Goal: Transaction & Acquisition: Purchase product/service

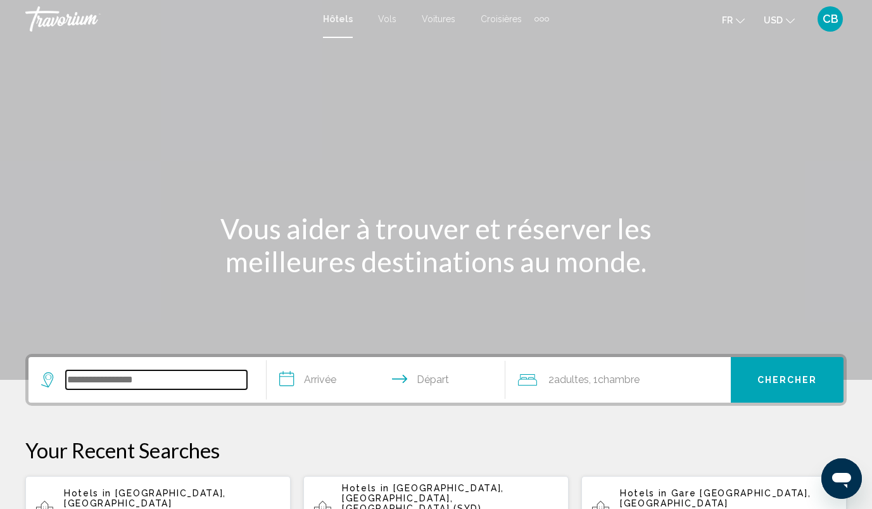
click at [188, 380] on input "Search widget" at bounding box center [156, 380] width 181 height 19
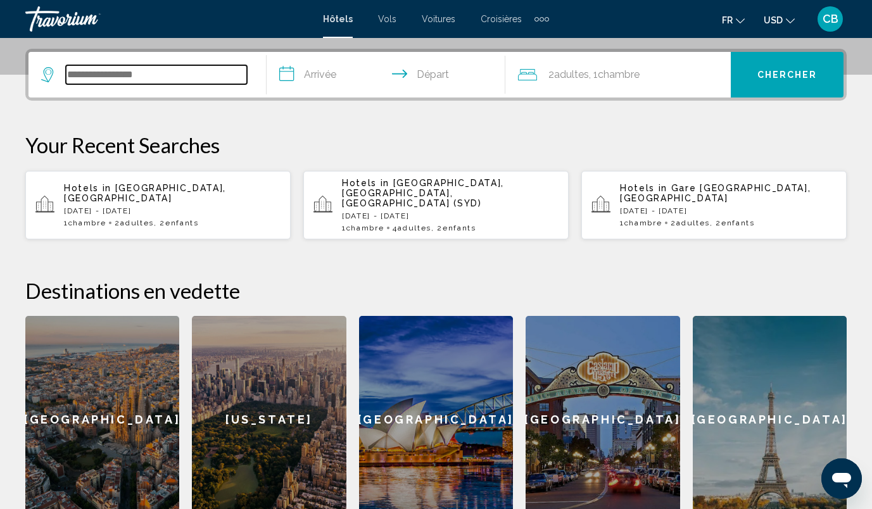
scroll to position [313, 0]
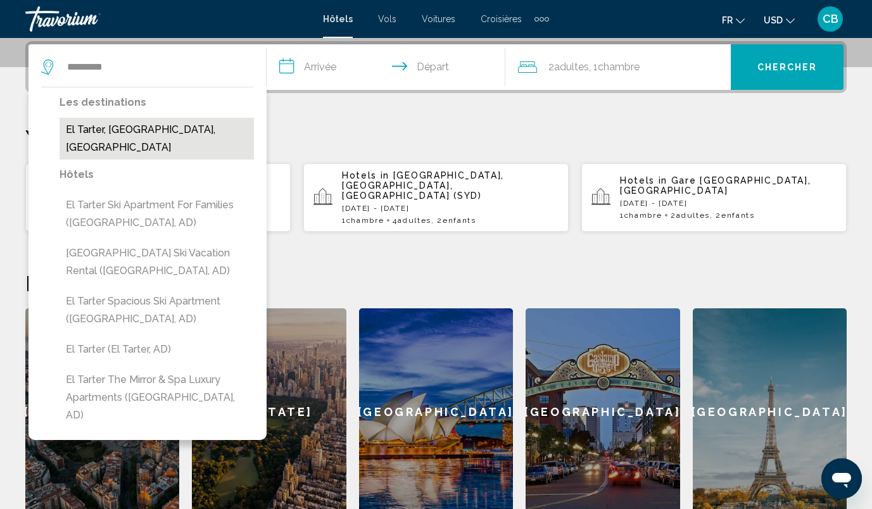
click at [141, 138] on button "El Tarter, [GEOGRAPHIC_DATA], [GEOGRAPHIC_DATA]" at bounding box center [157, 139] width 194 height 42
type input "**********"
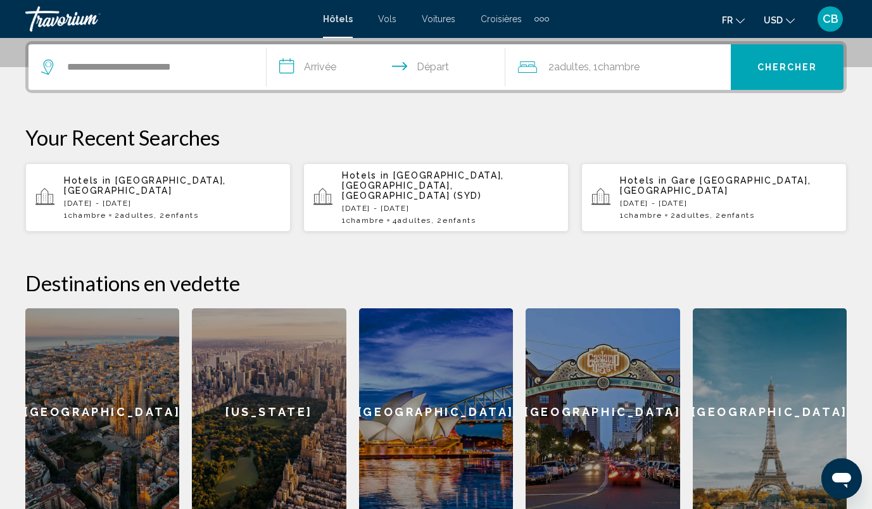
click at [317, 69] on input "**********" at bounding box center [388, 68] width 243 height 49
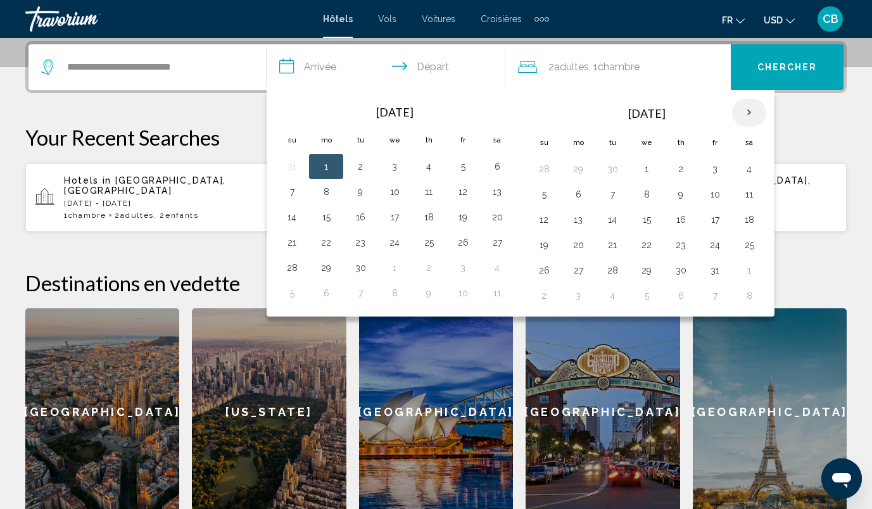
click at [746, 115] on th "Next month" at bounding box center [749, 113] width 34 height 28
click at [747, 193] on button "13" at bounding box center [749, 195] width 20 height 18
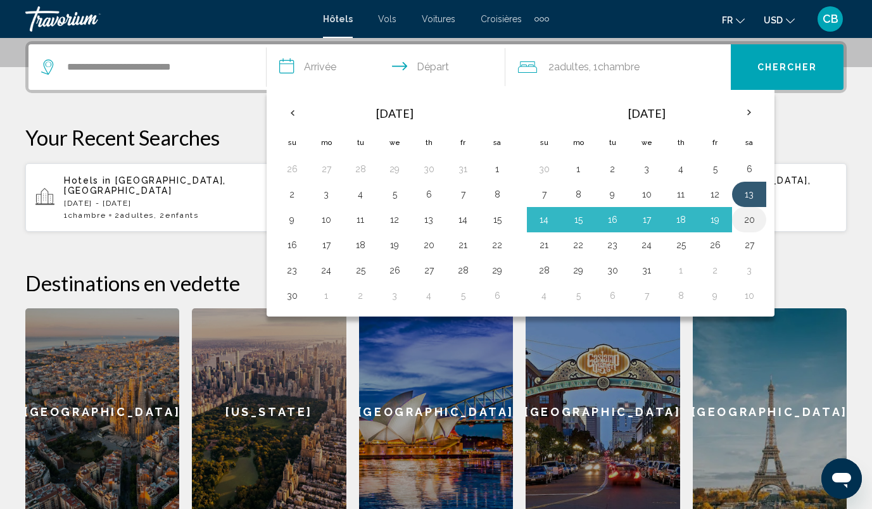
click at [746, 222] on button "20" at bounding box center [749, 220] width 20 height 18
type input "**********"
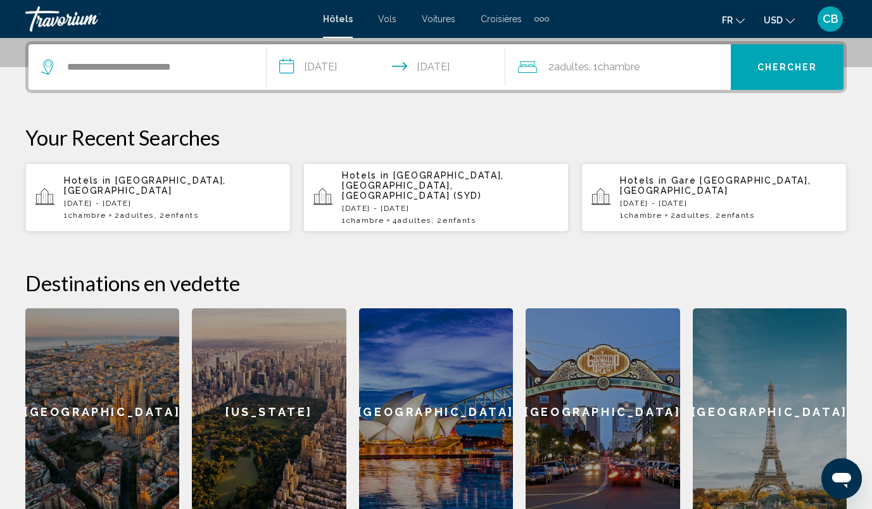
click at [647, 72] on div "2 Adulte Adultes , 1 Chambre pièces" at bounding box center [624, 67] width 213 height 18
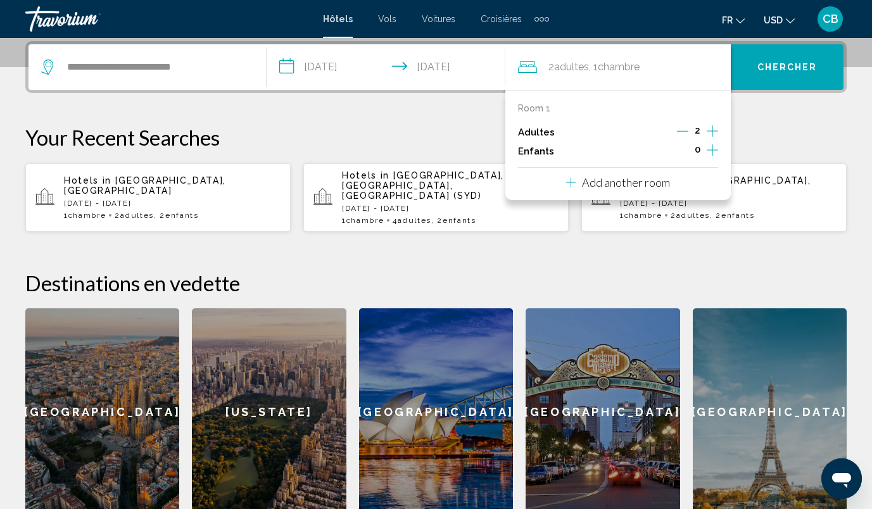
click at [712, 149] on icon "Increment children" at bounding box center [712, 149] width 11 height 11
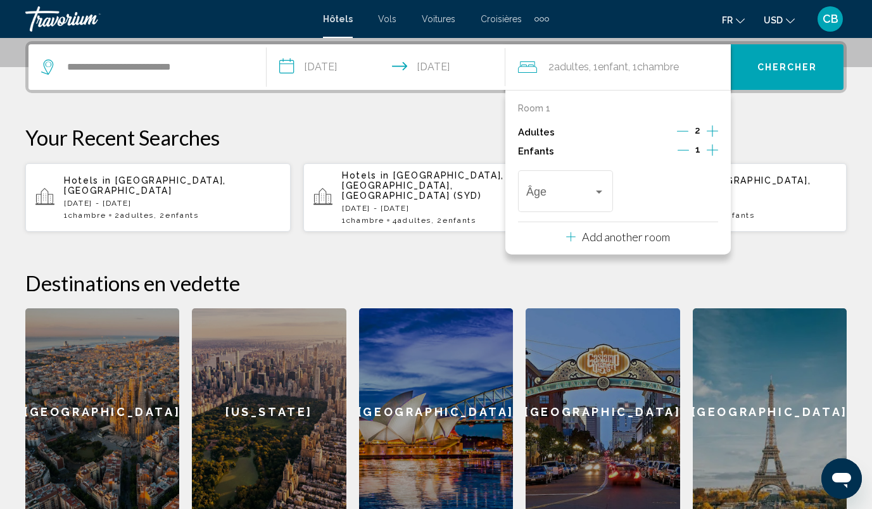
click at [712, 149] on icon "Increment children" at bounding box center [712, 149] width 11 height 11
click at [540, 197] on span "Travelers: 2 adults, 2 children" at bounding box center [559, 194] width 67 height 13
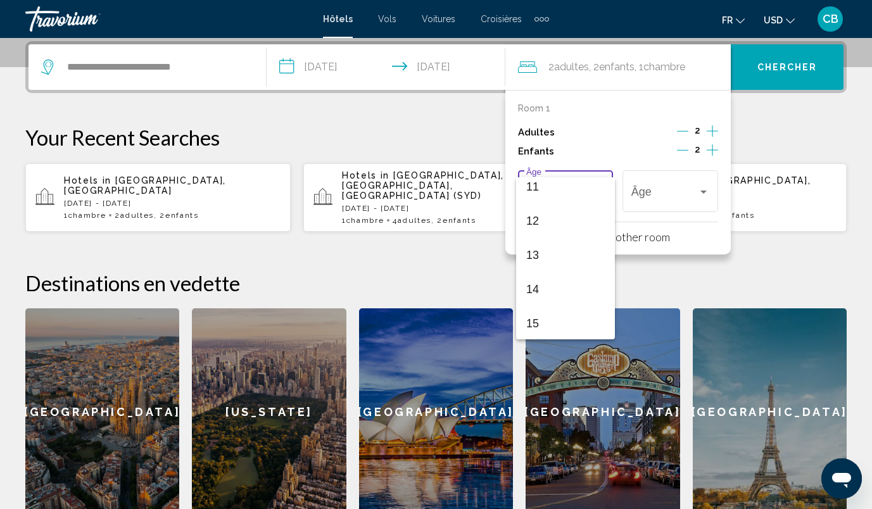
scroll to position [385, 0]
click at [536, 216] on span "12" at bounding box center [565, 220] width 79 height 34
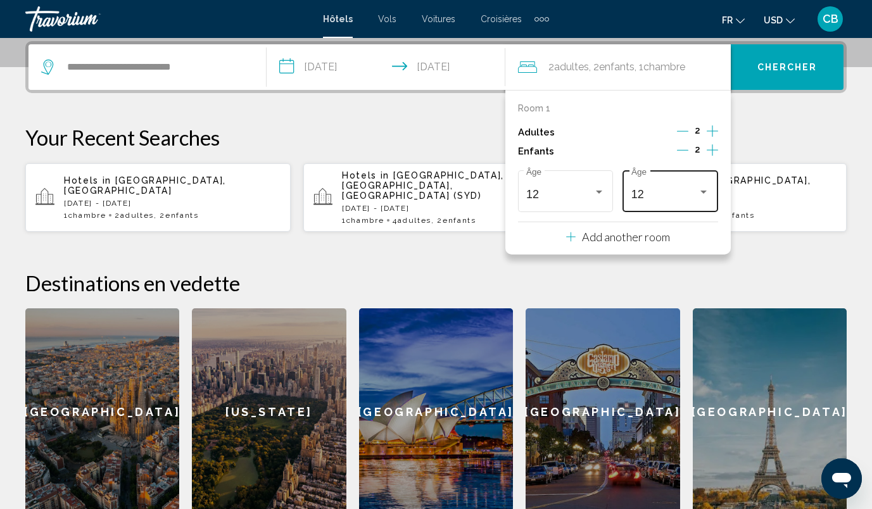
click at [677, 188] on div "12 Âge" at bounding box center [671, 189] width 79 height 45
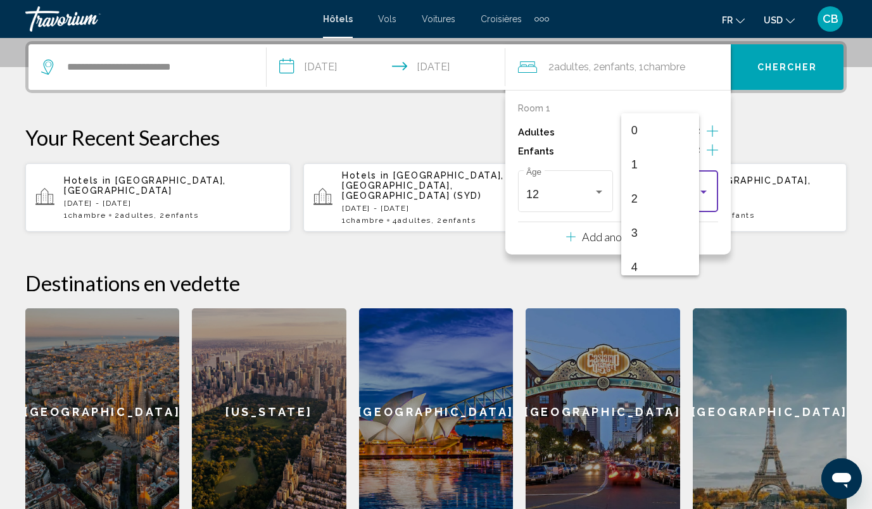
scroll to position [347, 0]
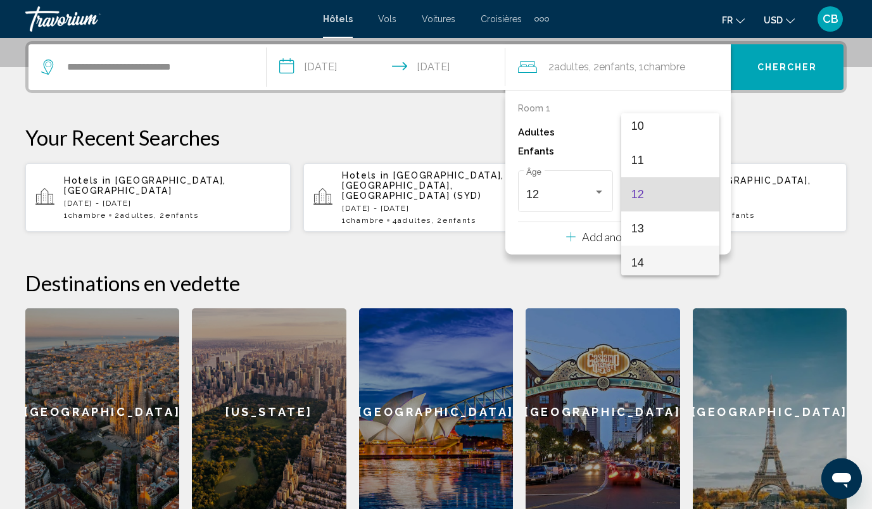
click at [657, 253] on span "14" at bounding box center [671, 263] width 79 height 34
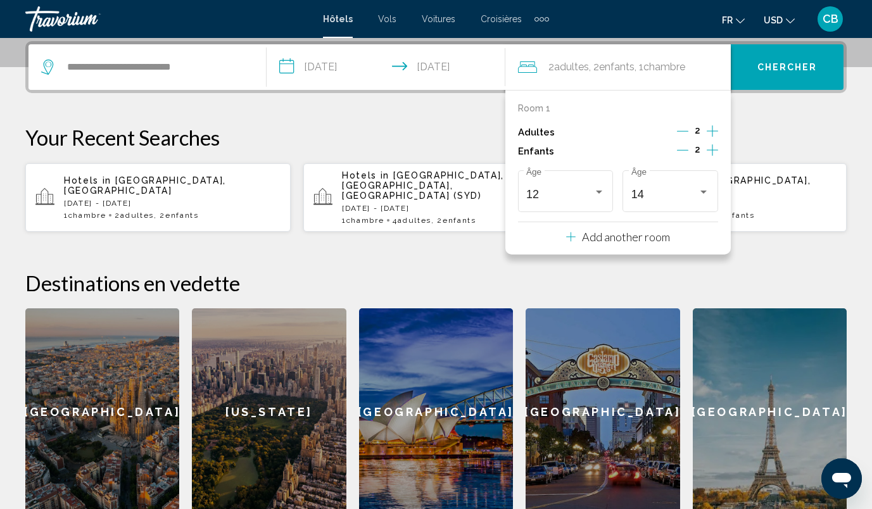
click at [777, 129] on p "Your Recent Searches" at bounding box center [436, 137] width 822 height 25
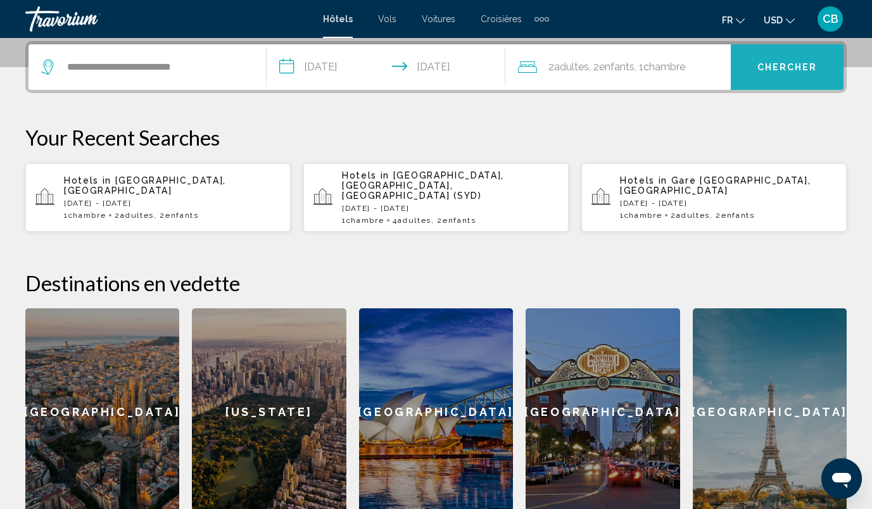
click at [788, 68] on span "Chercher" at bounding box center [788, 68] width 60 height 10
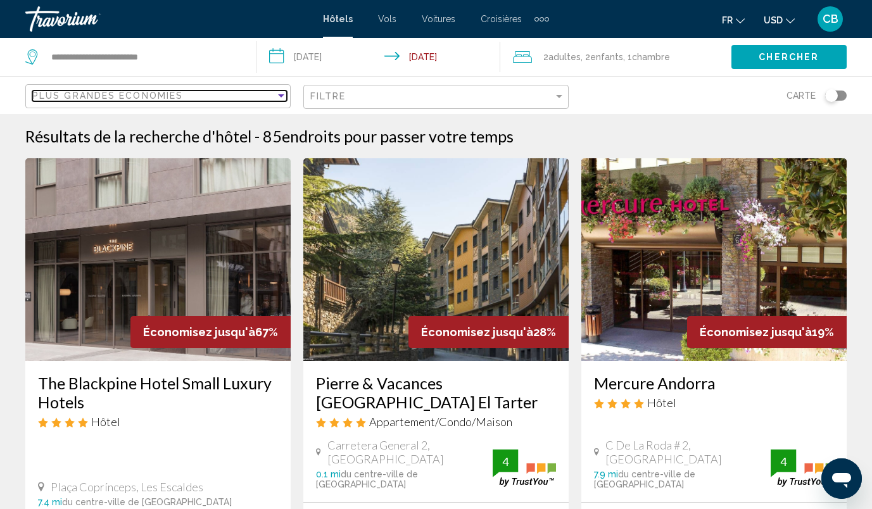
click at [212, 91] on div "Plus grandes économies" at bounding box center [153, 96] width 243 height 10
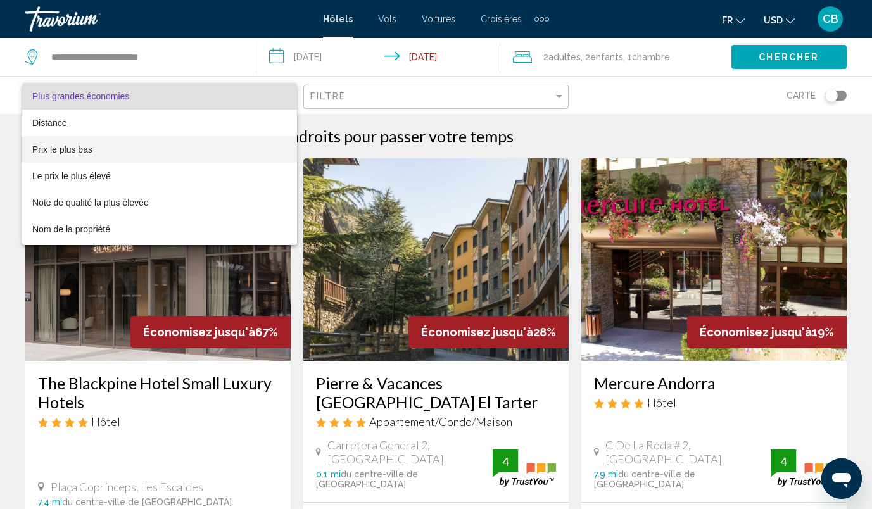
click at [198, 146] on span "Prix le plus bas" at bounding box center [159, 149] width 255 height 27
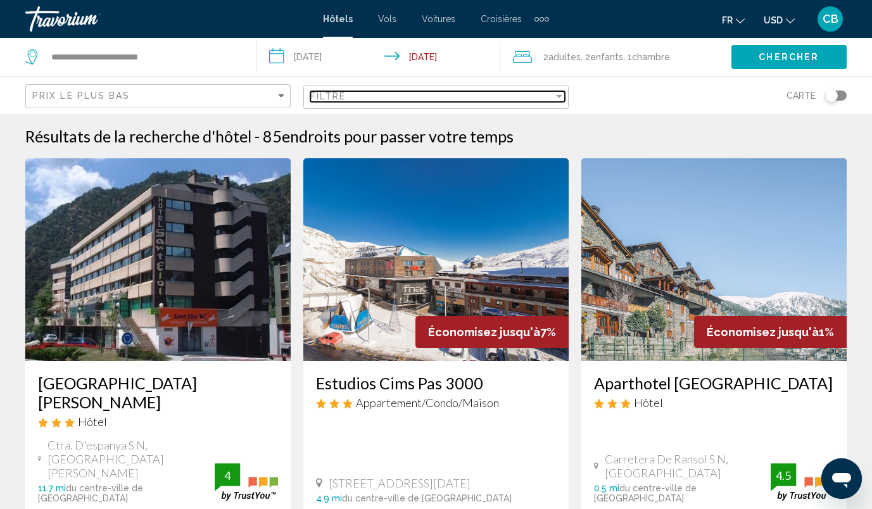
click at [379, 96] on div "Filtre" at bounding box center [431, 96] width 243 height 10
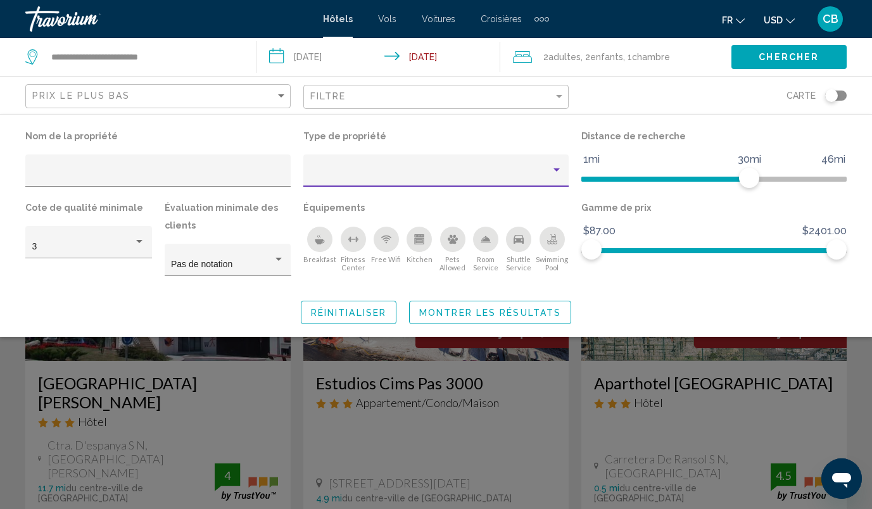
click at [385, 172] on div "Property type" at bounding box center [430, 175] width 241 height 10
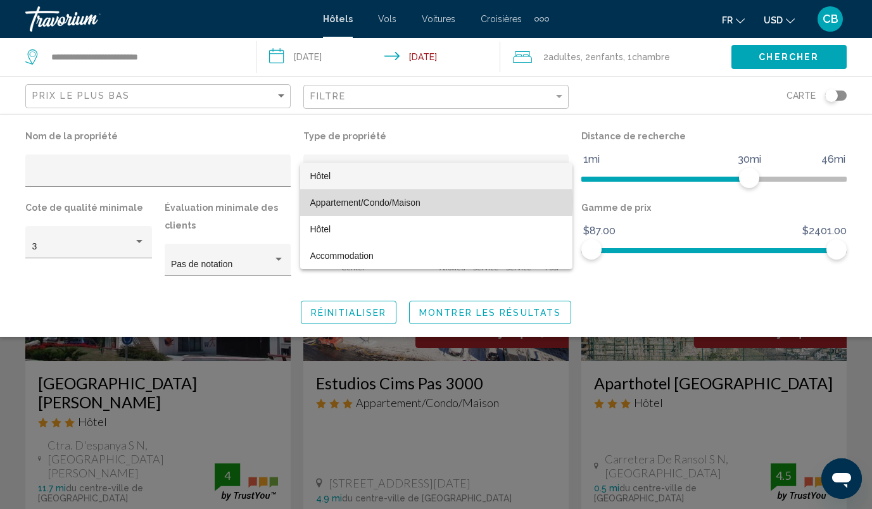
click at [374, 202] on span "Appartement/Condo/Maison" at bounding box center [365, 203] width 110 height 10
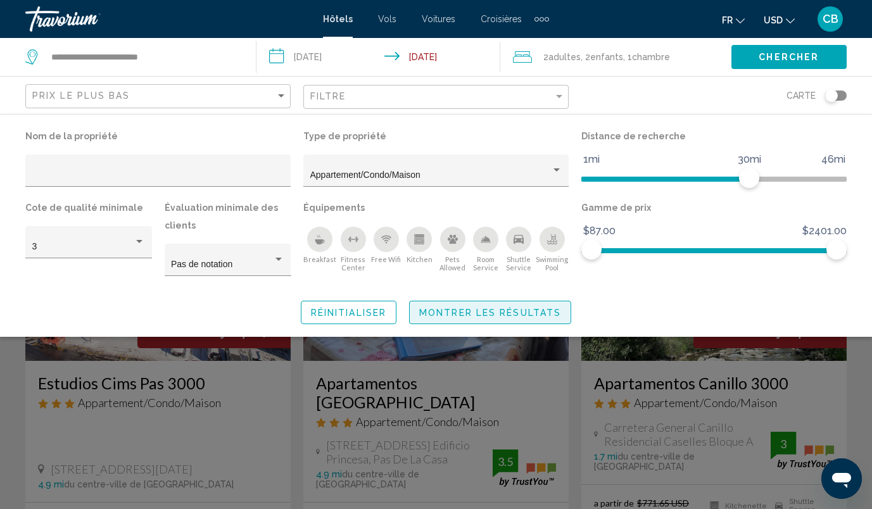
click at [490, 312] on span "Montrer les résultats" at bounding box center [490, 313] width 142 height 10
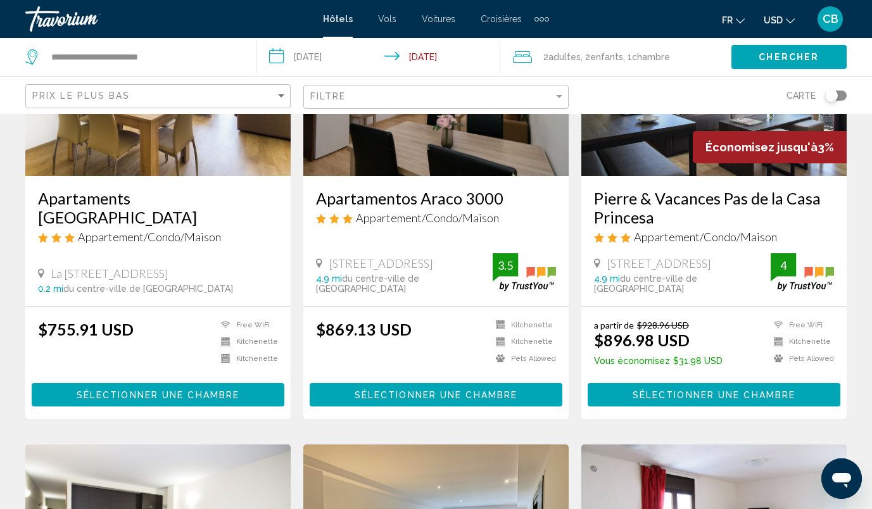
scroll to position [668, 0]
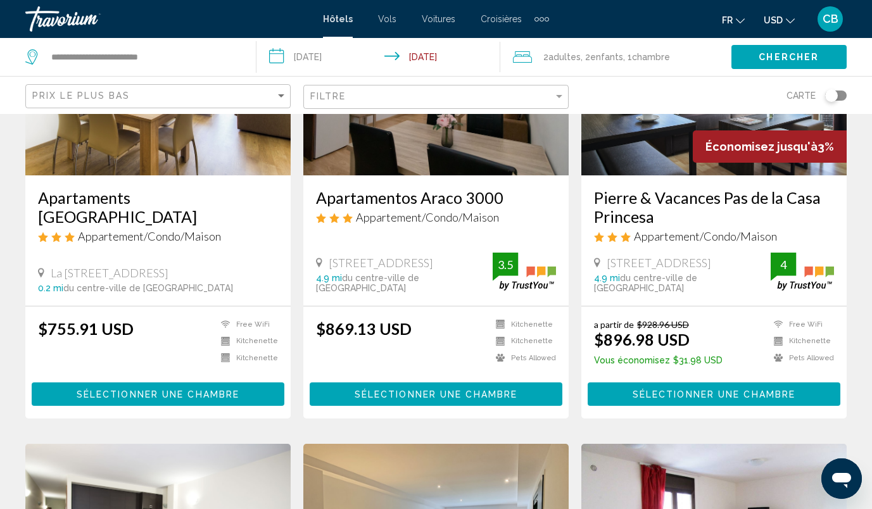
click at [178, 390] on span "Sélectionner une chambre" at bounding box center [158, 395] width 163 height 10
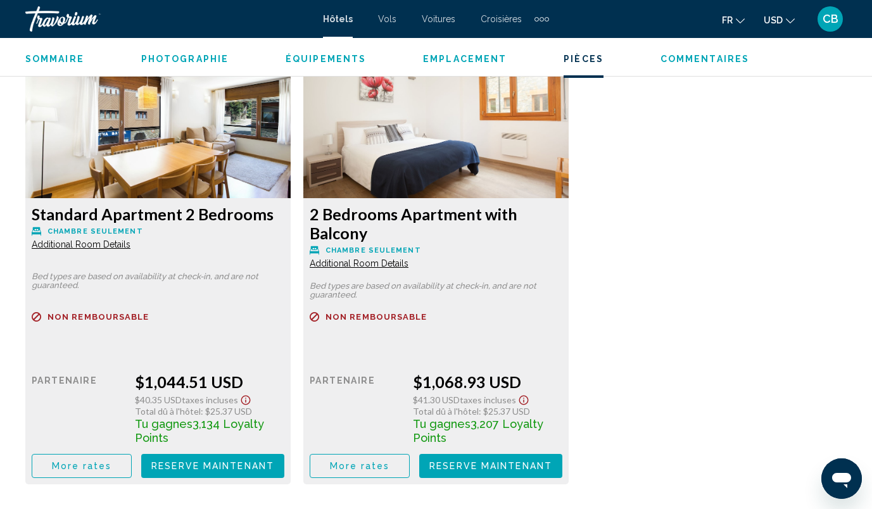
scroll to position [2459, 0]
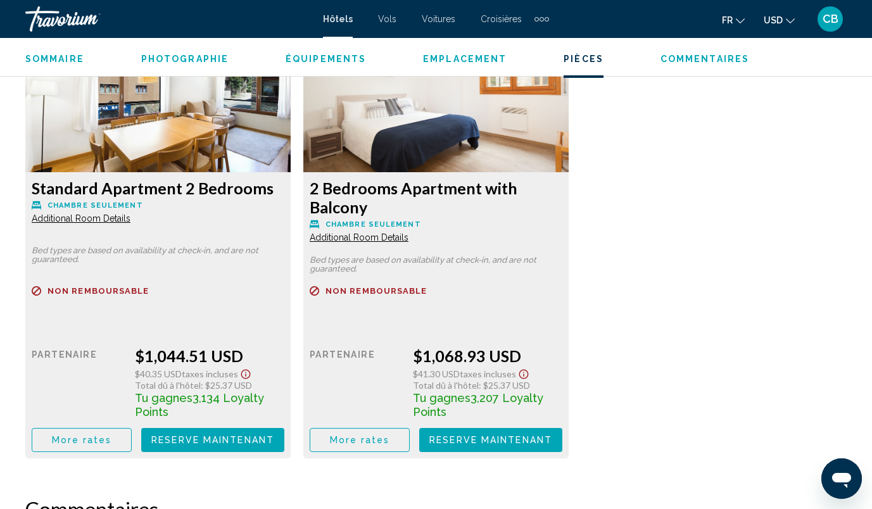
click at [787, 23] on button "USD USD ($) MXN (Mex$) CAD (Can$) GBP (£) EUR (€) AUD (A$) NZD (NZ$) CNY (CN¥)" at bounding box center [779, 20] width 31 height 18
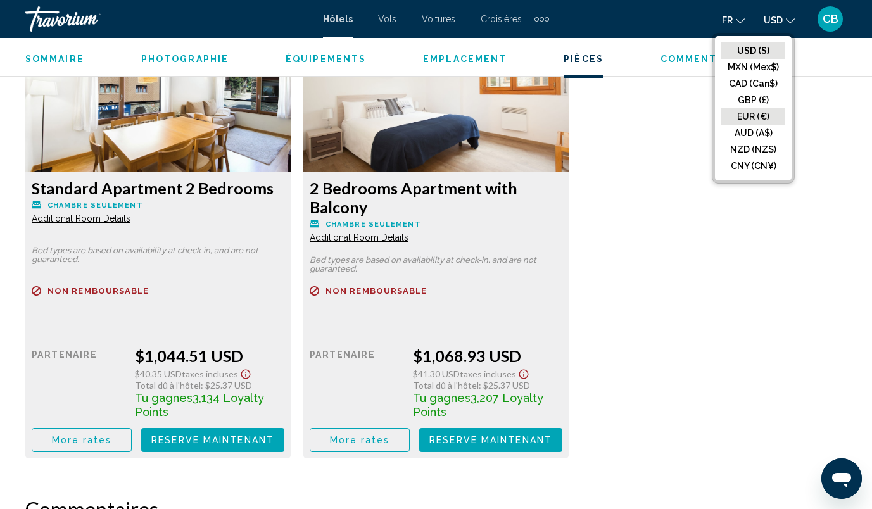
click at [756, 117] on button "EUR (€)" at bounding box center [754, 116] width 64 height 16
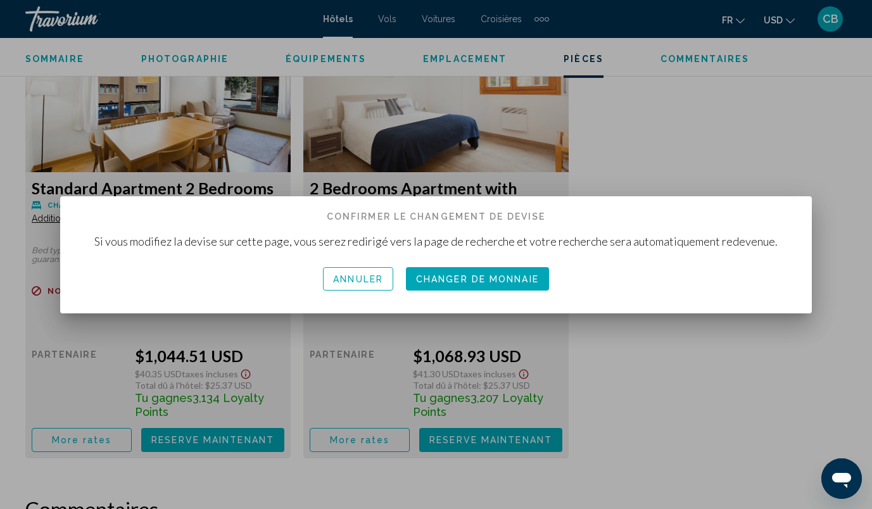
scroll to position [0, 0]
click at [488, 281] on span "Changer de monnaie" at bounding box center [477, 279] width 123 height 10
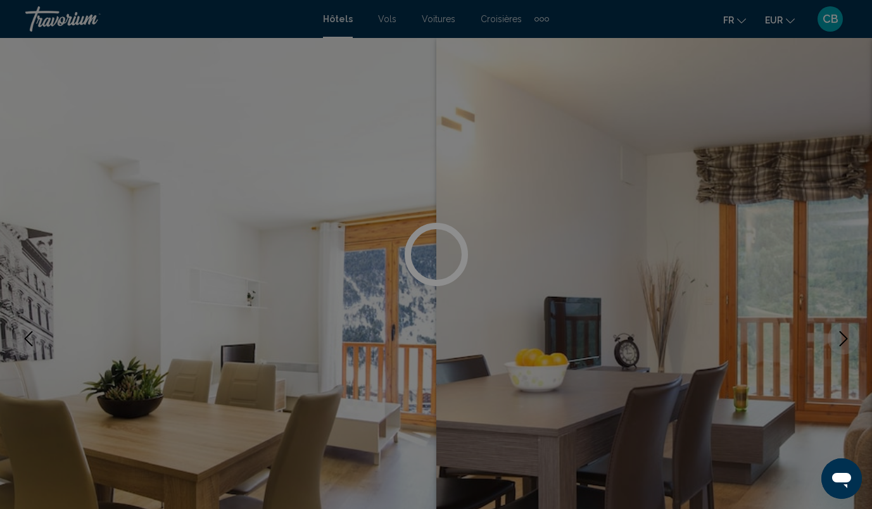
scroll to position [2459, 0]
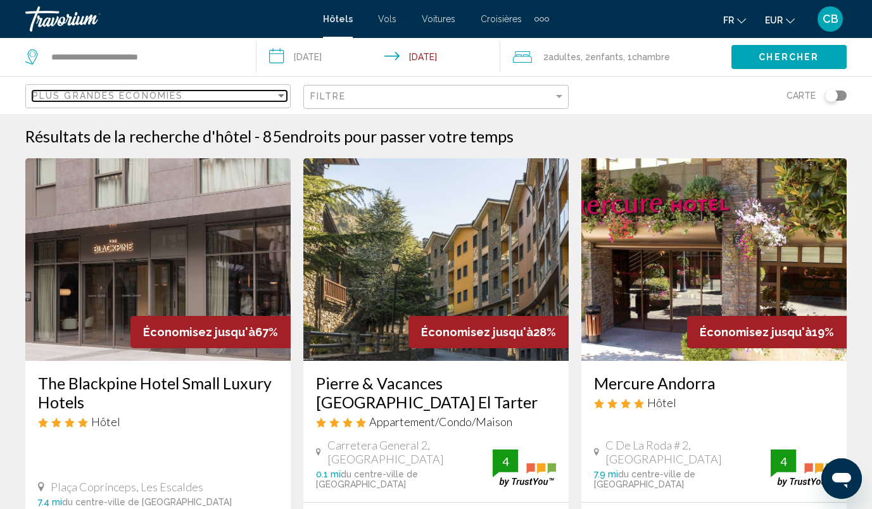
click at [241, 98] on div "Plus grandes économies" at bounding box center [153, 96] width 243 height 10
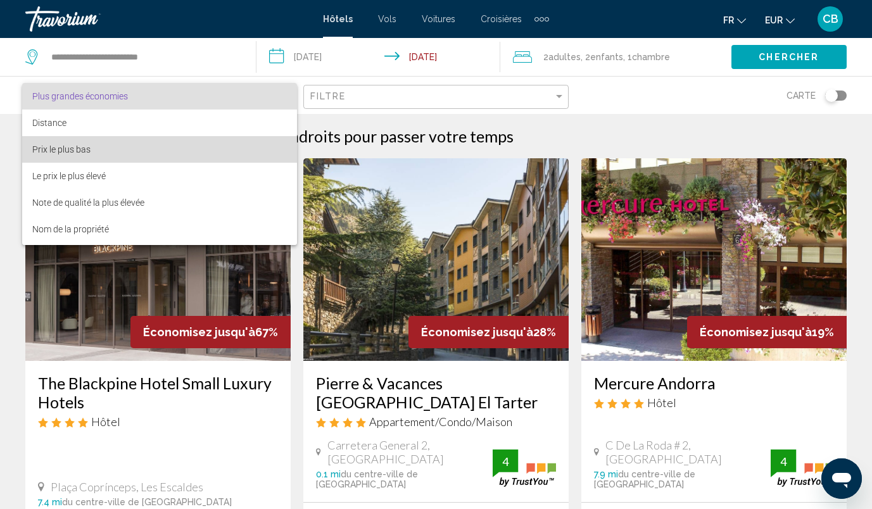
click at [224, 149] on span "Prix le plus bas" at bounding box center [159, 149] width 255 height 27
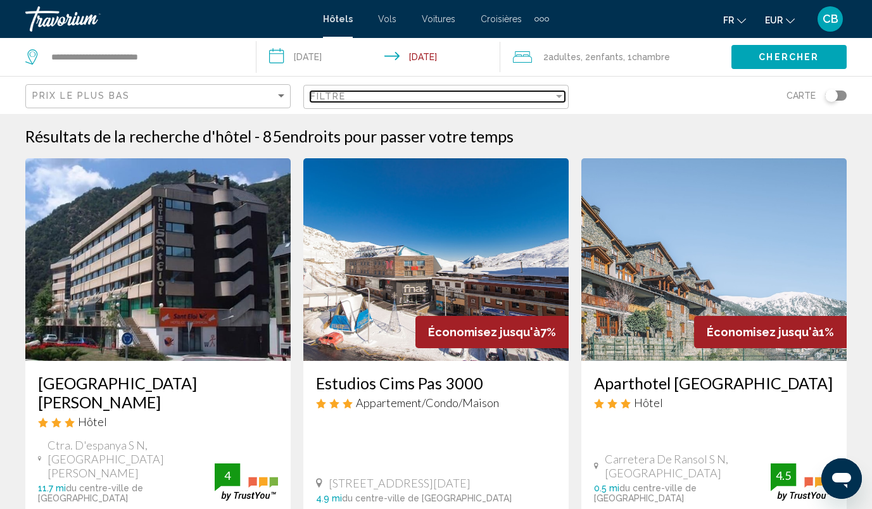
click at [412, 95] on div "Filtre" at bounding box center [431, 96] width 243 height 10
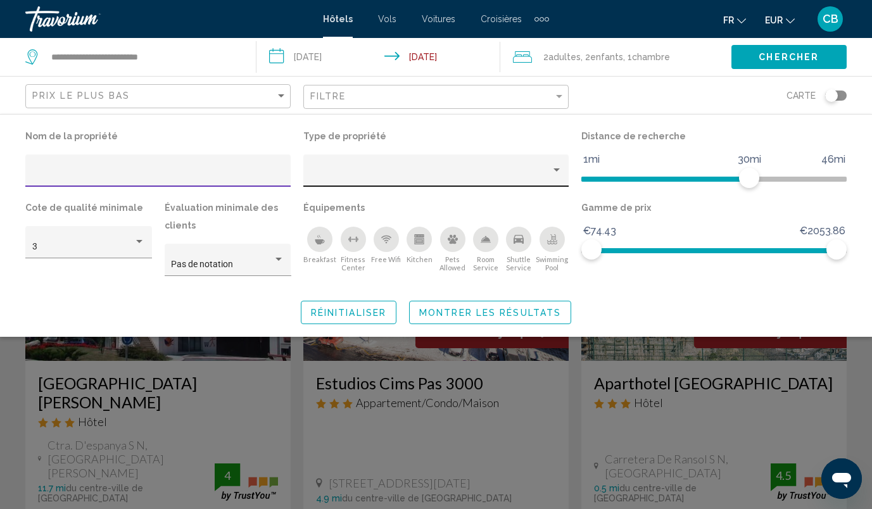
click at [402, 155] on div "Hotel Filters" at bounding box center [435, 171] width 265 height 32
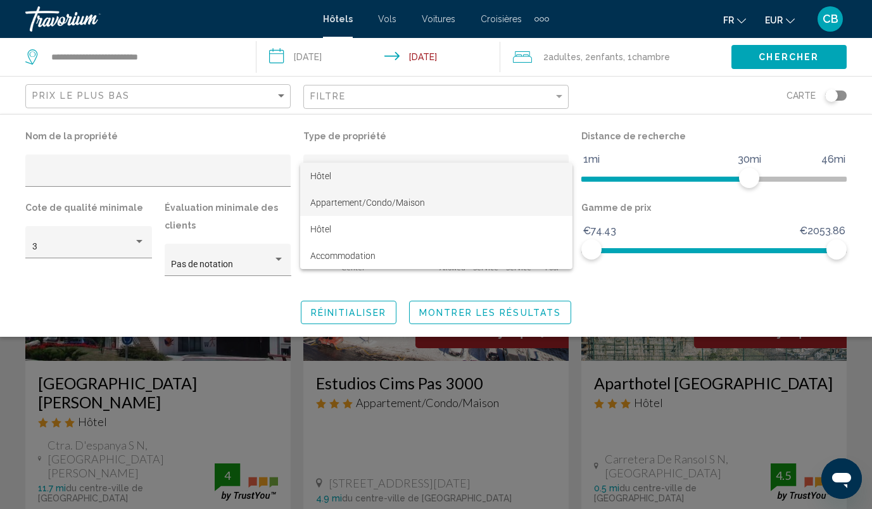
click at [373, 208] on span "Appartement/Condo/Maison" at bounding box center [436, 202] width 252 height 27
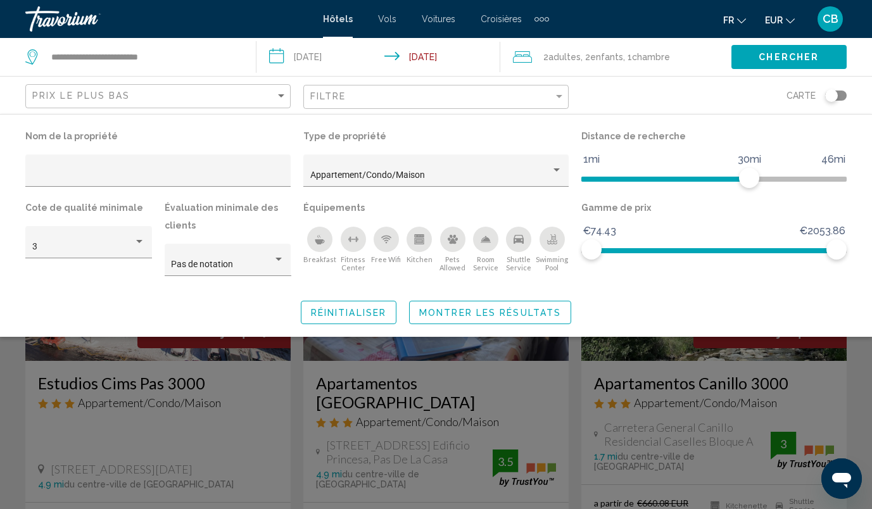
click at [395, 371] on div "Search widget" at bounding box center [436, 349] width 872 height 319
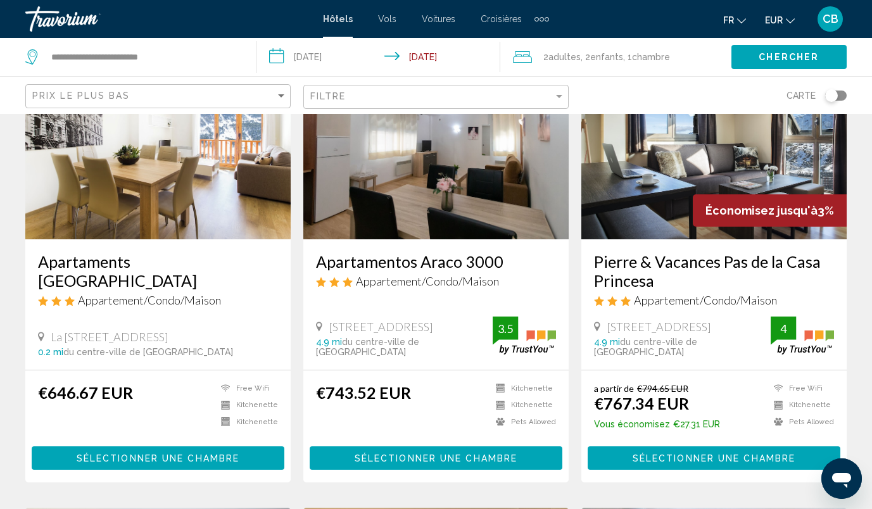
scroll to position [604, 0]
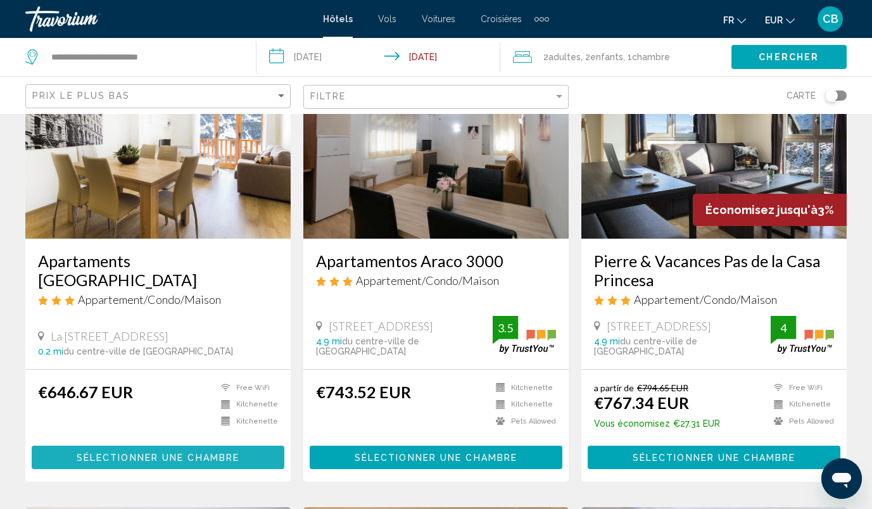
click at [181, 453] on span "Sélectionner une chambre" at bounding box center [158, 458] width 163 height 10
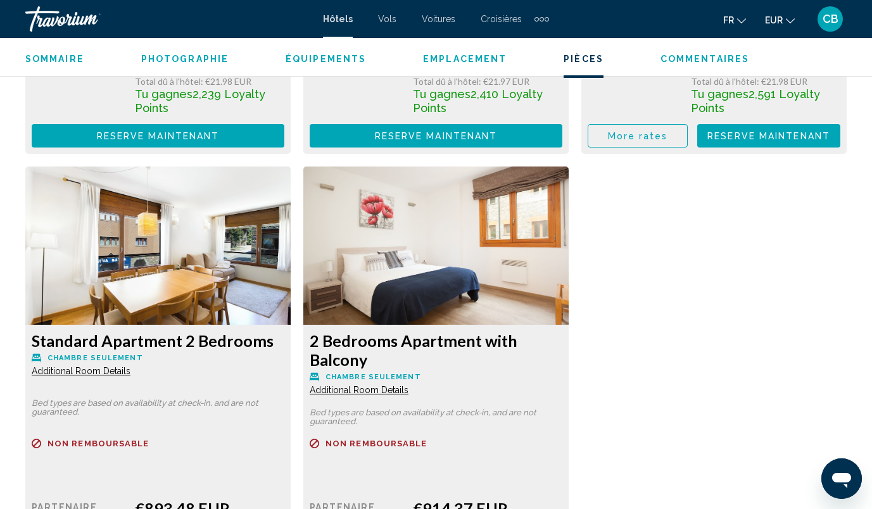
scroll to position [2421, 0]
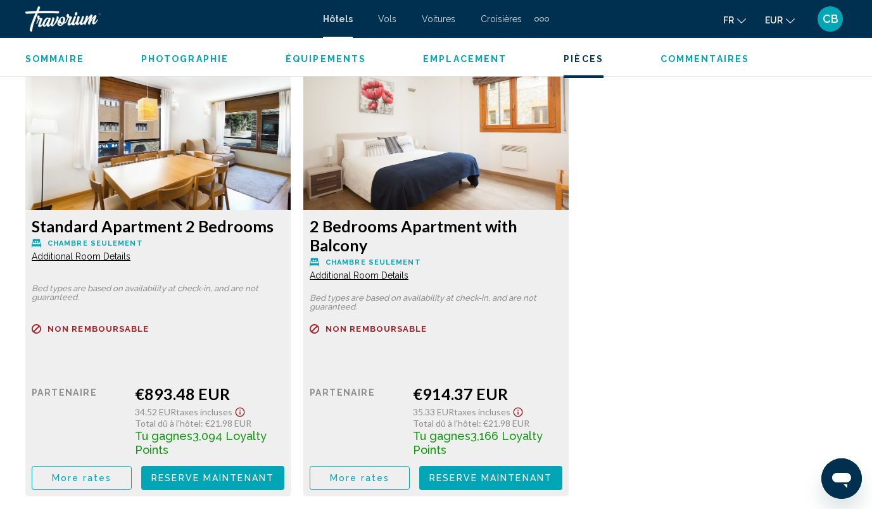
click at [220, 27] on span "Reserve maintenant" at bounding box center [158, 21] width 123 height 10
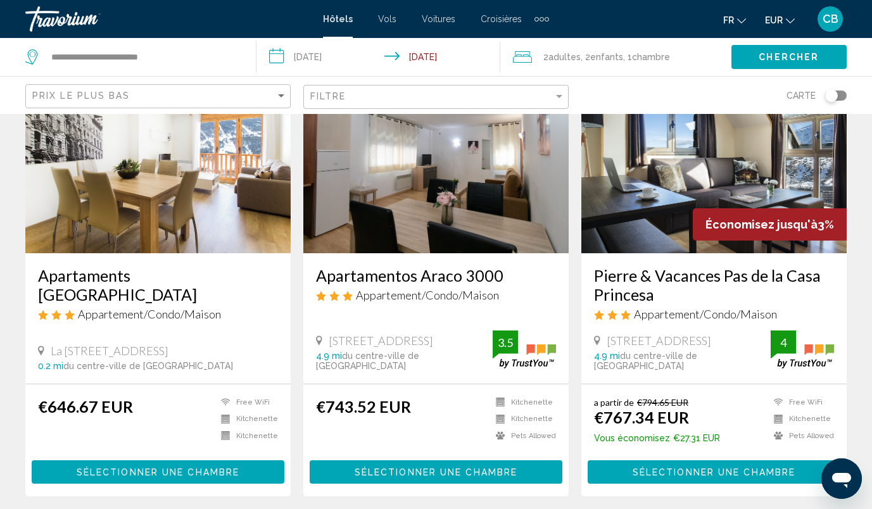
scroll to position [590, 0]
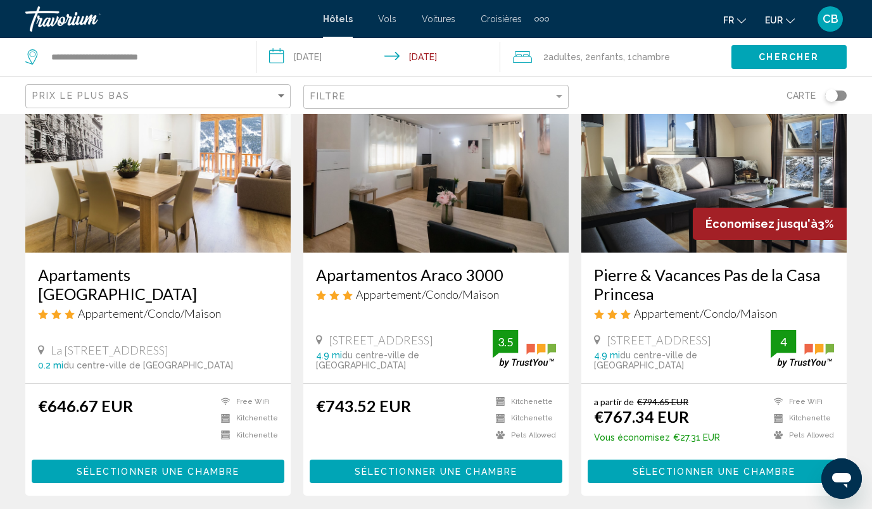
click at [518, 265] on h3 "Apartamentos Araco 3000" at bounding box center [436, 274] width 240 height 19
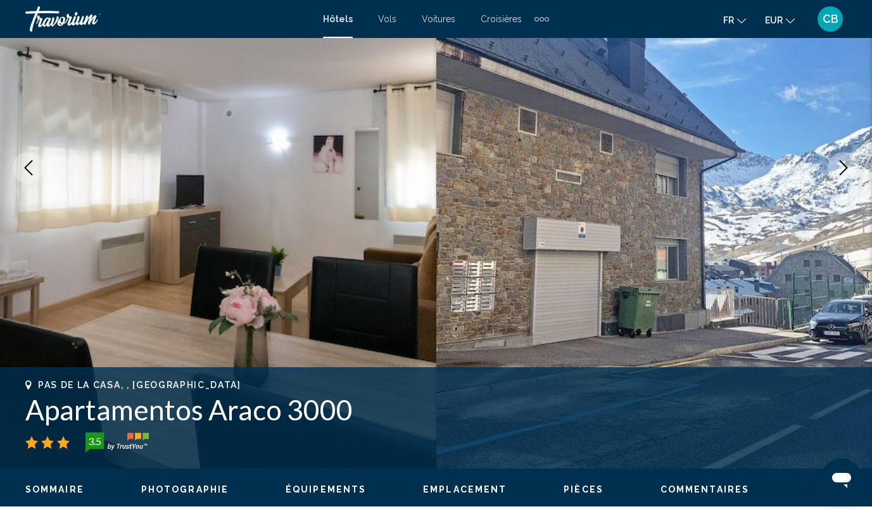
scroll to position [173, 0]
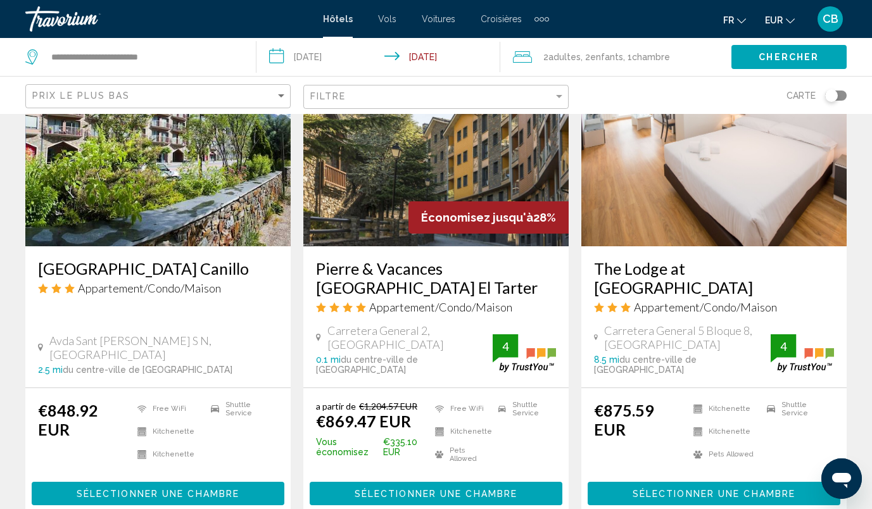
scroll to position [1566, 0]
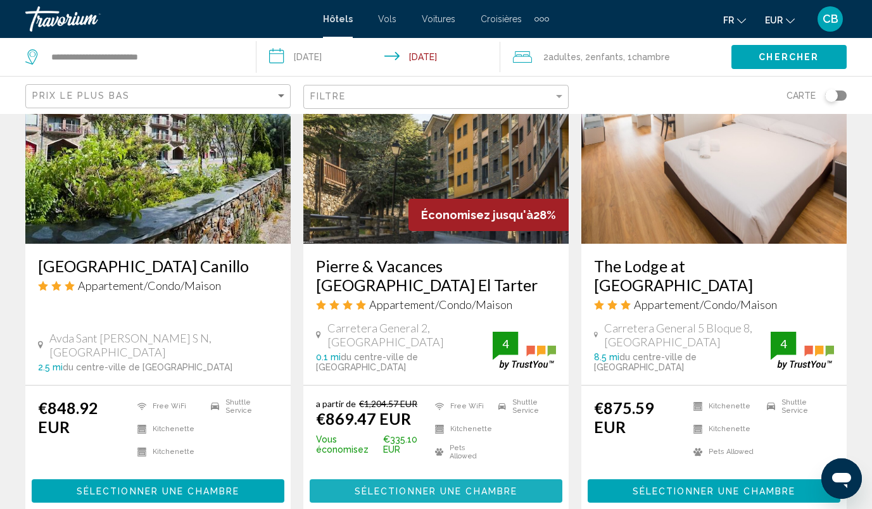
click at [419, 487] on span "Sélectionner une chambre" at bounding box center [436, 492] width 163 height 10
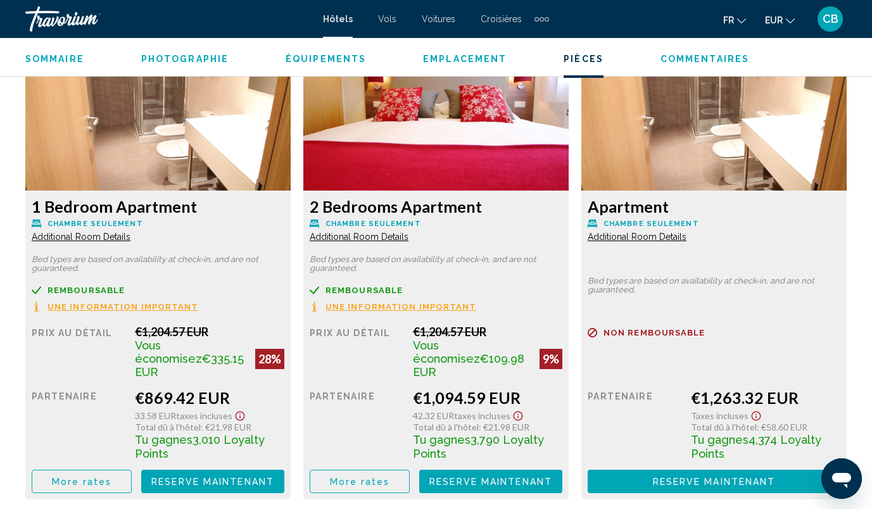
scroll to position [1985, 0]
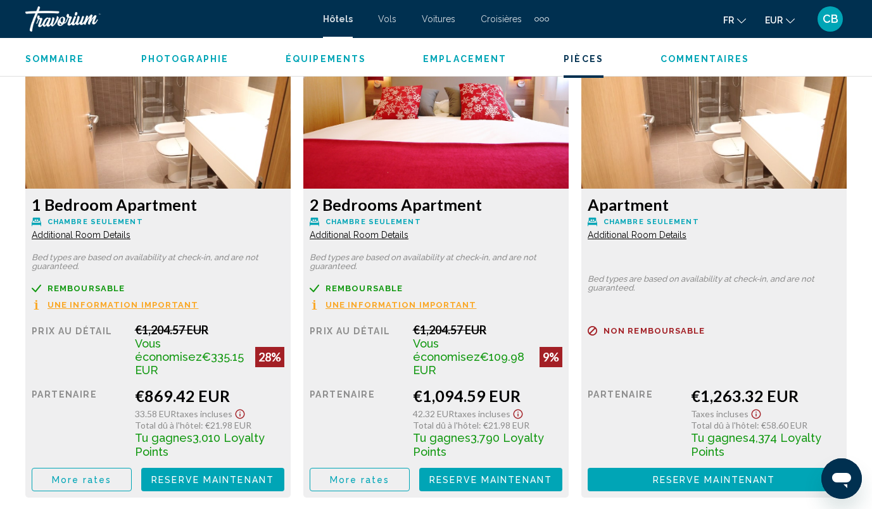
click at [223, 475] on span "Reserve maintenant" at bounding box center [212, 480] width 123 height 10
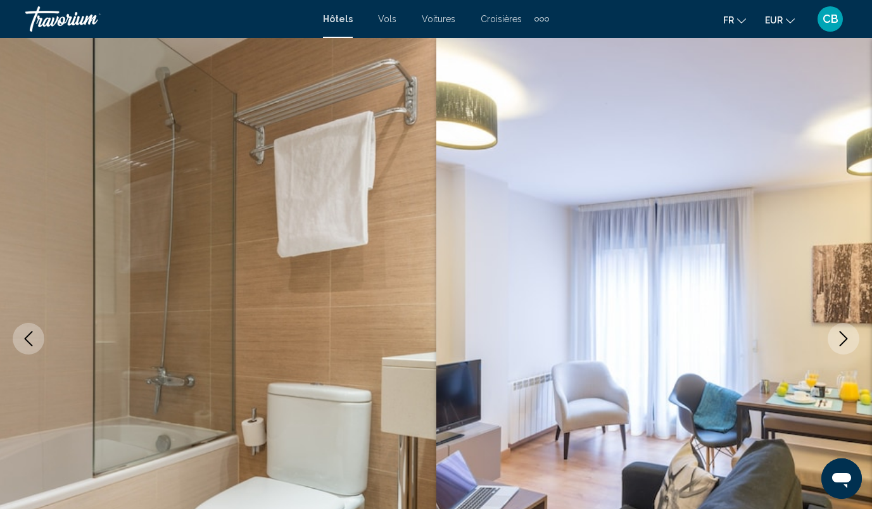
scroll to position [84, 0]
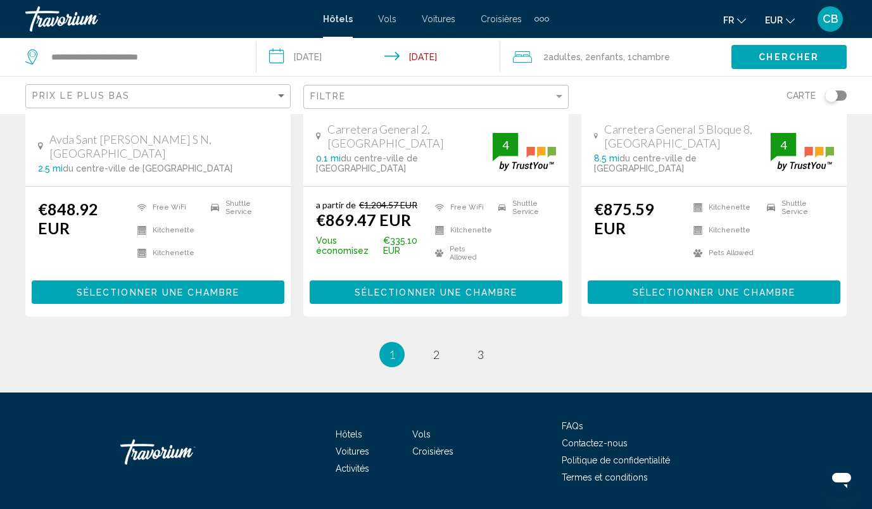
scroll to position [1771, 0]
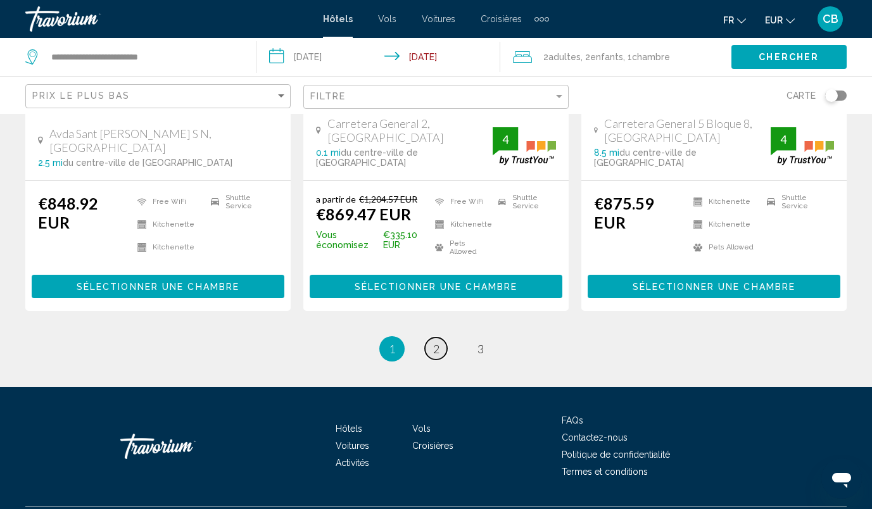
click at [428, 338] on link "page 2" at bounding box center [436, 349] width 22 height 22
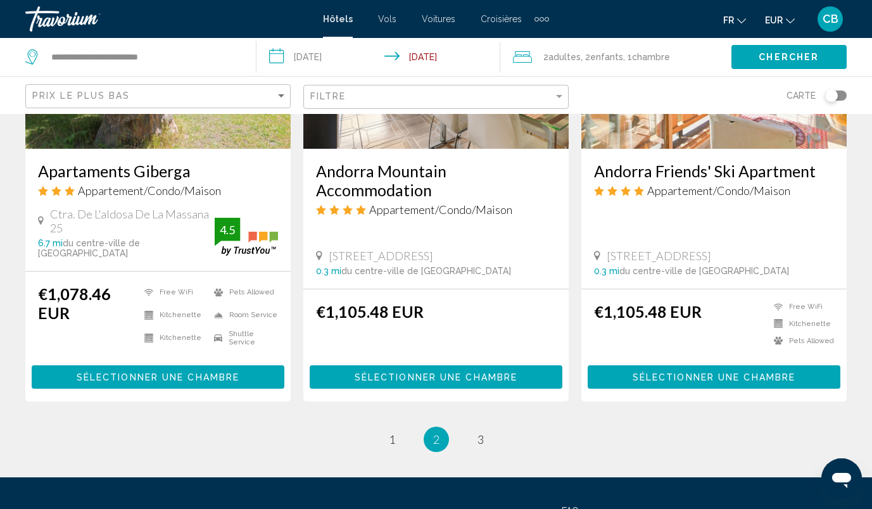
scroll to position [1662, 0]
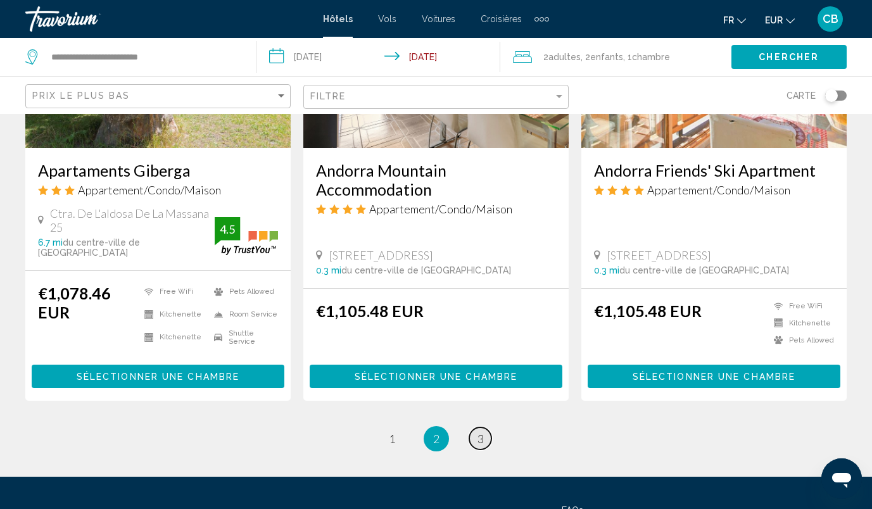
click at [485, 428] on link "page 3" at bounding box center [480, 439] width 22 height 22
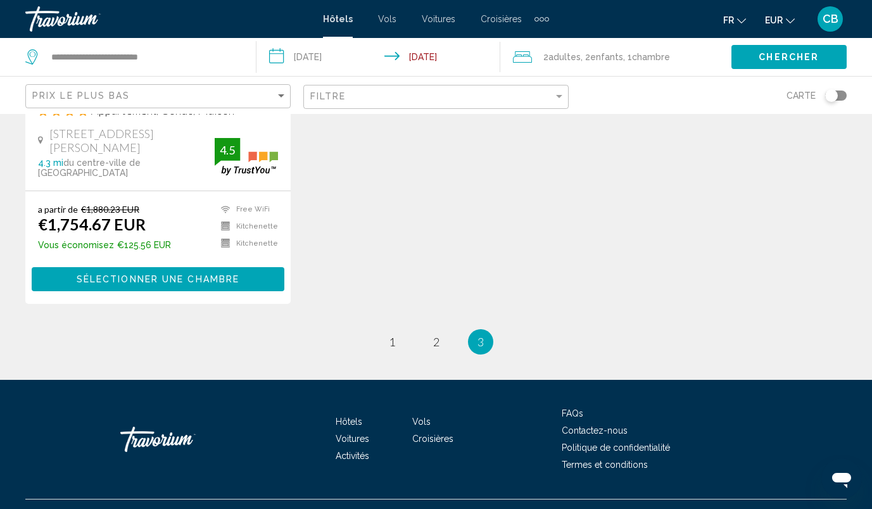
scroll to position [777, 0]
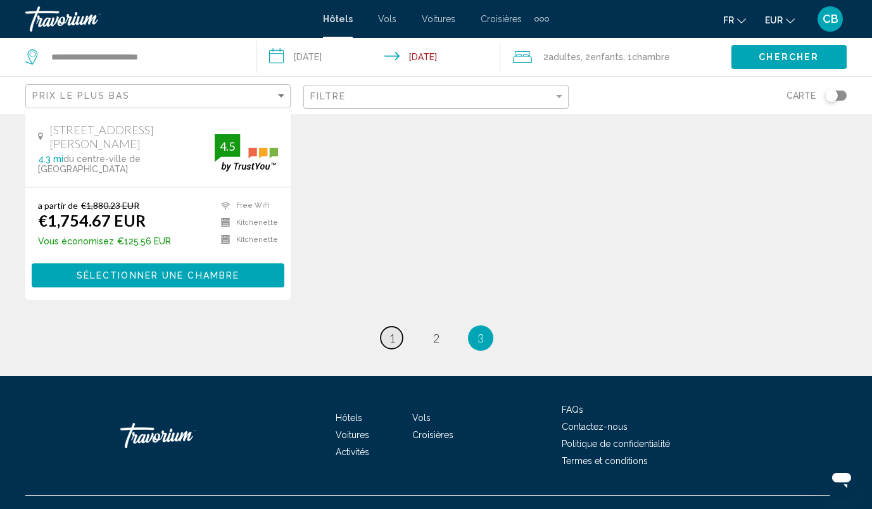
click at [393, 331] on span "1" at bounding box center [392, 338] width 6 height 14
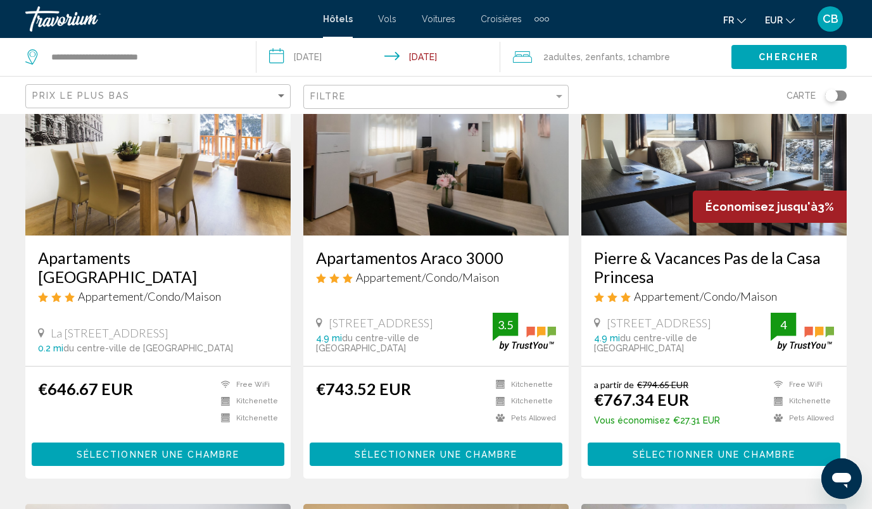
scroll to position [614, 0]
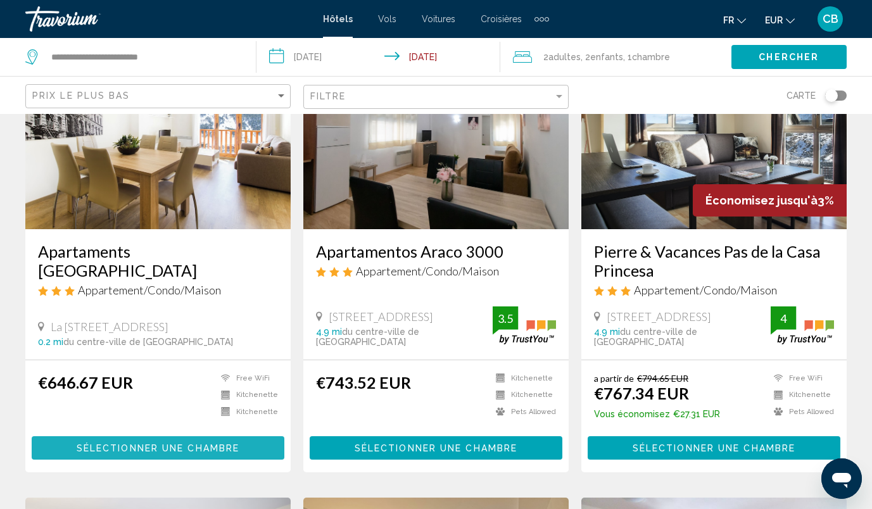
click at [172, 443] on span "Sélectionner une chambre" at bounding box center [158, 448] width 163 height 10
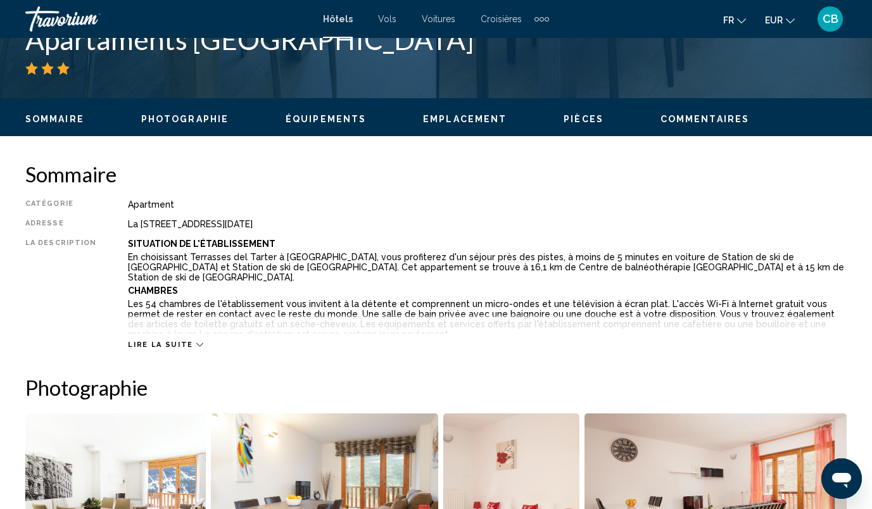
scroll to position [543, 0]
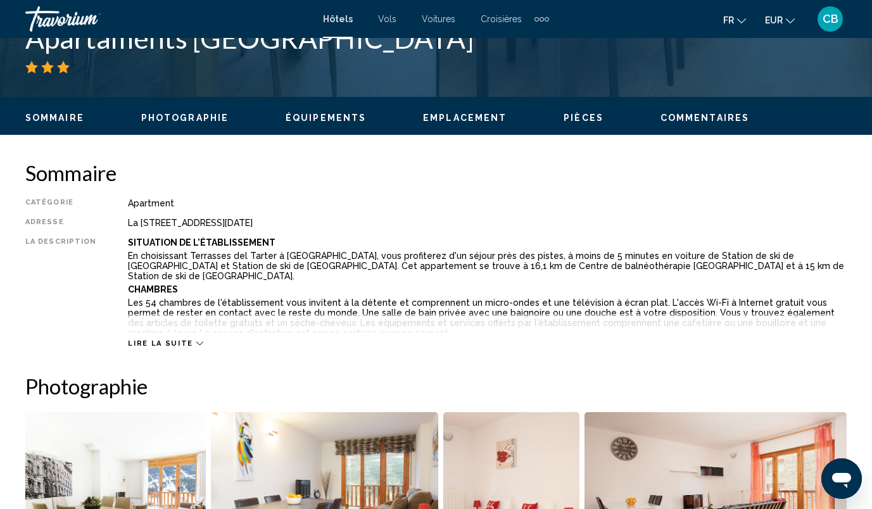
click at [157, 347] on span "Lire la suite" at bounding box center [160, 344] width 65 height 8
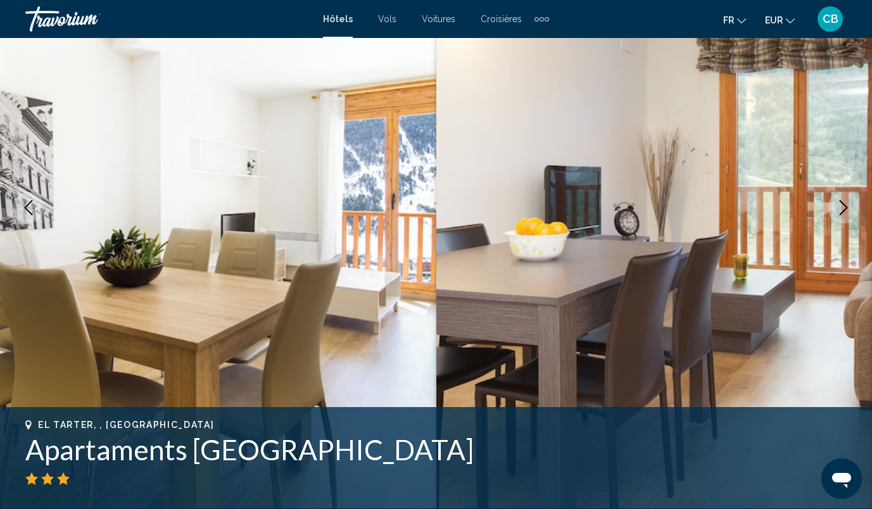
scroll to position [0, 0]
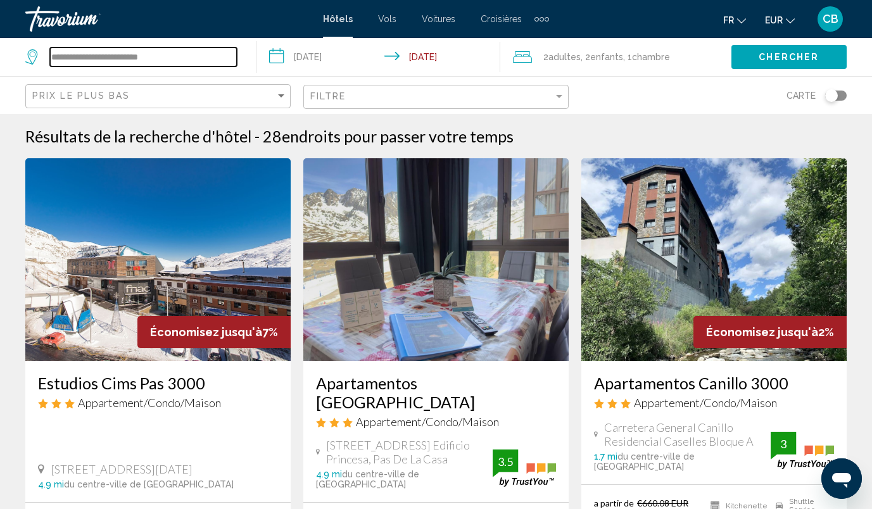
click at [191, 61] on input "**********" at bounding box center [143, 57] width 187 height 19
click at [179, 56] on input "**********" at bounding box center [143, 57] width 187 height 19
type input "*"
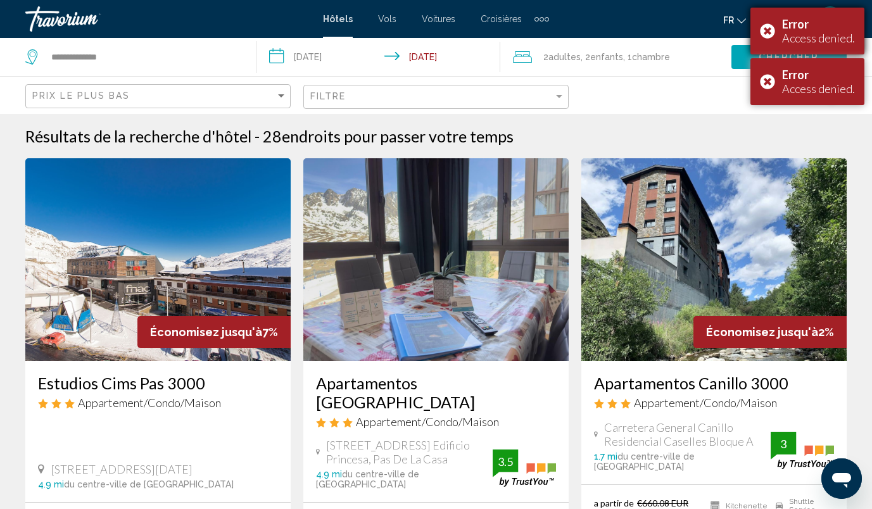
click at [772, 28] on div "Error Access denied." at bounding box center [808, 31] width 114 height 47
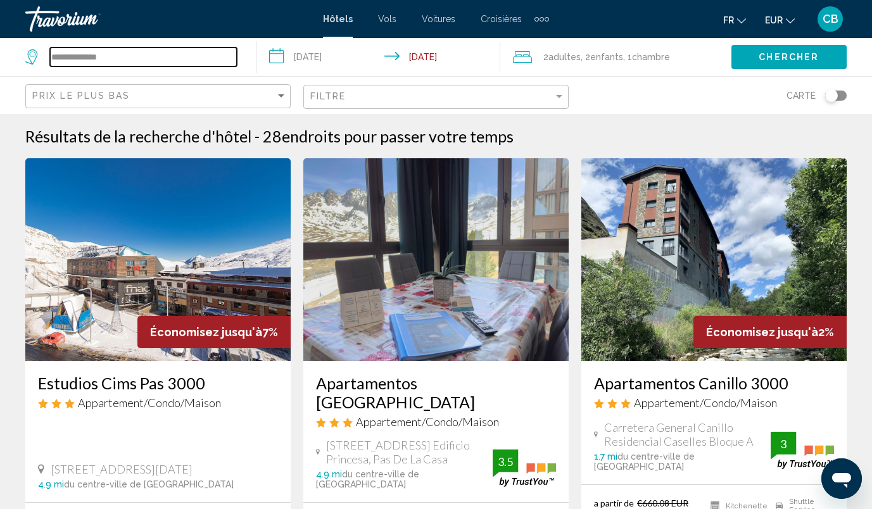
click at [155, 60] on input "**********" at bounding box center [143, 57] width 187 height 19
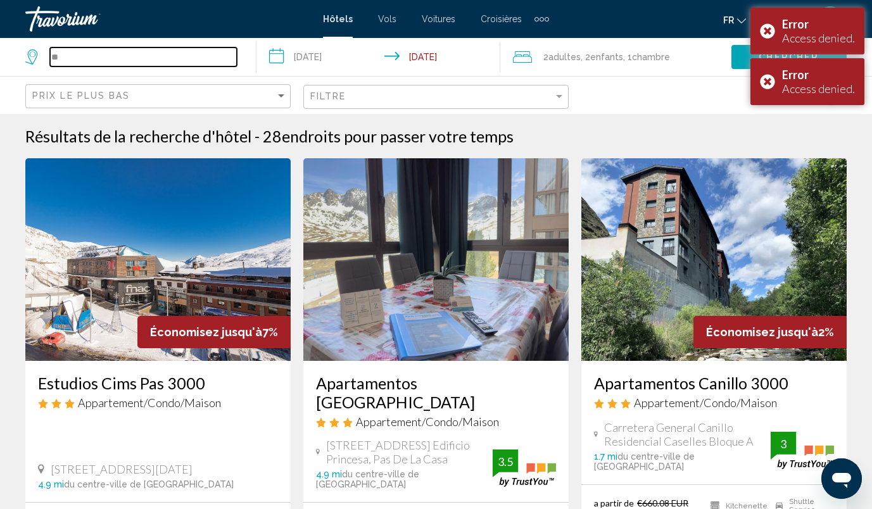
type input "*"
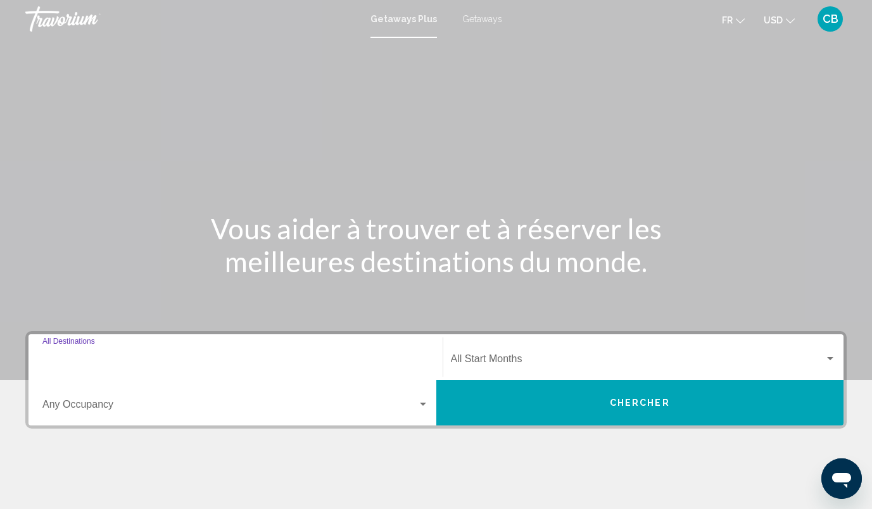
click at [176, 359] on input "Destination All Destinations" at bounding box center [235, 361] width 386 height 11
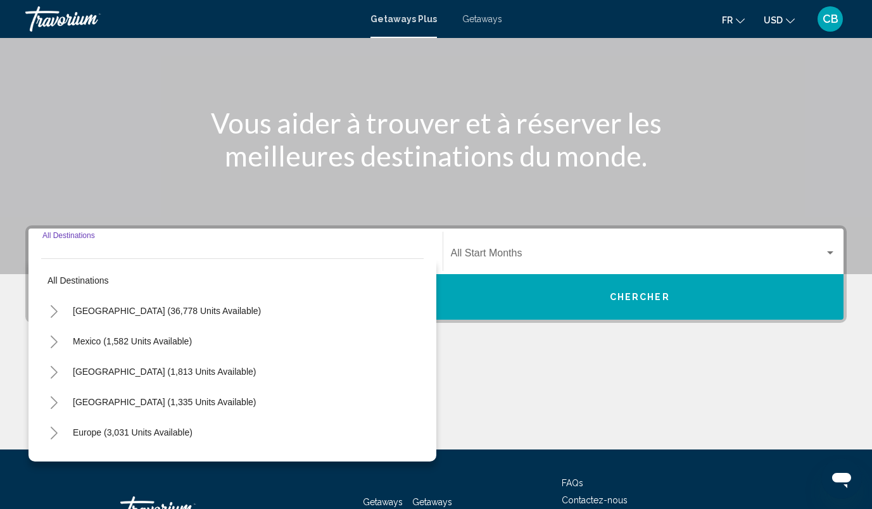
scroll to position [201, 0]
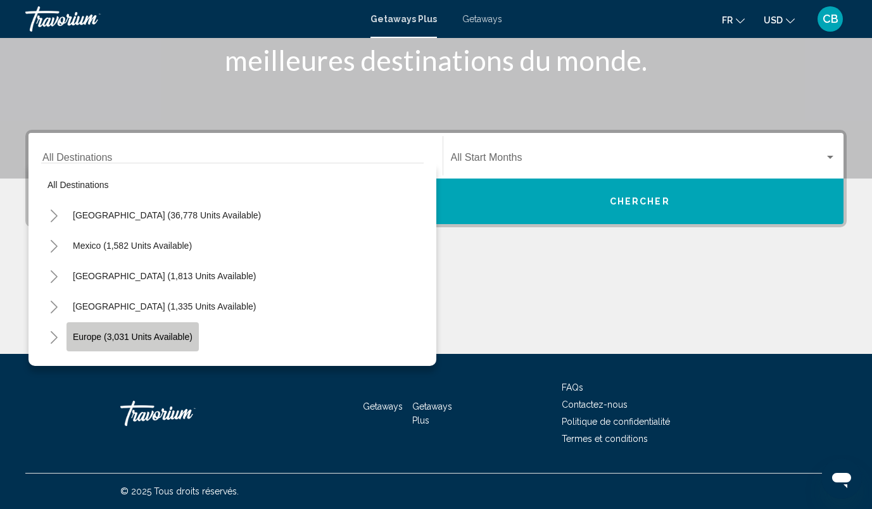
click at [144, 335] on span "Europe (3,031 units available)" at bounding box center [133, 337] width 120 height 10
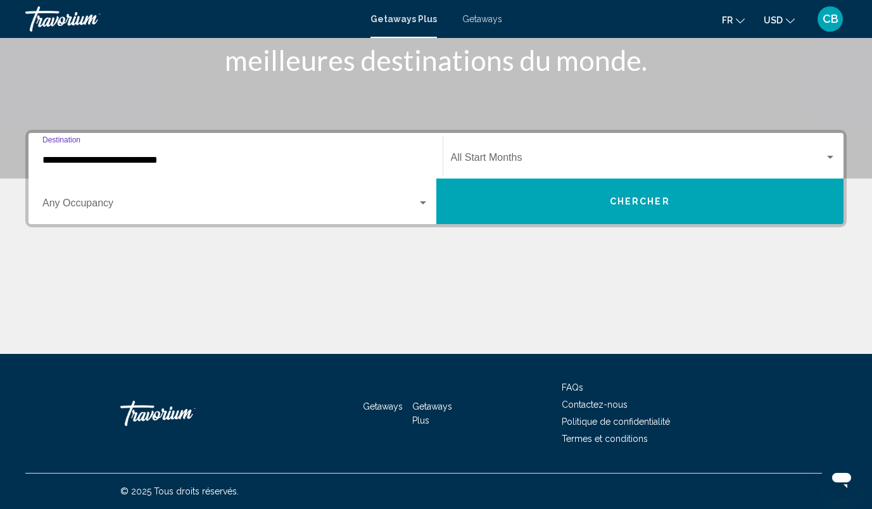
click at [189, 160] on input "**********" at bounding box center [235, 160] width 386 height 11
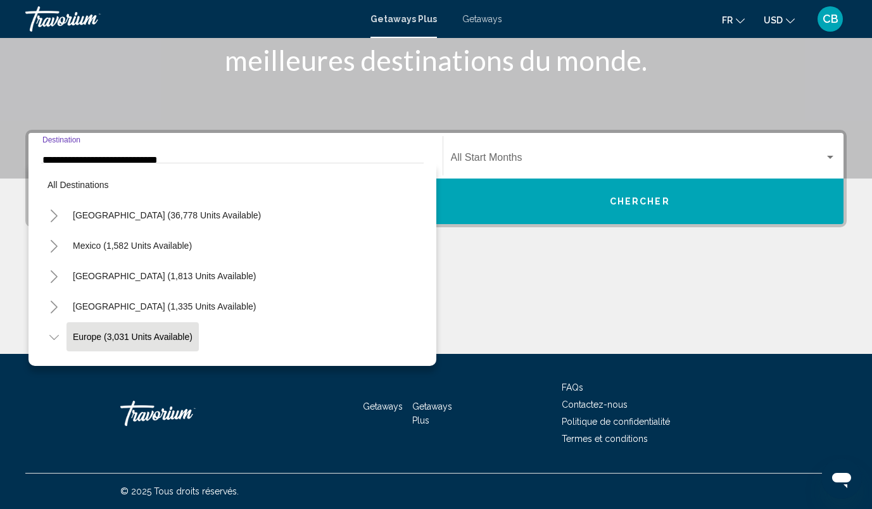
scroll to position [75, 0]
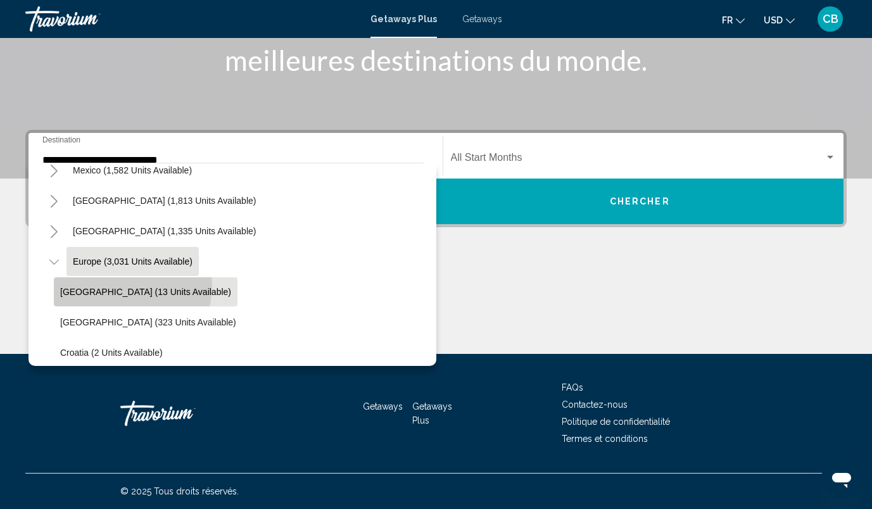
click at [132, 286] on button "Andorra (13 units available)" at bounding box center [146, 291] width 184 height 29
type input "**********"
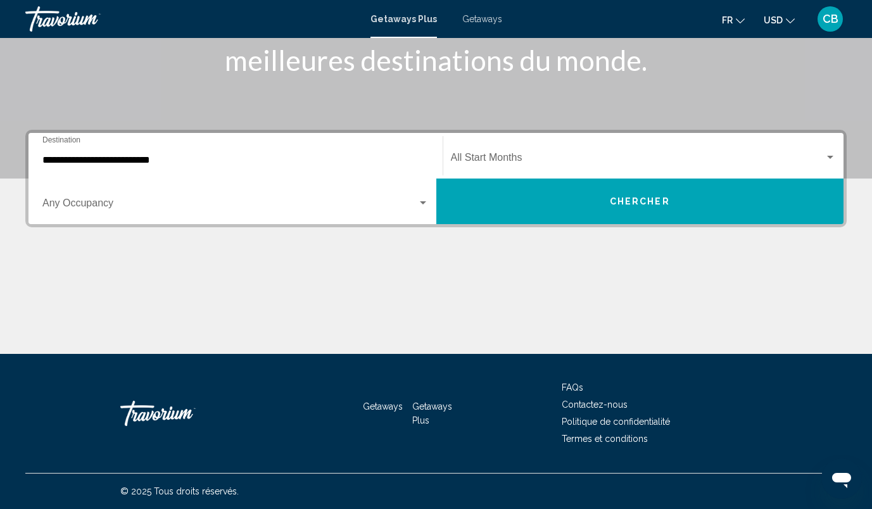
click at [549, 149] on div "Start Month All Start Months" at bounding box center [644, 156] width 386 height 40
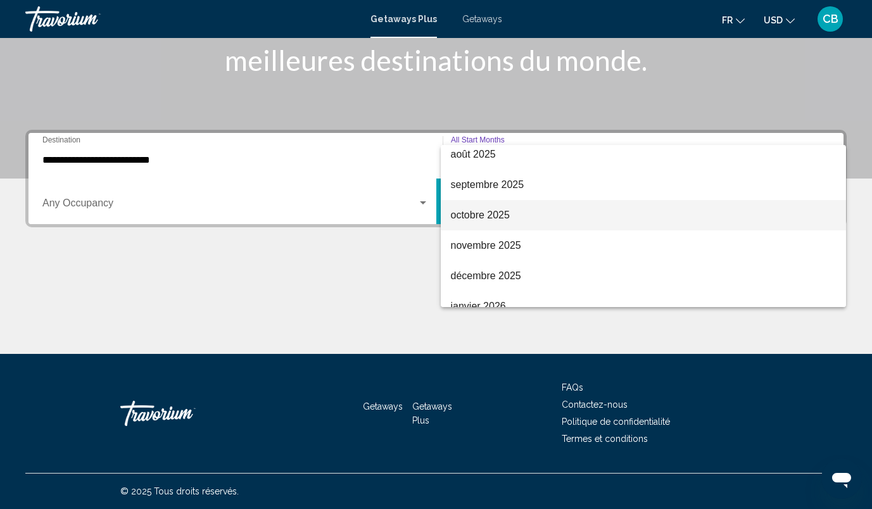
scroll to position [37, 0]
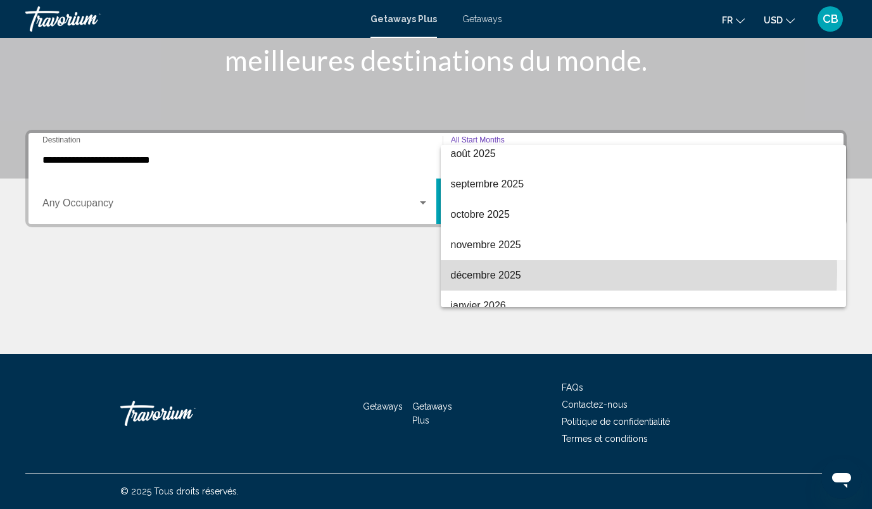
click at [504, 272] on span "décembre 2025" at bounding box center [644, 275] width 386 height 30
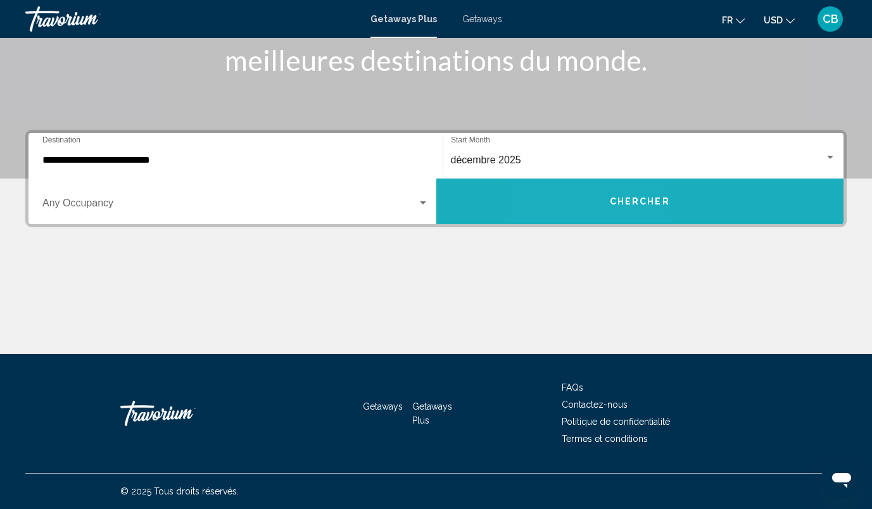
click at [597, 194] on button "Chercher" at bounding box center [640, 202] width 408 height 46
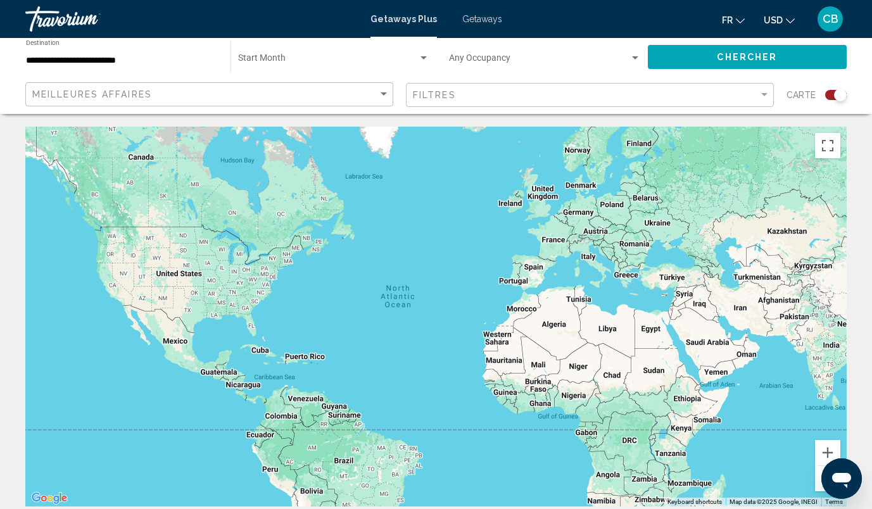
click at [829, 98] on div "Search widget" at bounding box center [836, 95] width 22 height 10
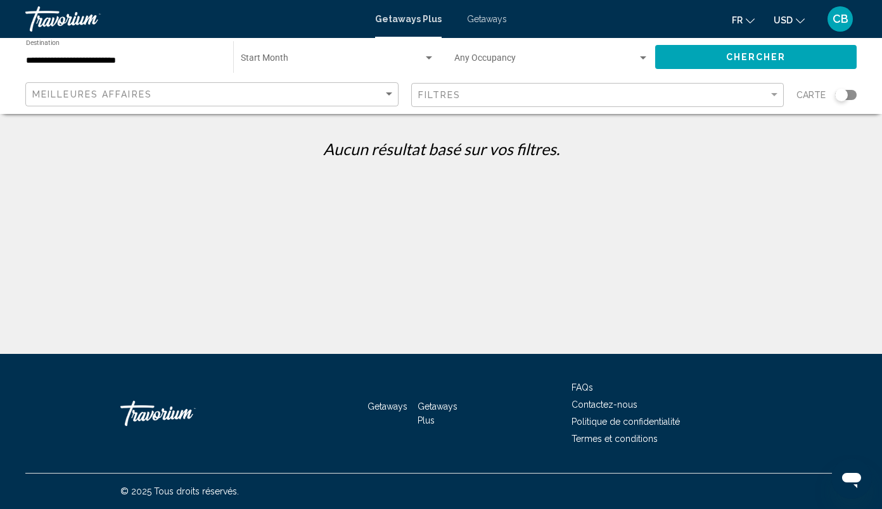
click at [485, 20] on span "Getaways" at bounding box center [487, 19] width 40 height 10
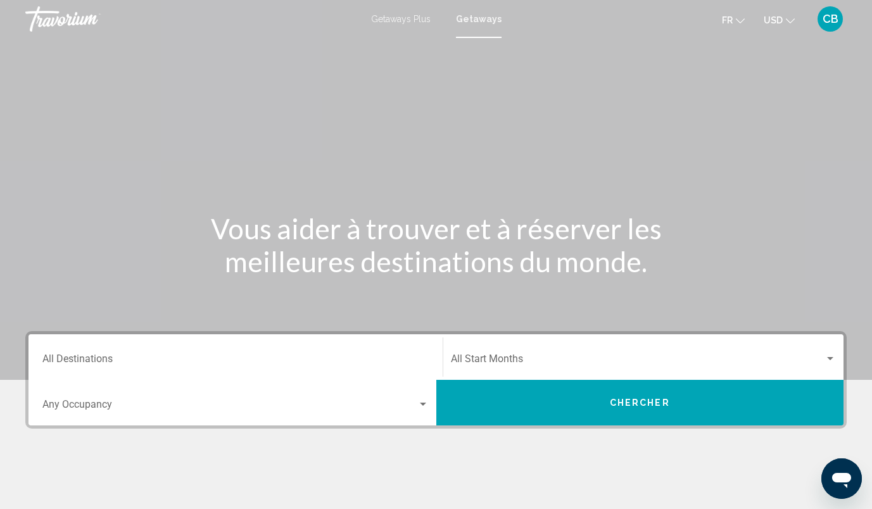
click at [787, 19] on icon "Change currency" at bounding box center [790, 20] width 9 height 5
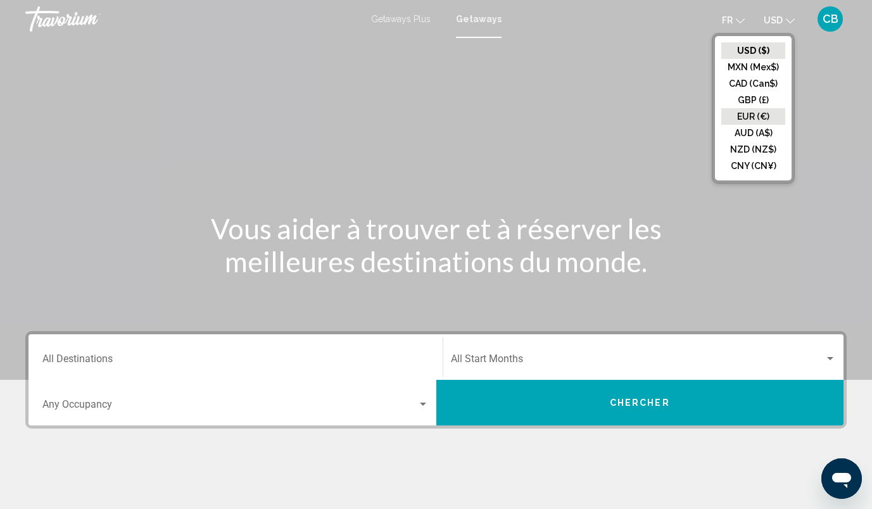
click at [754, 113] on button "EUR (€)" at bounding box center [754, 116] width 64 height 16
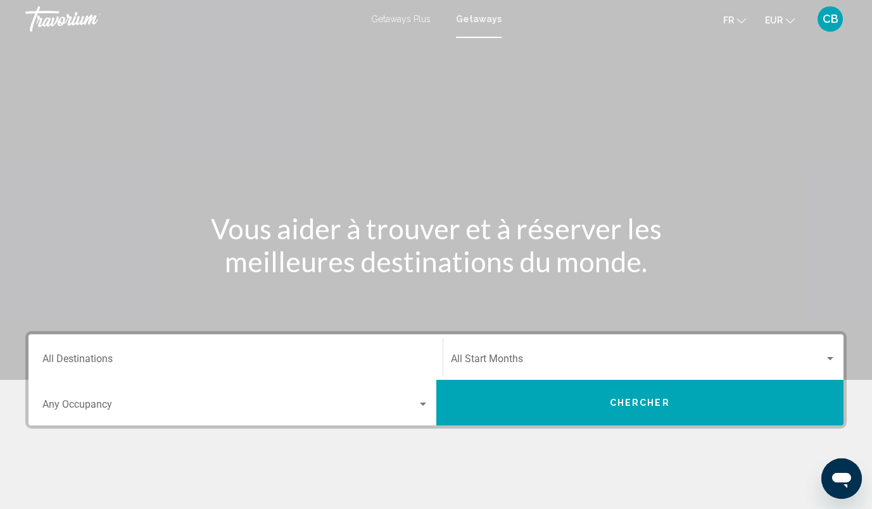
click at [165, 355] on div "Destination All Destinations" at bounding box center [235, 358] width 386 height 40
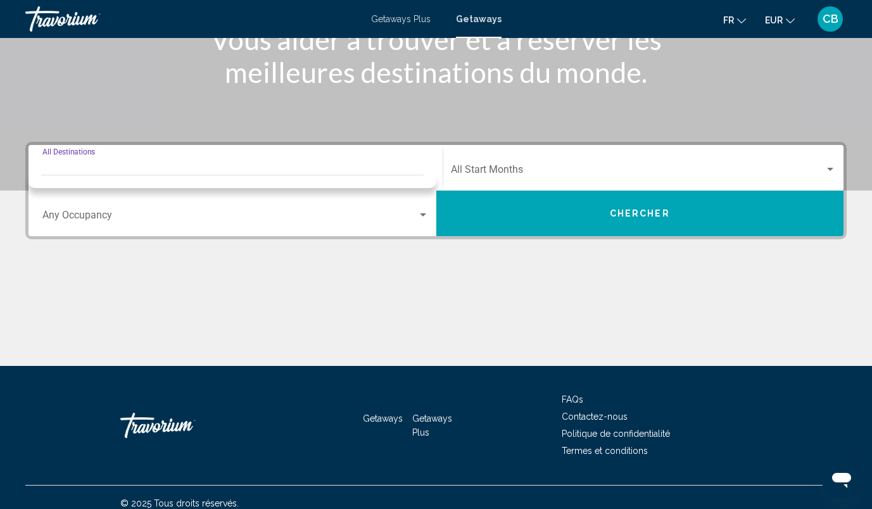
scroll to position [201, 0]
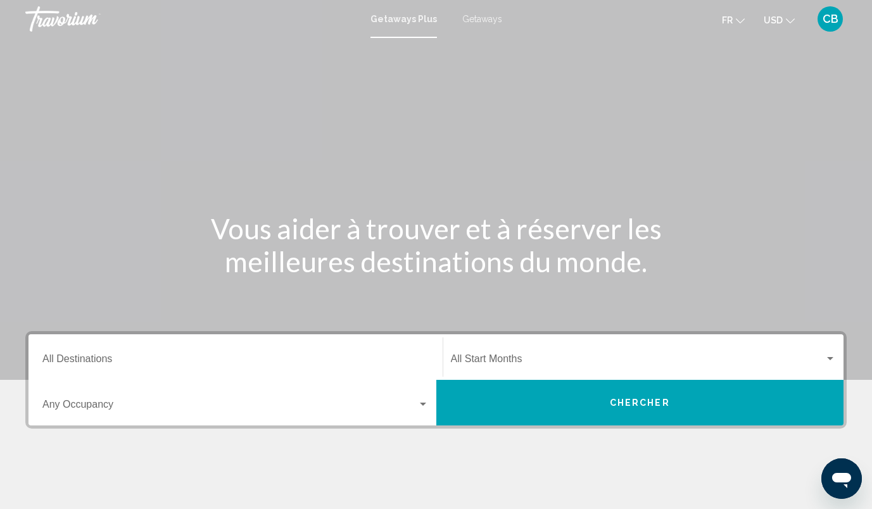
click at [491, 32] on mat-toolbar "Getaways Plus Getaways fr English Español Français Italiano Português русский U…" at bounding box center [436, 19] width 872 height 38
click at [490, 30] on div "Getaways Plus Getaways fr English Español Français Italiano Português русский U…" at bounding box center [436, 19] width 872 height 27
click at [488, 24] on div "Getaways Plus Getaways fr English Español Français Italiano Português русский U…" at bounding box center [436, 19] width 872 height 27
click at [486, 18] on span "Getaways" at bounding box center [482, 19] width 40 height 10
click at [778, 21] on span "USD" at bounding box center [773, 20] width 19 height 10
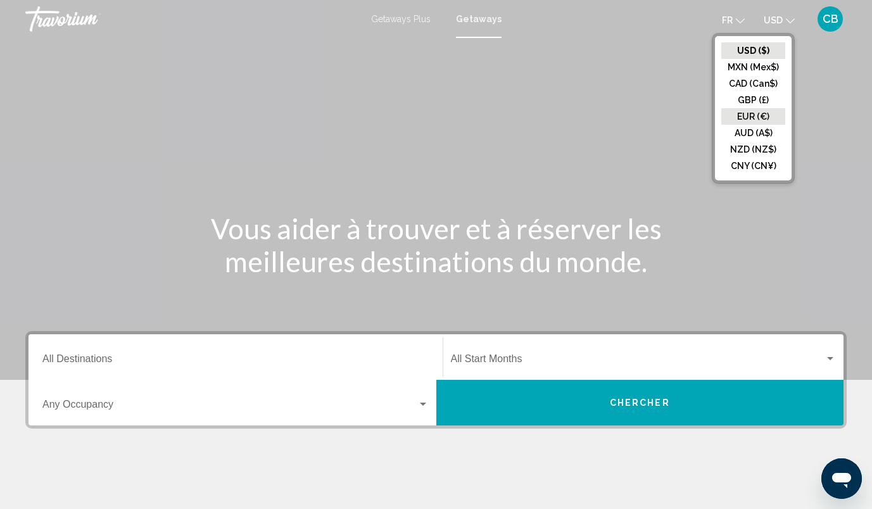
click at [745, 118] on button "EUR (€)" at bounding box center [754, 116] width 64 height 16
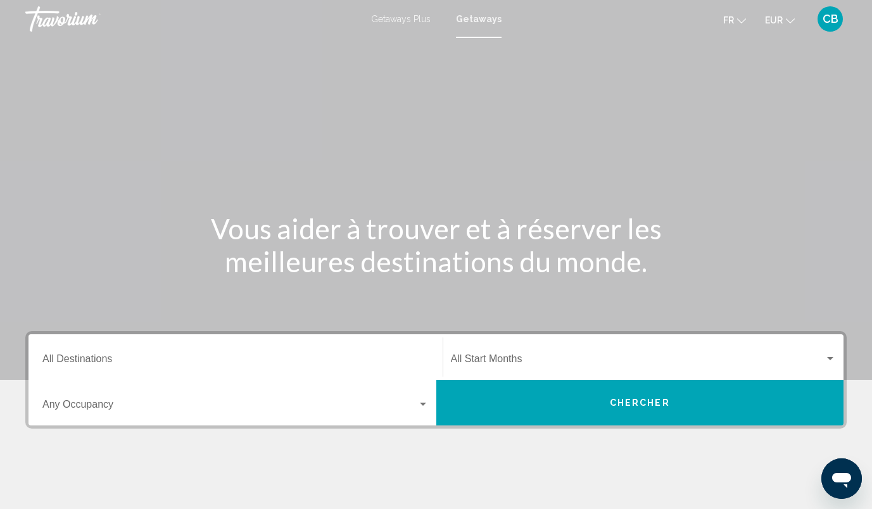
click at [143, 352] on div "Destination All Destinations" at bounding box center [235, 358] width 386 height 40
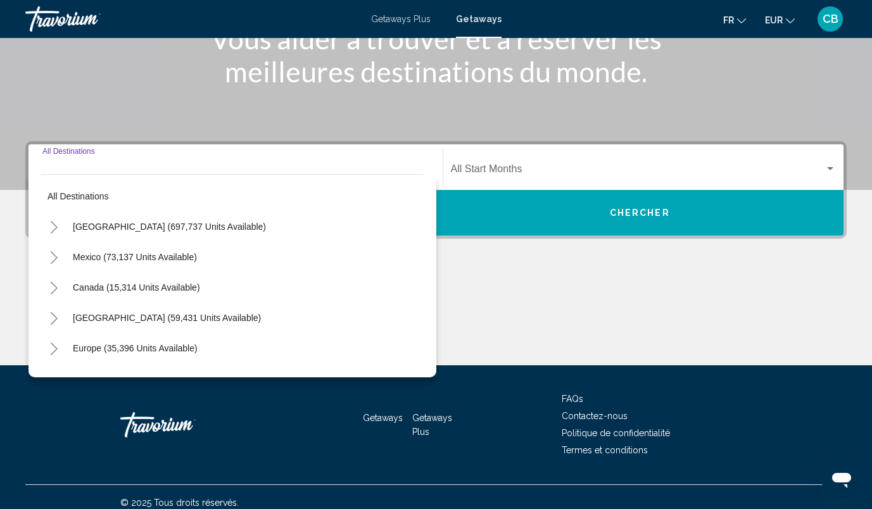
scroll to position [201, 0]
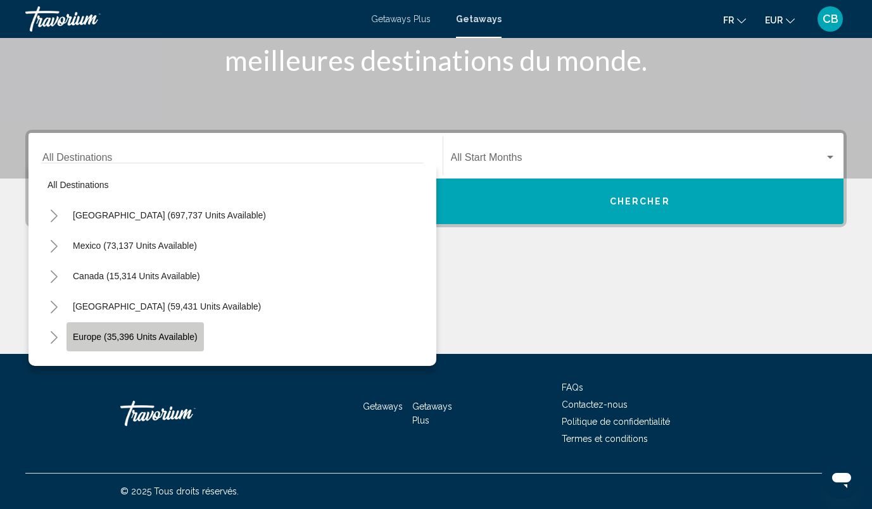
click at [167, 336] on span "Europe (35,396 units available)" at bounding box center [135, 337] width 125 height 10
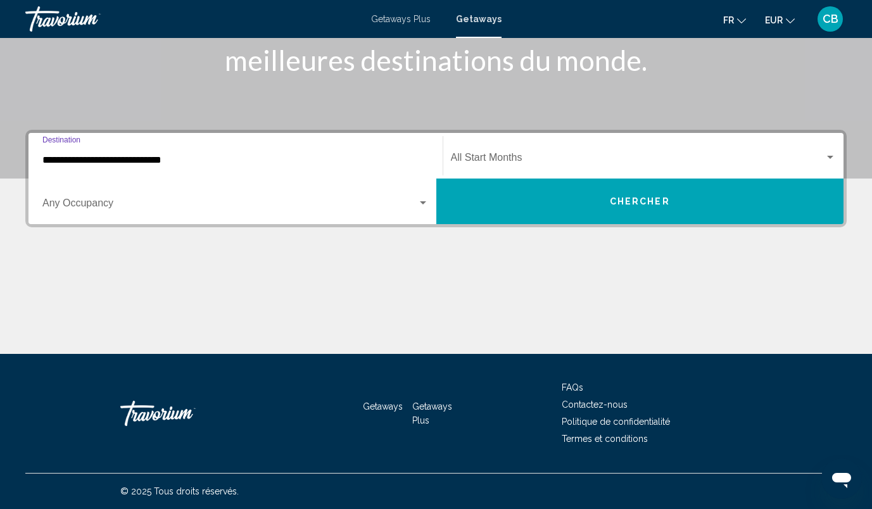
click at [197, 157] on input "**********" at bounding box center [235, 160] width 386 height 11
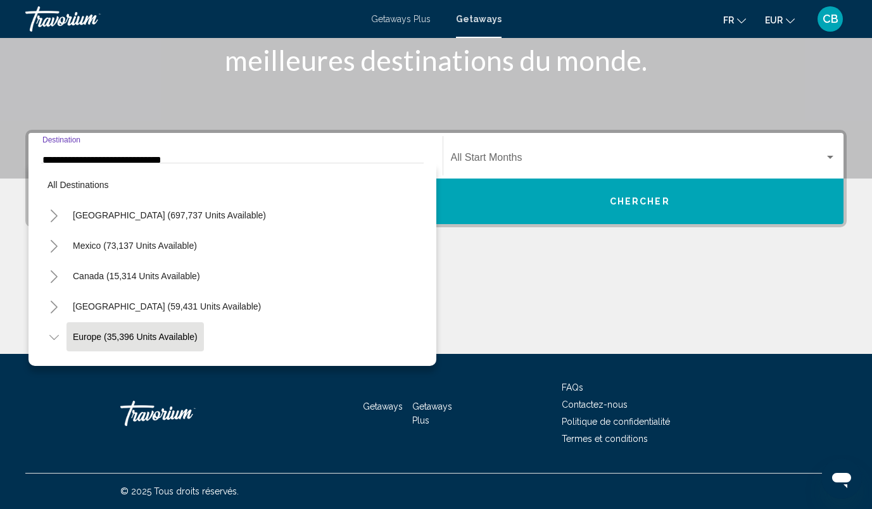
scroll to position [75, 0]
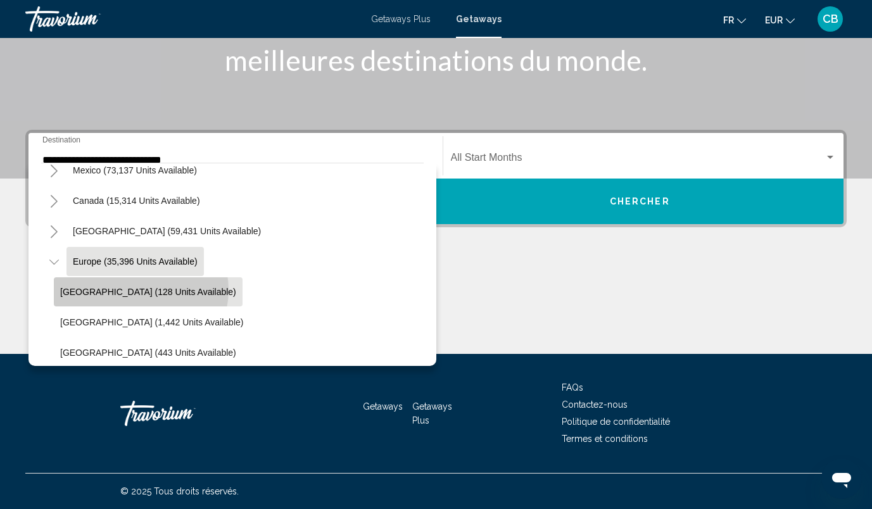
click at [141, 290] on span "Andorra (128 units available)" at bounding box center [148, 292] width 176 height 10
type input "**********"
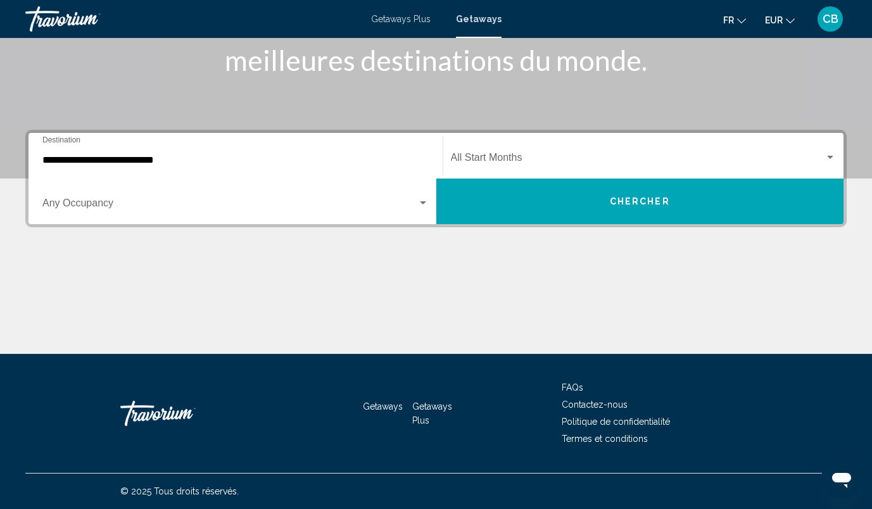
click at [488, 151] on div "Start Month All Start Months" at bounding box center [644, 156] width 386 height 40
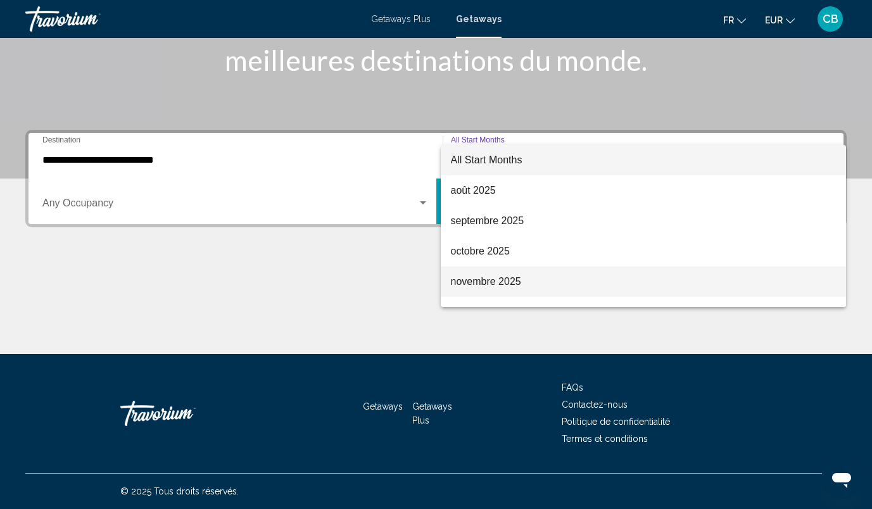
scroll to position [32, 0]
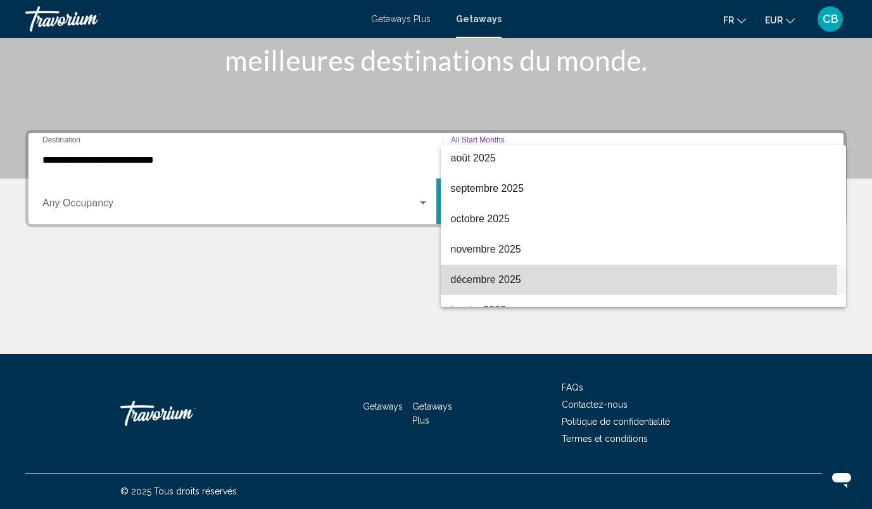
click at [478, 281] on span "décembre 2025" at bounding box center [644, 280] width 386 height 30
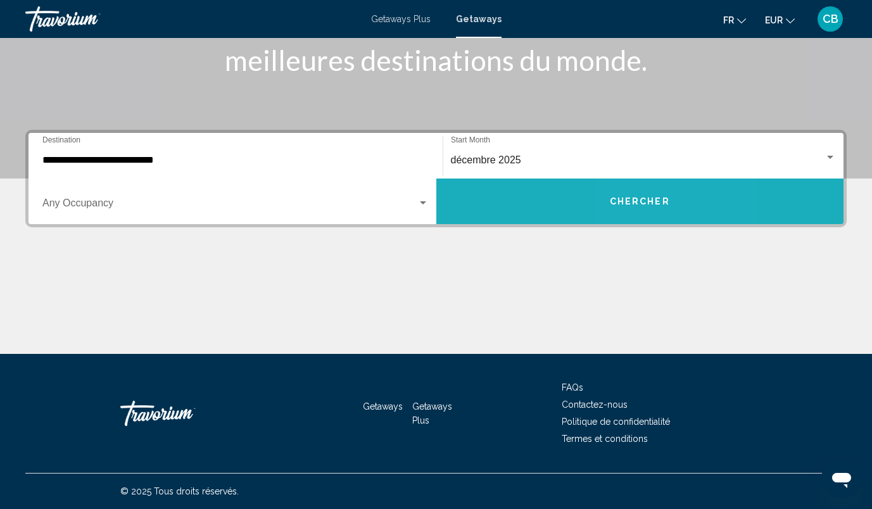
click at [645, 199] on span "Chercher" at bounding box center [640, 202] width 60 height 10
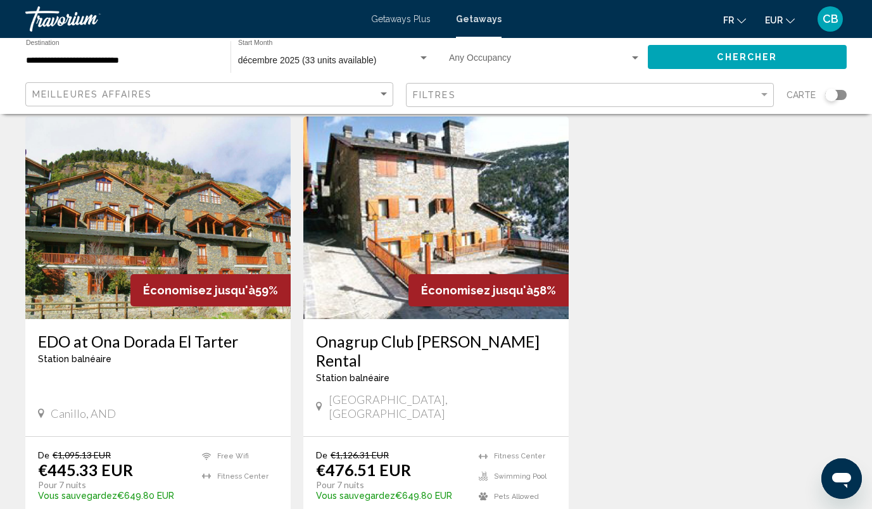
scroll to position [78, 0]
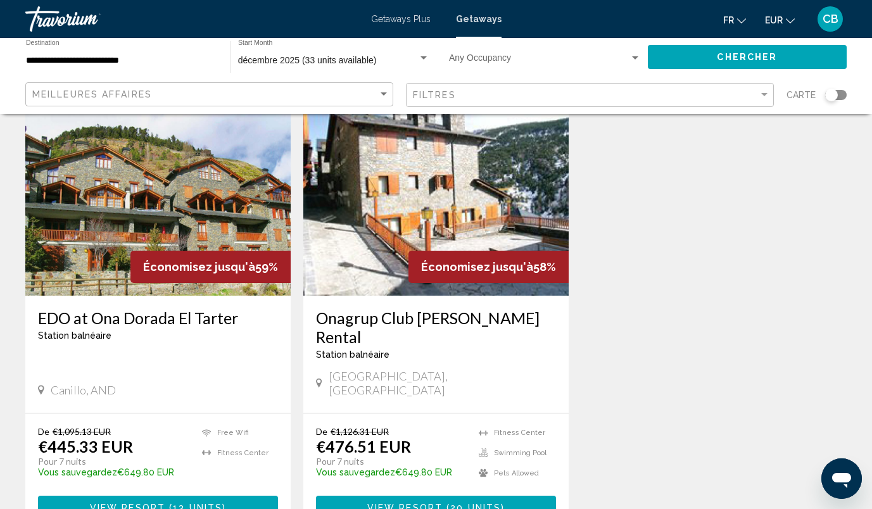
click at [382, 329] on div "Onagrup Club Tarter Rental Station balnéaire - Ceci est une station d'adultes s…" at bounding box center [436, 339] width 240 height 61
click at [400, 205] on img "Main content" at bounding box center [435, 194] width 265 height 203
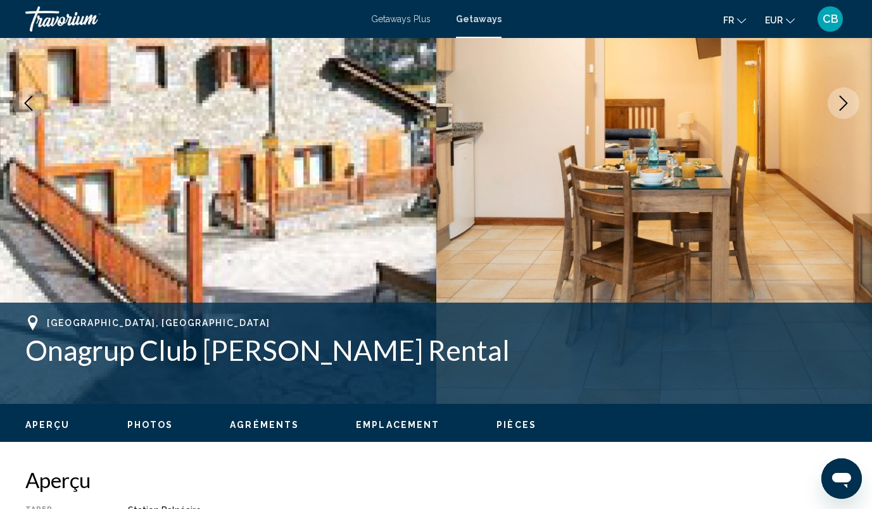
scroll to position [236, 0]
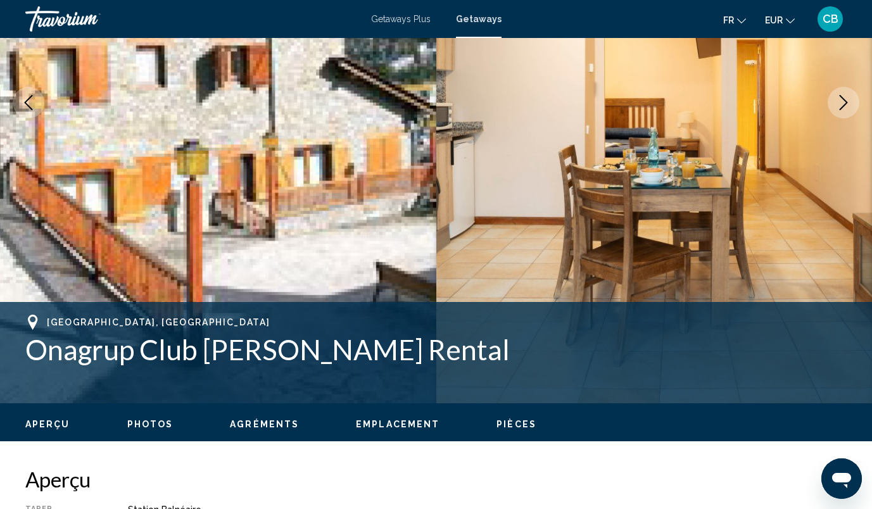
click at [849, 98] on icon "Next image" at bounding box center [843, 102] width 15 height 15
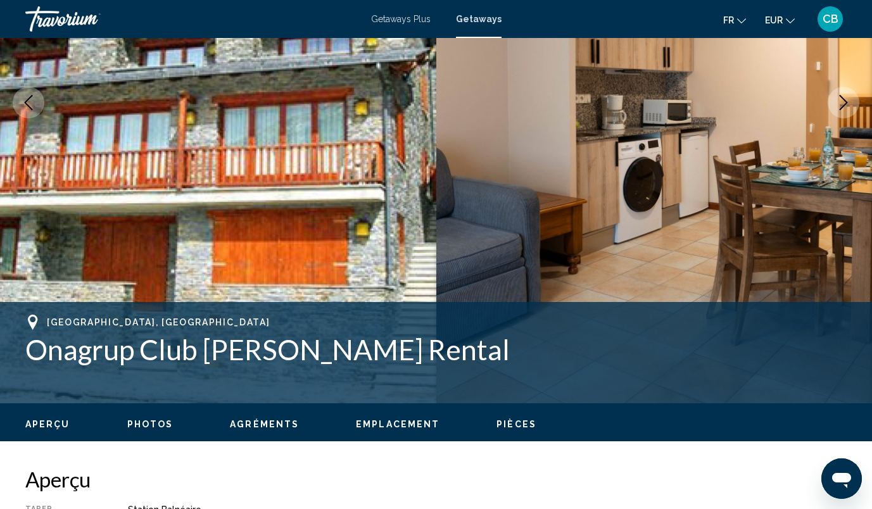
click at [849, 98] on icon "Next image" at bounding box center [843, 102] width 15 height 15
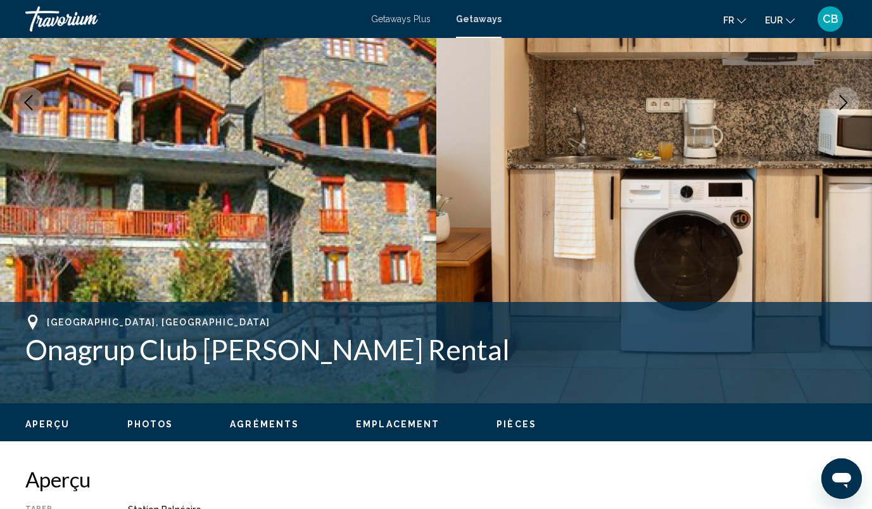
click at [849, 98] on icon "Next image" at bounding box center [843, 102] width 15 height 15
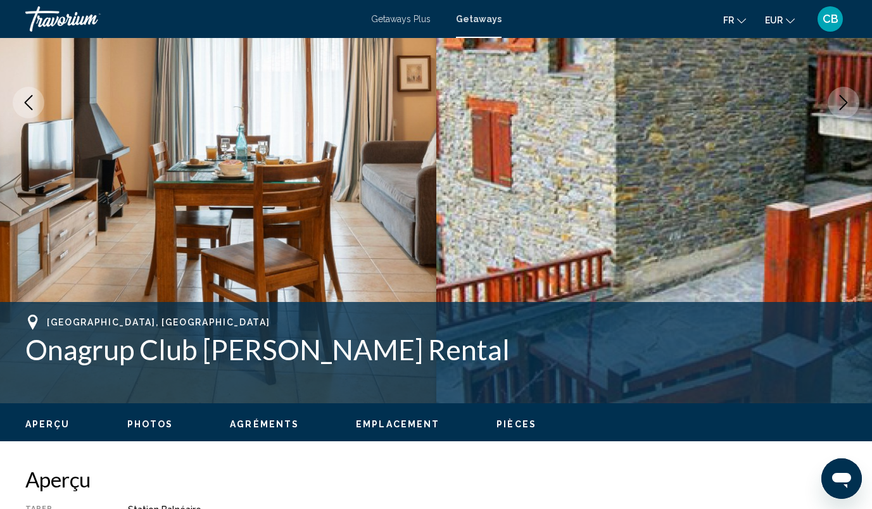
click at [849, 98] on icon "Next image" at bounding box center [843, 102] width 15 height 15
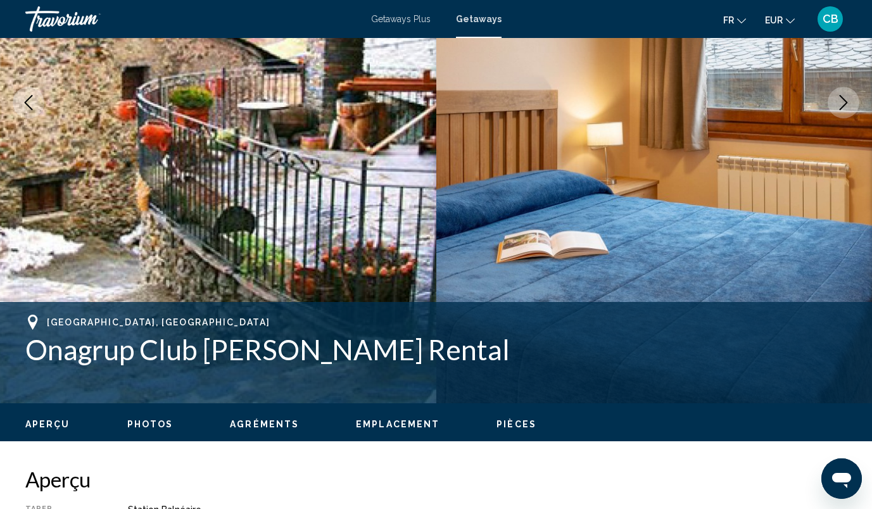
click at [849, 98] on icon "Next image" at bounding box center [843, 102] width 15 height 15
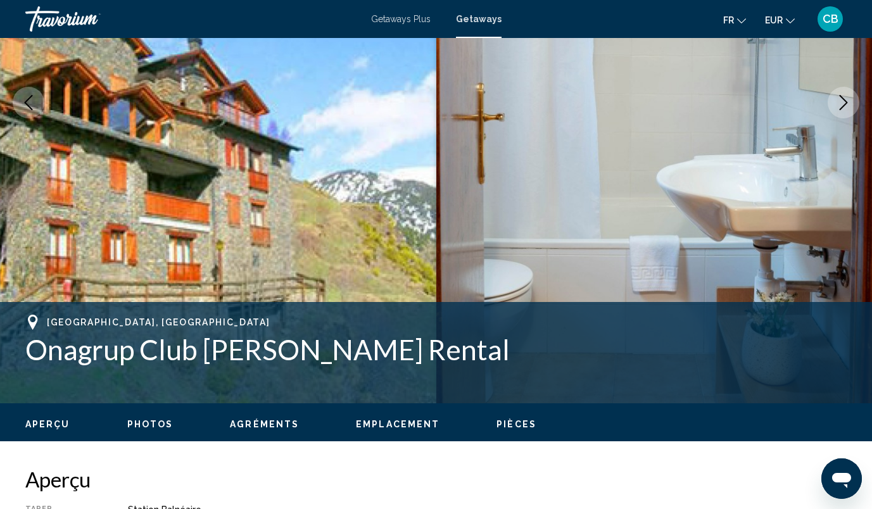
click at [849, 98] on icon "Next image" at bounding box center [843, 102] width 15 height 15
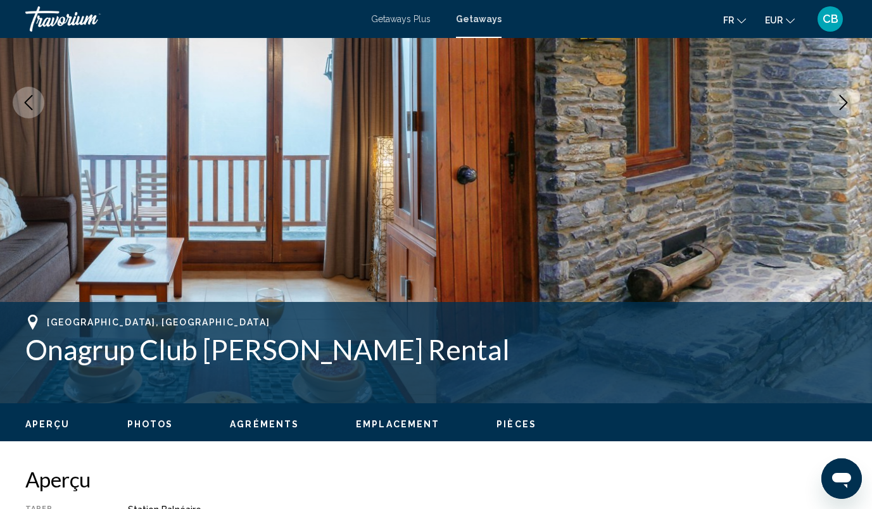
click at [849, 98] on icon "Next image" at bounding box center [843, 102] width 15 height 15
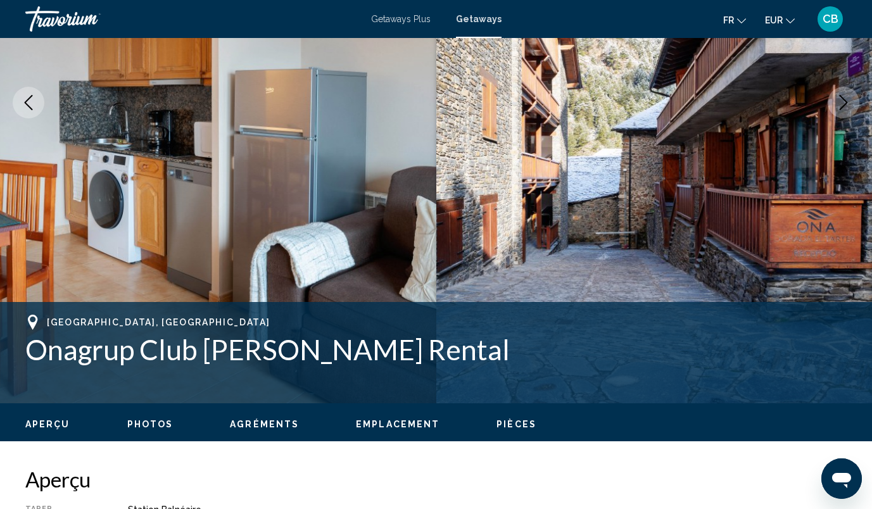
click at [849, 98] on icon "Next image" at bounding box center [843, 102] width 15 height 15
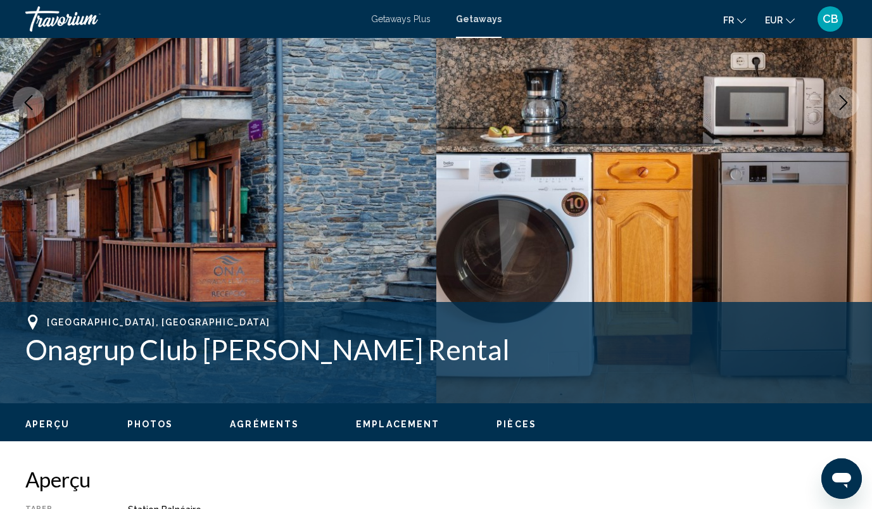
click at [849, 98] on icon "Next image" at bounding box center [843, 102] width 15 height 15
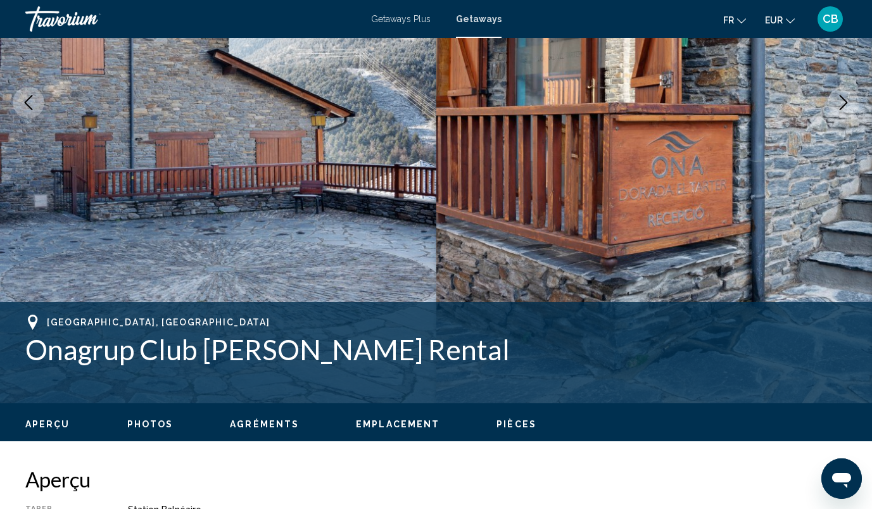
click at [849, 98] on icon "Next image" at bounding box center [843, 102] width 15 height 15
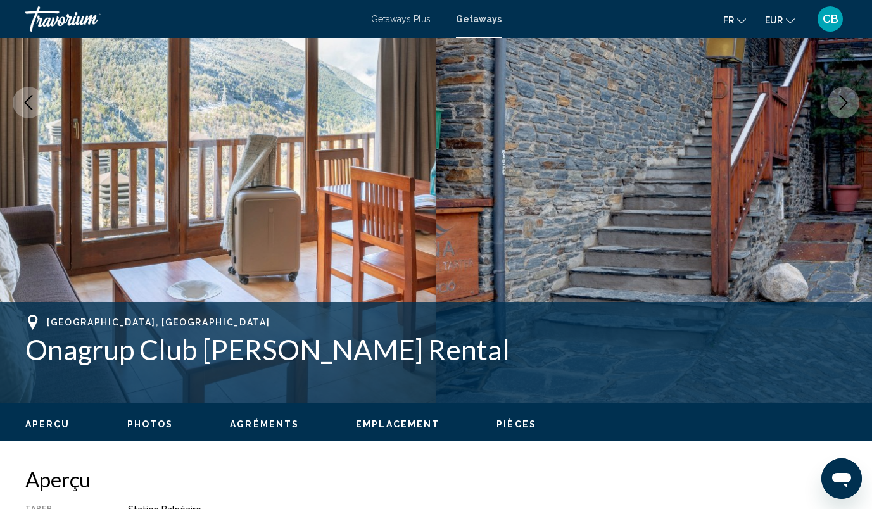
click at [849, 98] on icon "Next image" at bounding box center [843, 102] width 15 height 15
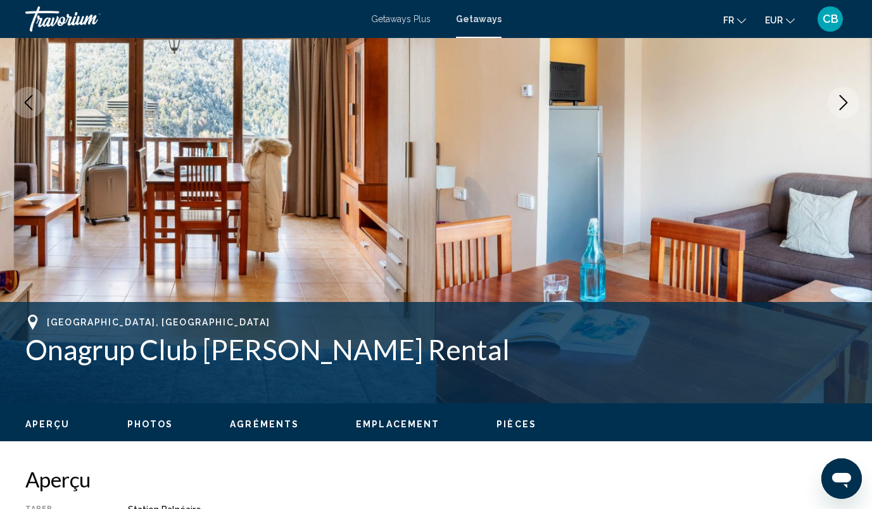
click at [849, 98] on icon "Next image" at bounding box center [843, 102] width 15 height 15
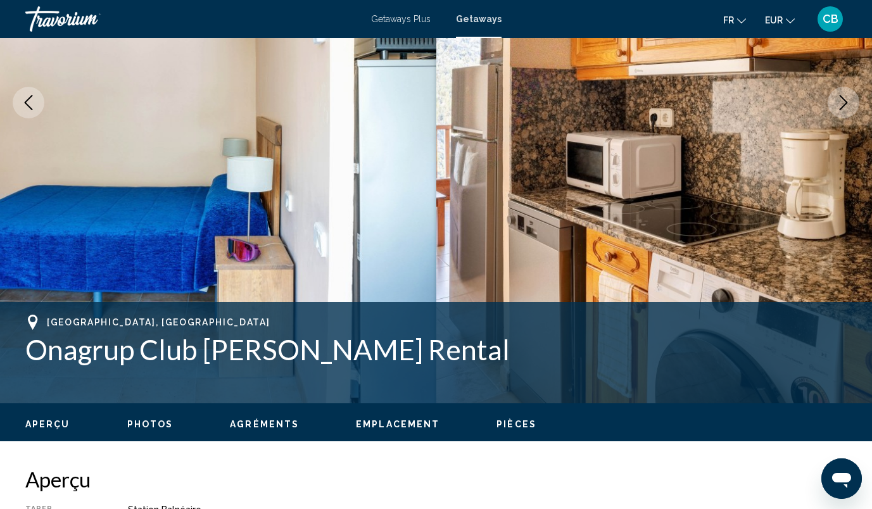
click at [849, 98] on icon "Next image" at bounding box center [843, 102] width 15 height 15
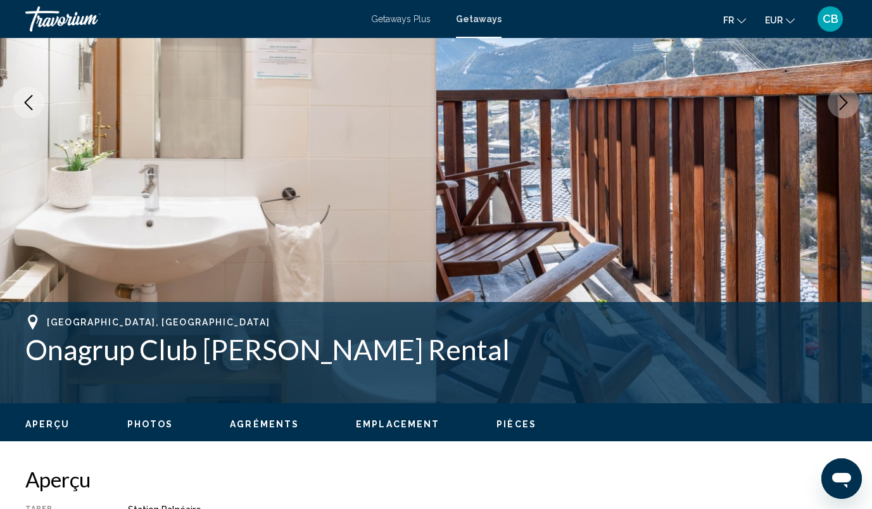
click at [849, 98] on icon "Next image" at bounding box center [843, 102] width 15 height 15
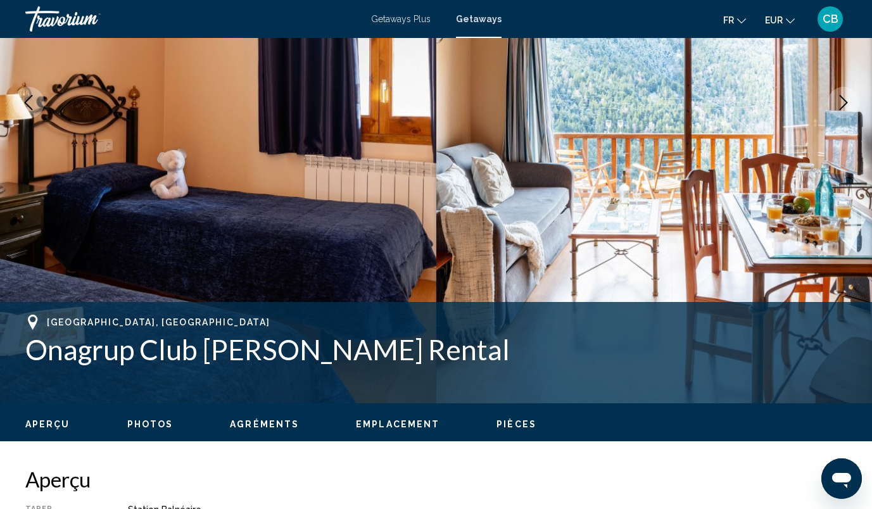
click at [849, 98] on icon "Next image" at bounding box center [843, 102] width 15 height 15
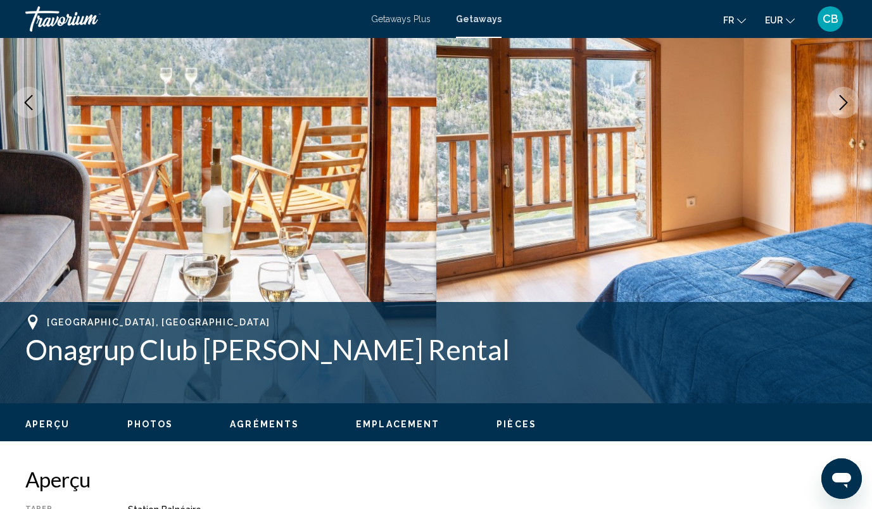
click at [849, 98] on icon "Next image" at bounding box center [843, 102] width 15 height 15
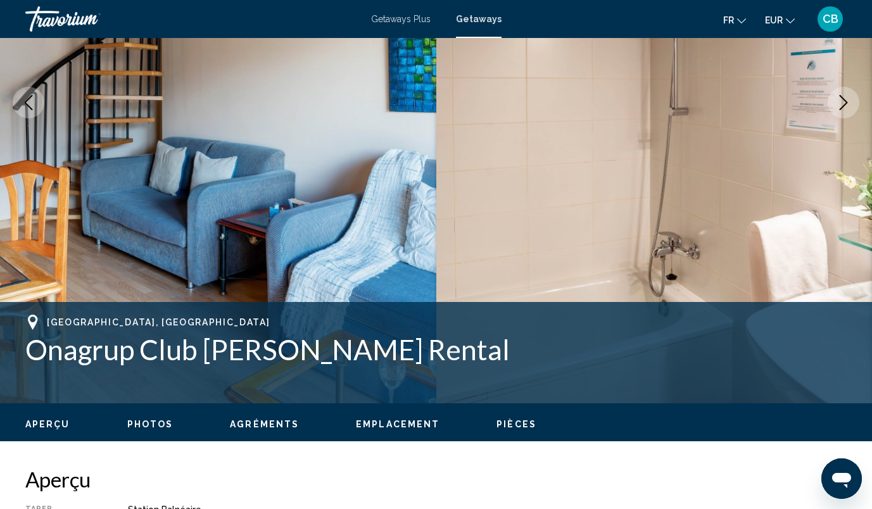
click at [849, 98] on icon "Next image" at bounding box center [843, 102] width 15 height 15
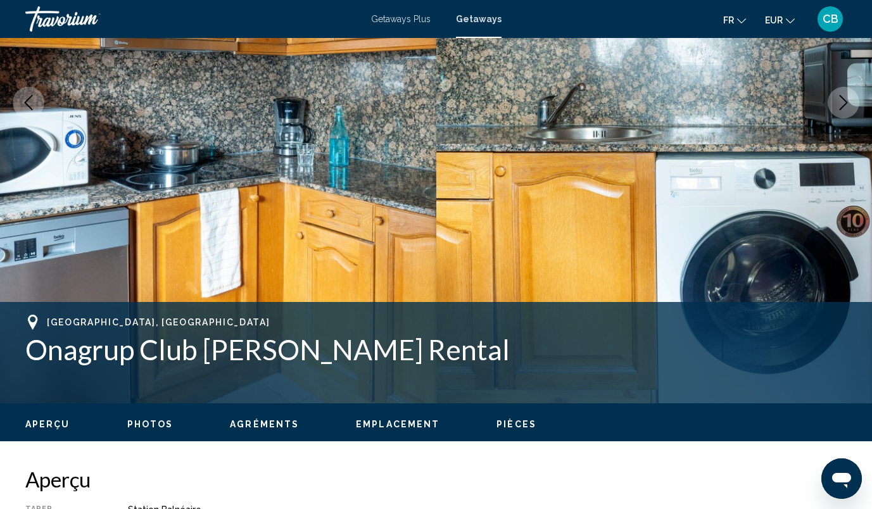
click at [849, 98] on icon "Next image" at bounding box center [843, 102] width 15 height 15
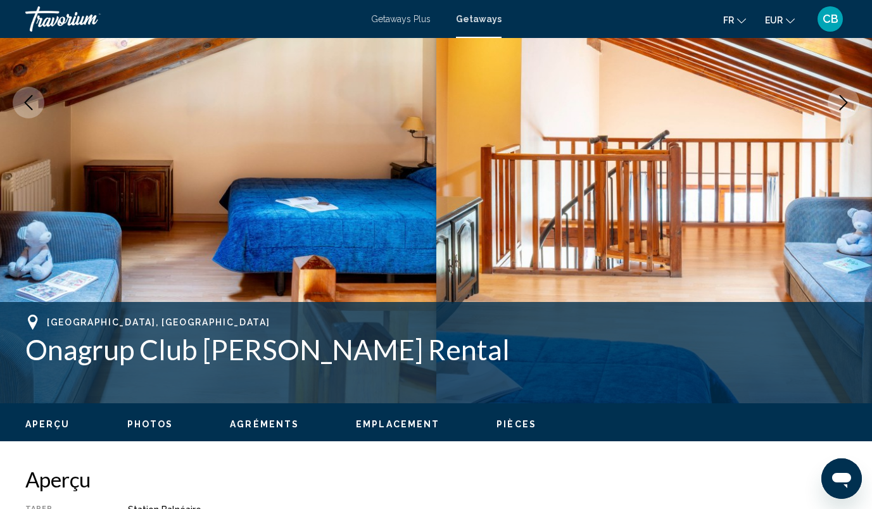
click at [849, 98] on icon "Next image" at bounding box center [843, 102] width 15 height 15
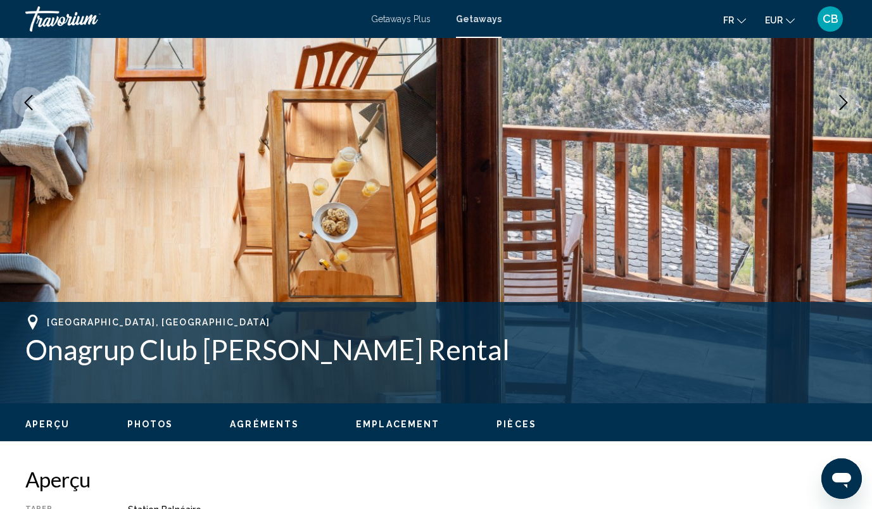
click at [849, 98] on icon "Next image" at bounding box center [843, 102] width 15 height 15
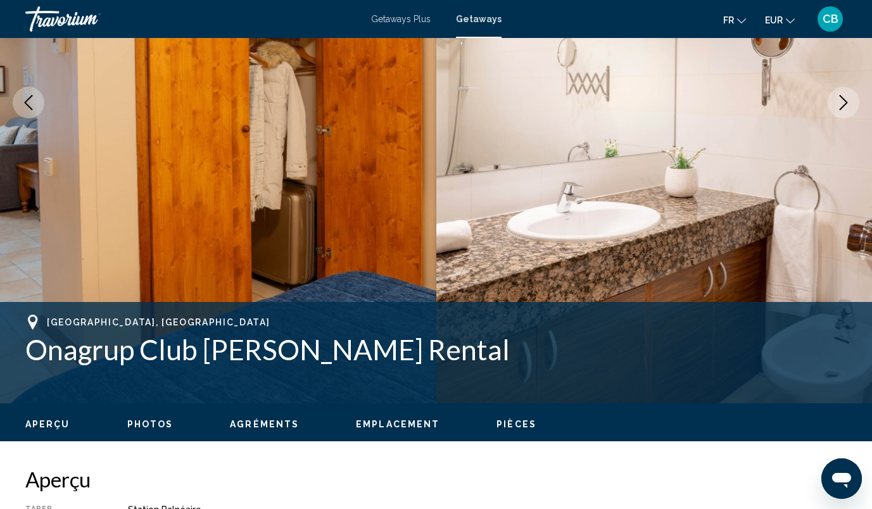
click at [849, 98] on icon "Next image" at bounding box center [843, 102] width 15 height 15
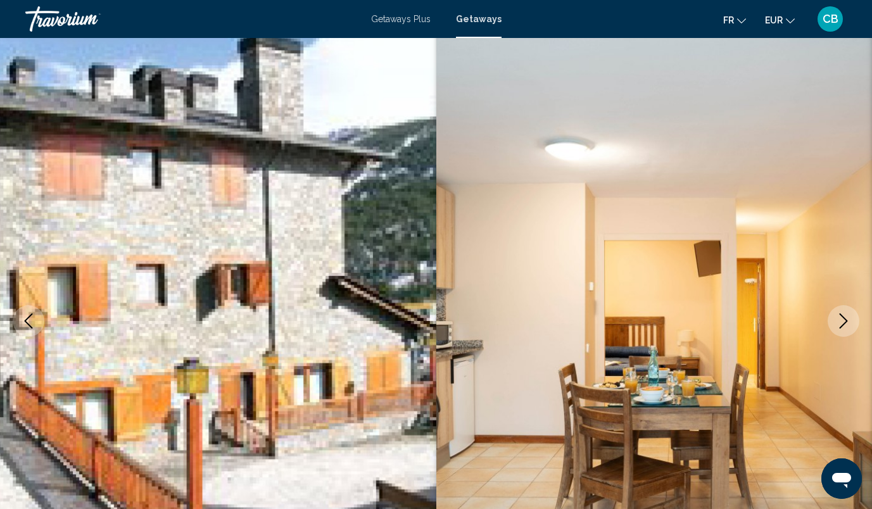
scroll to position [0, 0]
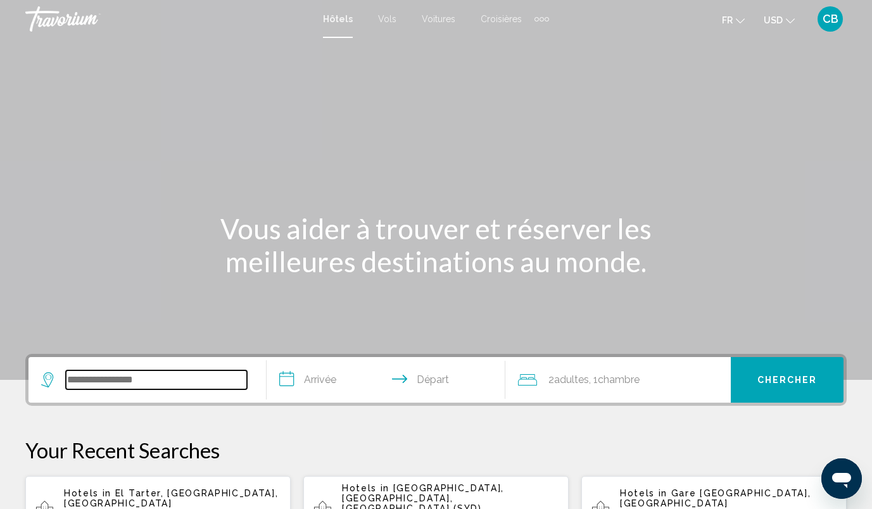
click at [140, 383] on input "Search widget" at bounding box center [156, 380] width 181 height 19
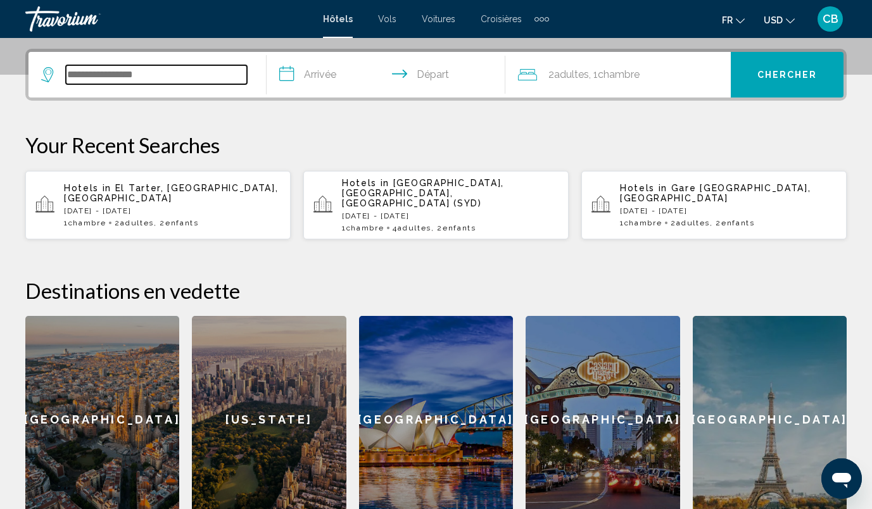
scroll to position [313, 0]
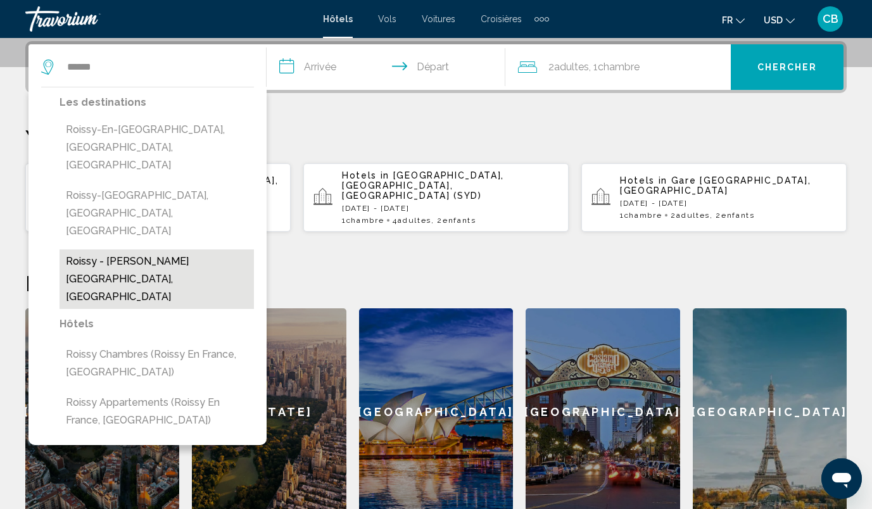
click at [172, 250] on button "Roissy - Charles De Gaulle Airport, France" at bounding box center [157, 280] width 194 height 60
type input "**********"
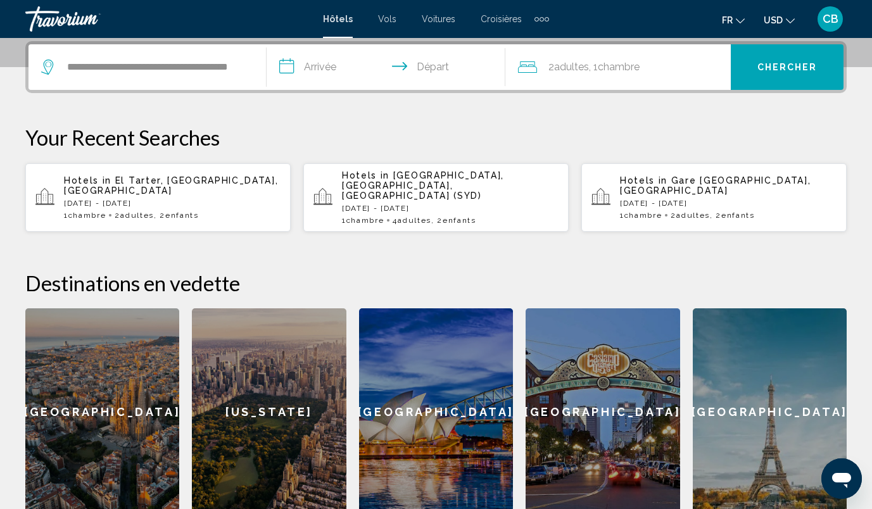
click at [317, 71] on input "**********" at bounding box center [388, 68] width 243 height 49
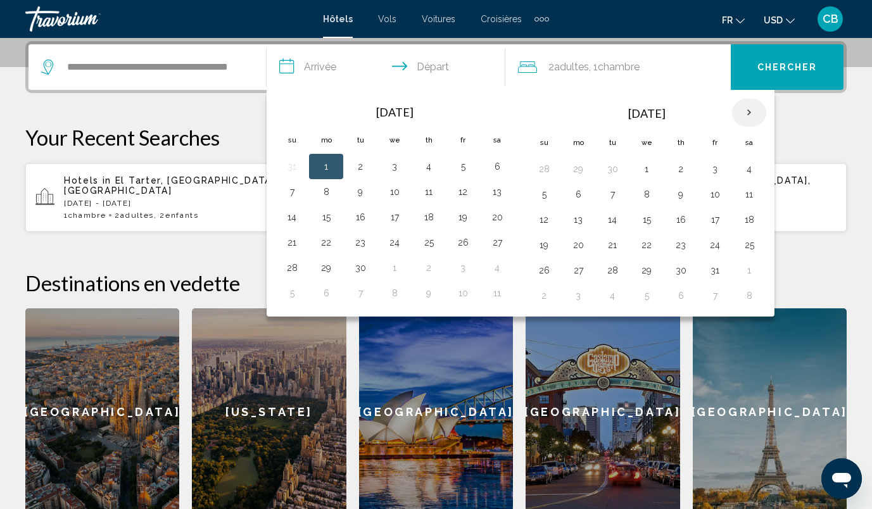
click at [751, 111] on th "Next month" at bounding box center [749, 113] width 34 height 28
click at [581, 193] on button "5" at bounding box center [578, 195] width 20 height 18
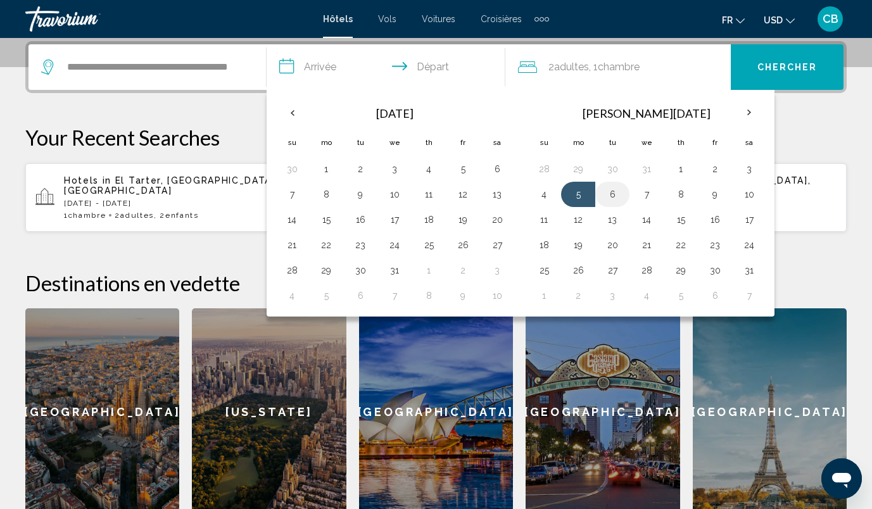
click at [616, 193] on button "6" at bounding box center [612, 195] width 20 height 18
type input "**********"
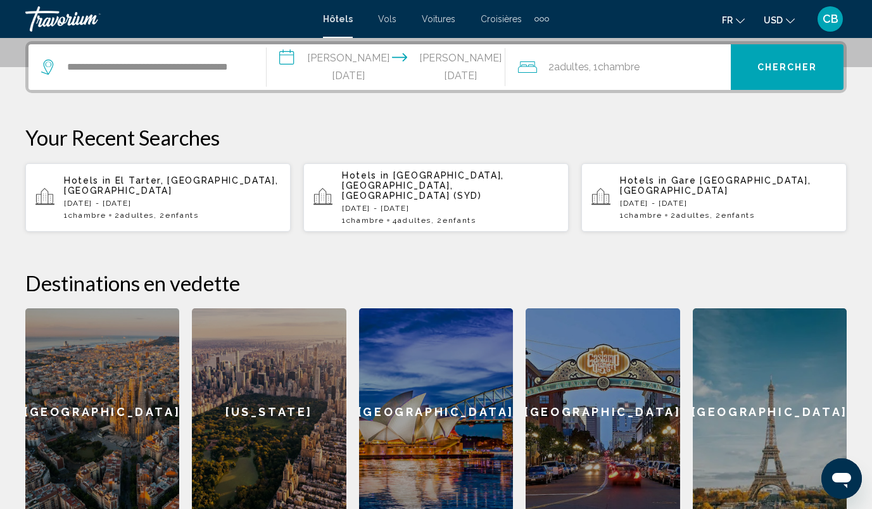
click at [600, 67] on span ", 1 Chambre pièces" at bounding box center [614, 67] width 51 height 18
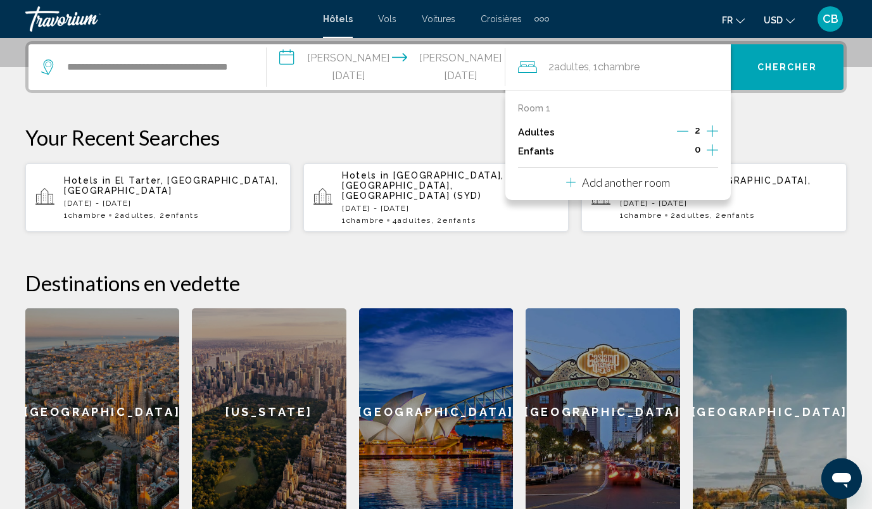
click at [713, 151] on icon "Increment children" at bounding box center [712, 149] width 11 height 11
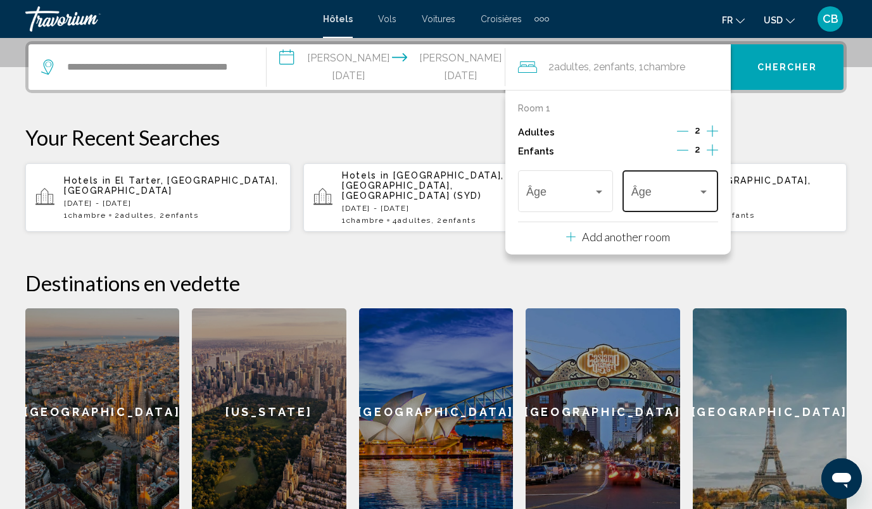
click at [646, 201] on div "Âge" at bounding box center [671, 189] width 79 height 45
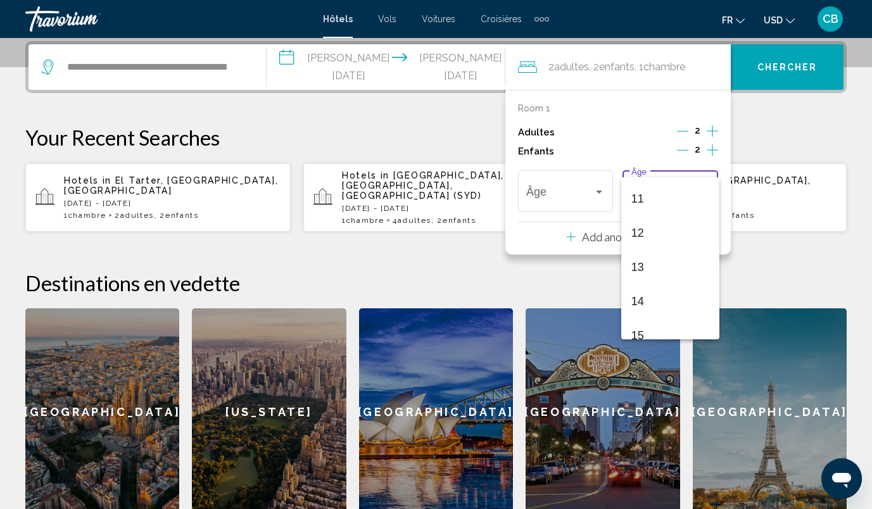
scroll to position [454, 0]
click at [647, 214] on span "14" at bounding box center [671, 220] width 79 height 34
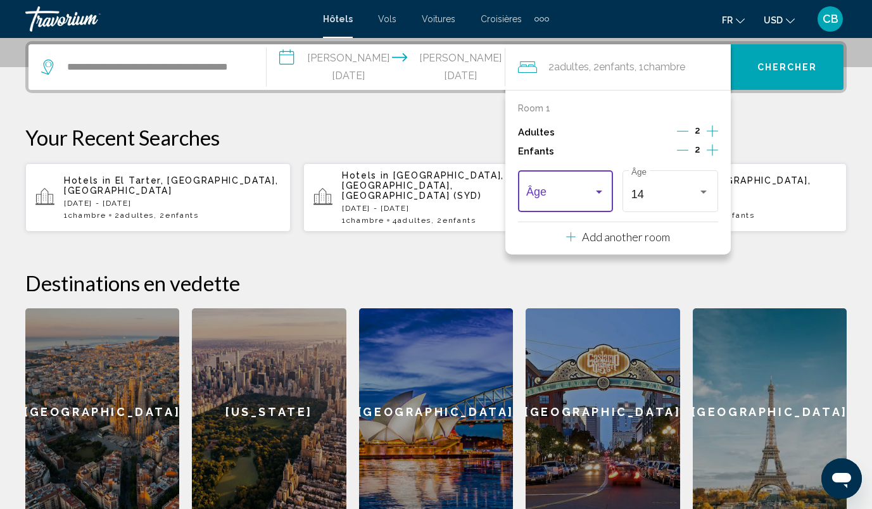
click at [554, 194] on span "Travelers: 2 adults, 2 children" at bounding box center [559, 194] width 67 height 13
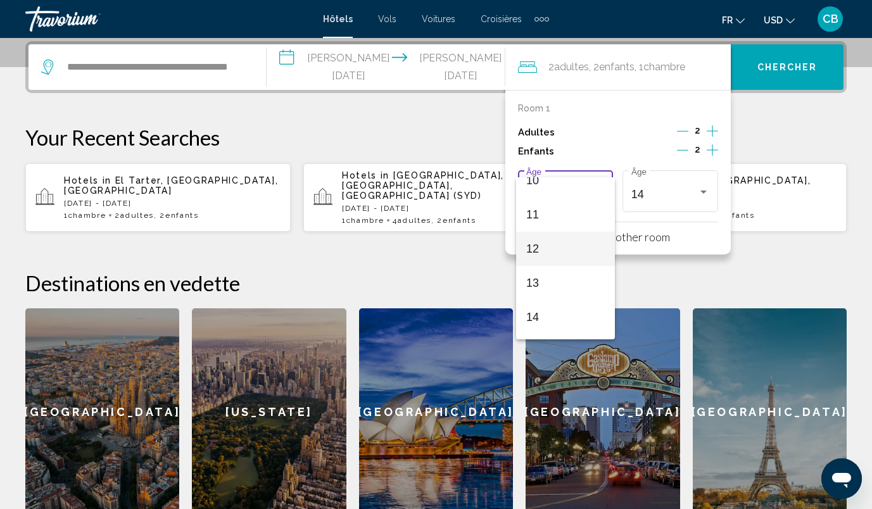
scroll to position [357, 0]
click at [542, 233] on span "12" at bounding box center [565, 248] width 79 height 34
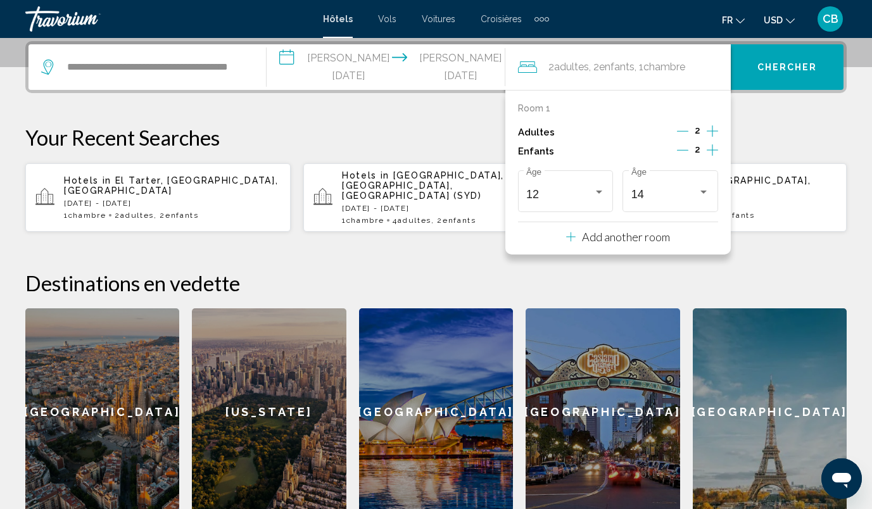
click at [777, 136] on p "Your Recent Searches" at bounding box center [436, 137] width 822 height 25
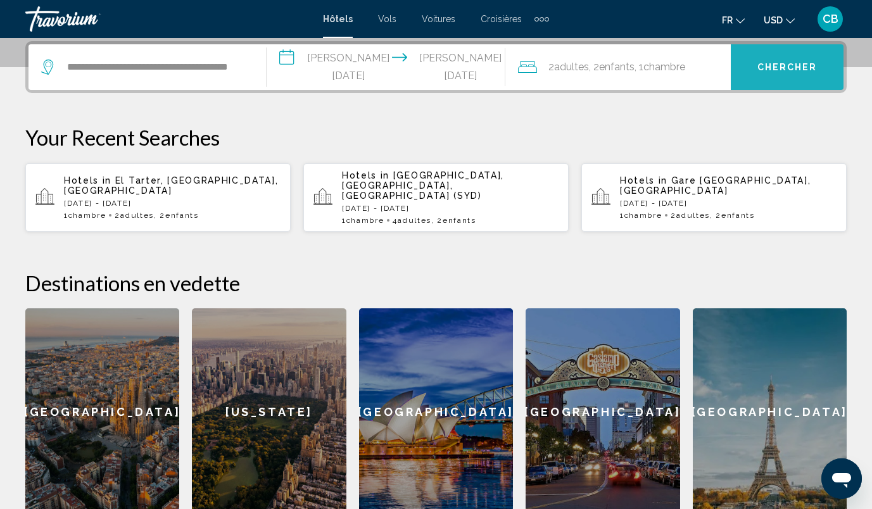
click at [783, 80] on button "Chercher" at bounding box center [787, 67] width 113 height 46
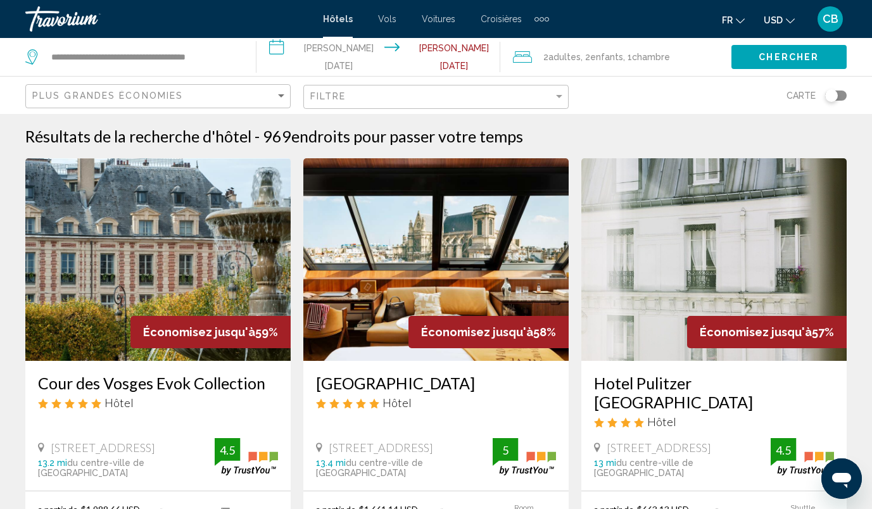
click at [221, 91] on div "Plus grandes économies" at bounding box center [159, 96] width 255 height 23
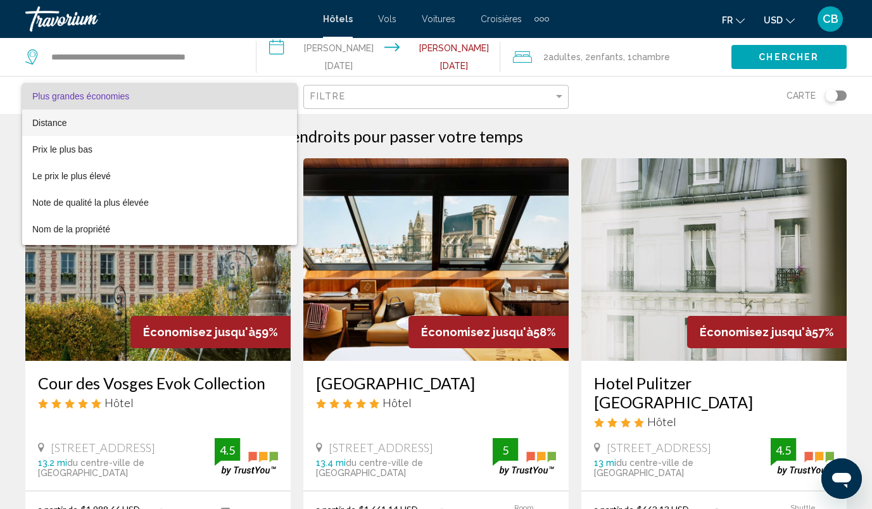
click at [202, 121] on span "Distance" at bounding box center [159, 123] width 255 height 27
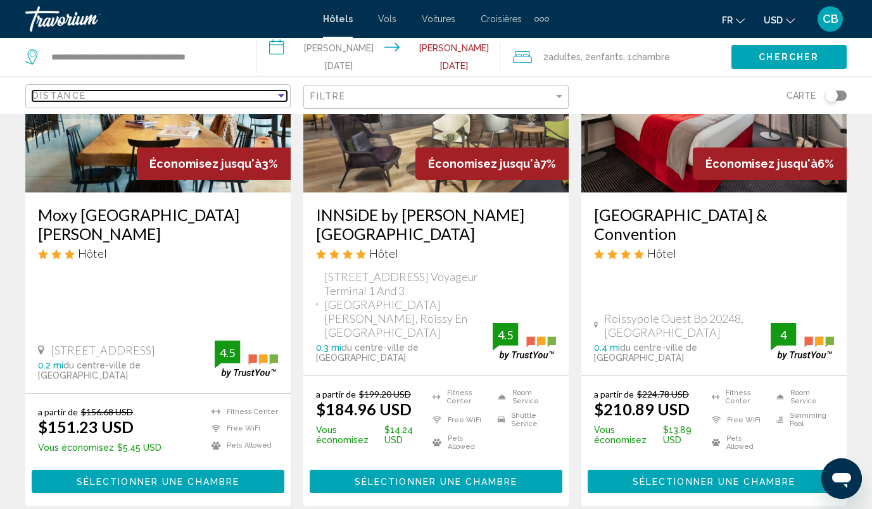
scroll to position [169, 0]
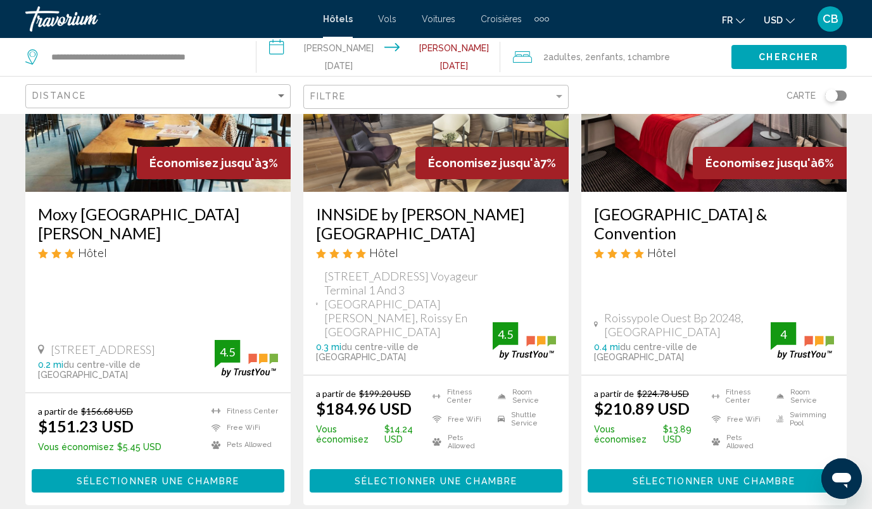
click at [782, 18] on span "USD" at bounding box center [773, 20] width 19 height 10
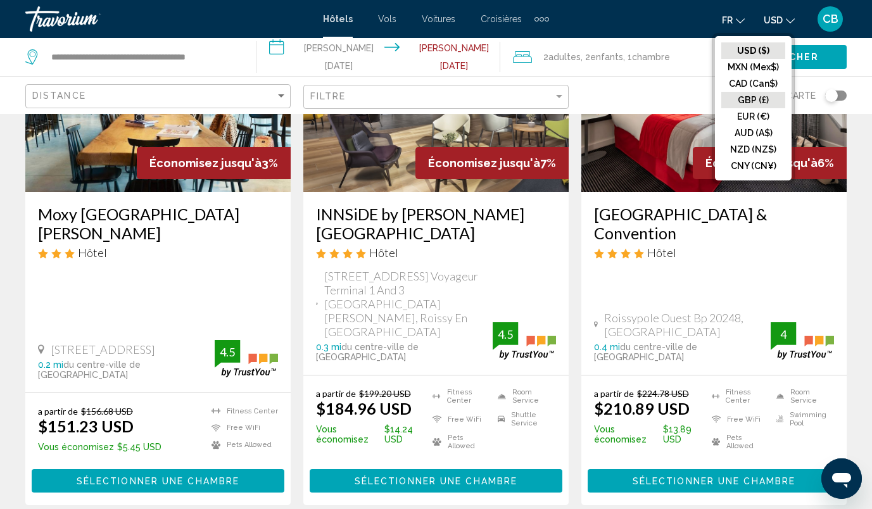
click at [753, 108] on button "GBP (£)" at bounding box center [754, 100] width 64 height 16
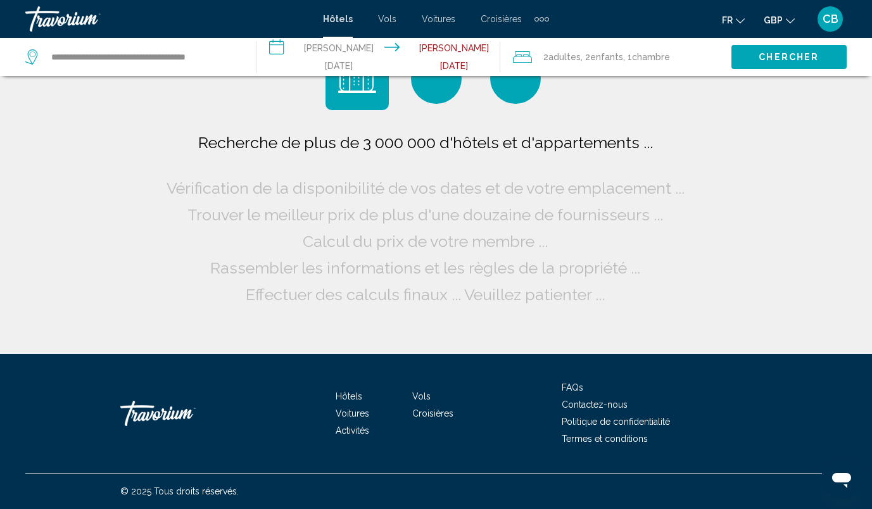
scroll to position [0, 0]
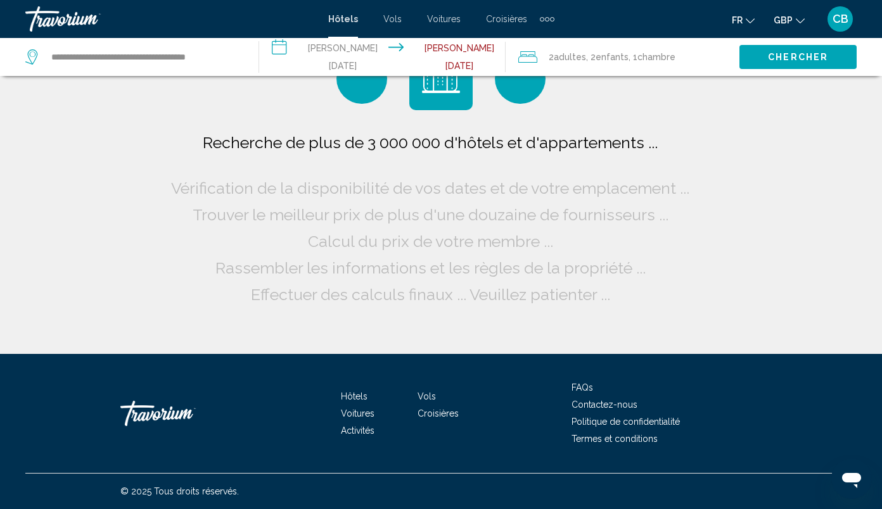
click at [794, 20] on button "GBP USD ($) MXN (Mex$) CAD (Can$) GBP (£) EUR (€) AUD (A$) NZD (NZ$) CNY (CN¥)" at bounding box center [788, 20] width 31 height 18
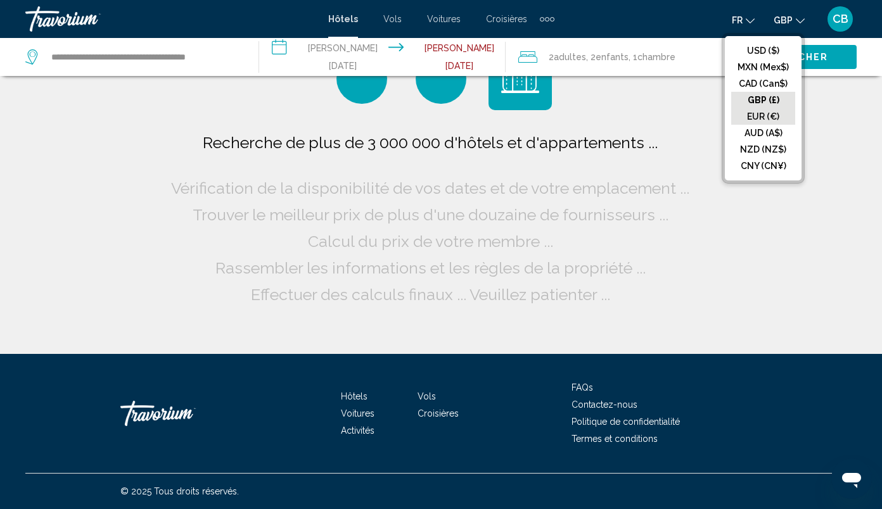
click at [760, 113] on button "EUR (€)" at bounding box center [763, 116] width 64 height 16
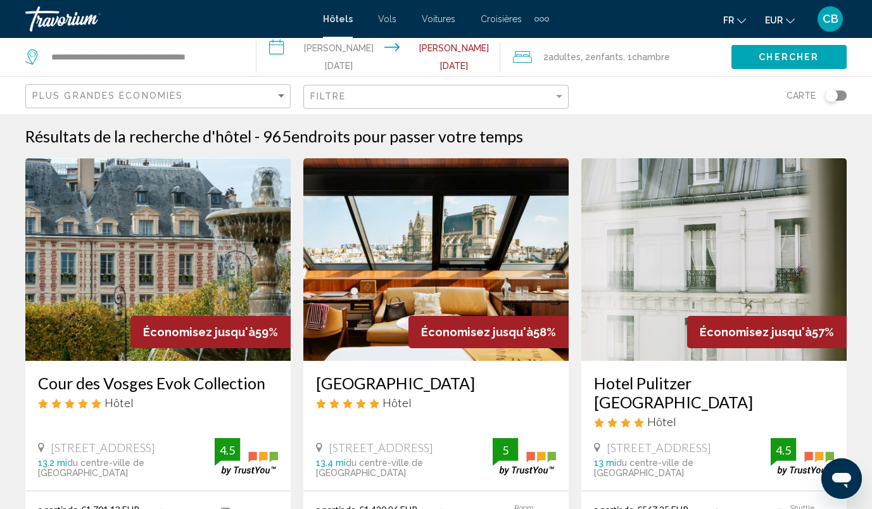
click at [258, 105] on div "Plus grandes économies" at bounding box center [159, 96] width 255 height 23
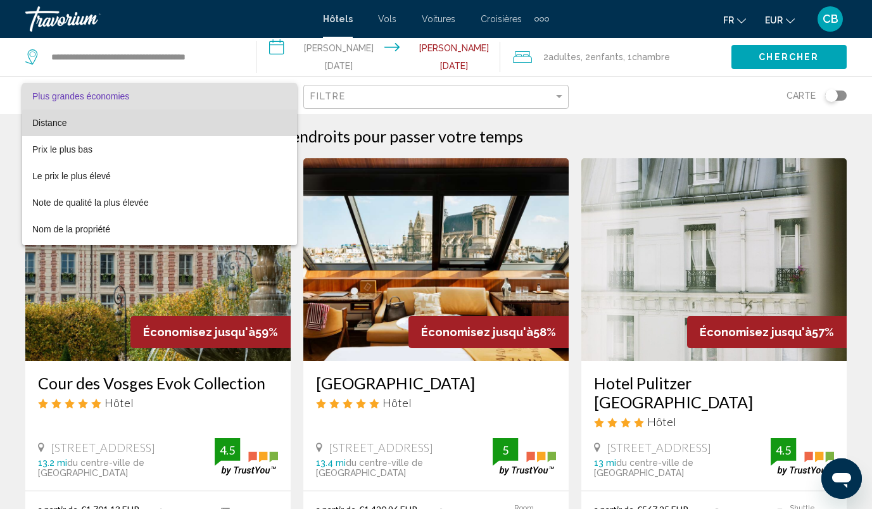
click at [218, 132] on span "Distance" at bounding box center [159, 123] width 255 height 27
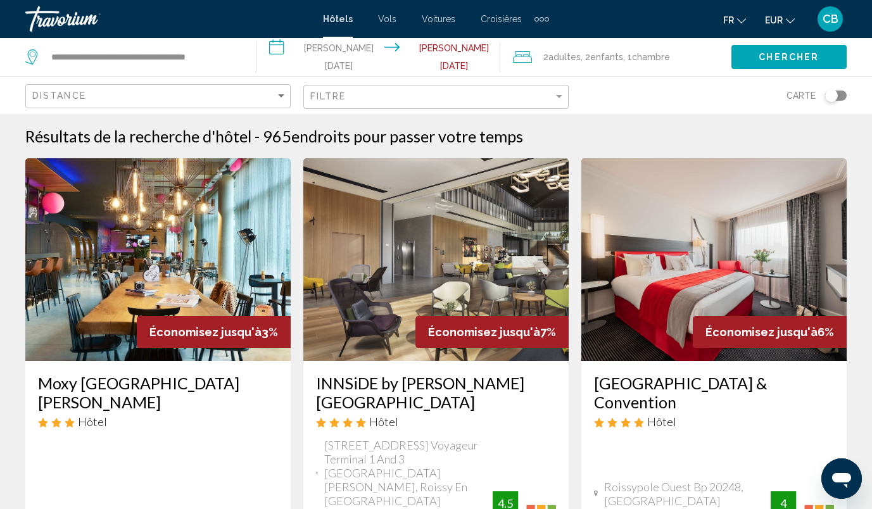
click at [843, 93] on div "Toggle map" at bounding box center [836, 96] width 22 height 10
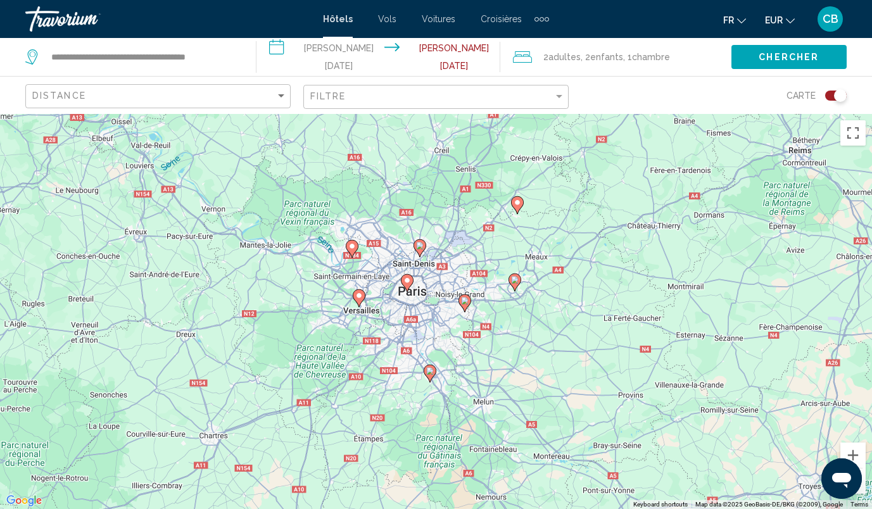
drag, startPoint x: 441, startPoint y: 362, endPoint x: 444, endPoint y: 291, distance: 70.4
click at [444, 291] on div "To activate drag with keyboard, press Alt + Enter. Once in keyboard drag state,…" at bounding box center [436, 311] width 872 height 395
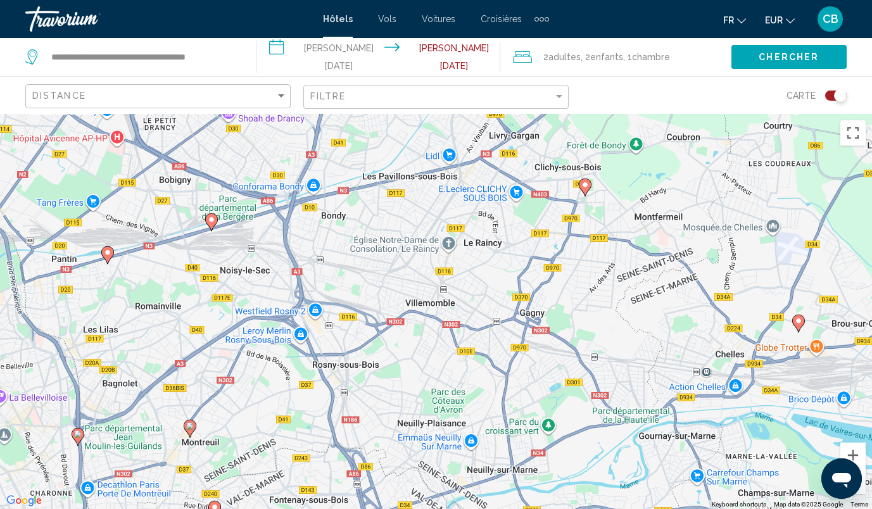
drag, startPoint x: 444, startPoint y: 291, endPoint x: 352, endPoint y: 521, distance: 247.3
click at [352, 509] on html "**********" at bounding box center [436, 254] width 872 height 509
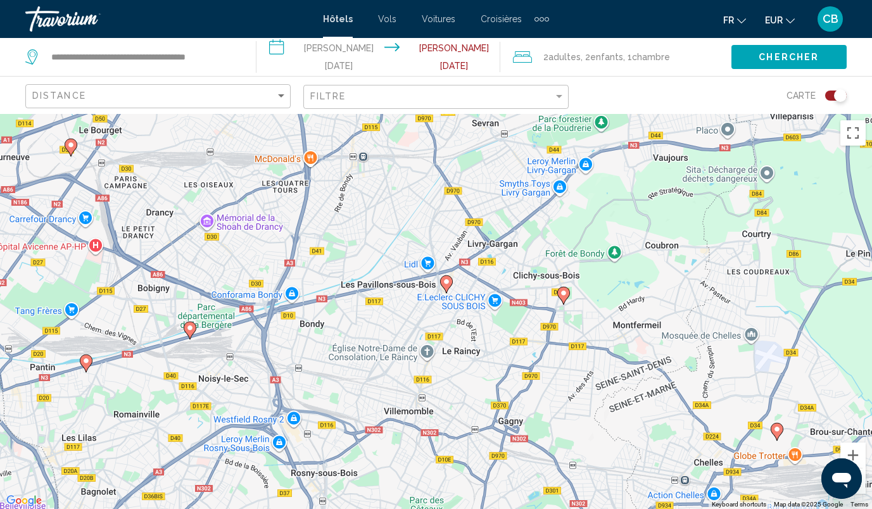
drag, startPoint x: 315, startPoint y: 303, endPoint x: 291, endPoint y: 428, distance: 127.1
click at [291, 428] on div "To activate drag with keyboard, press Alt + Enter. Once in keyboard drag state,…" at bounding box center [436, 311] width 872 height 395
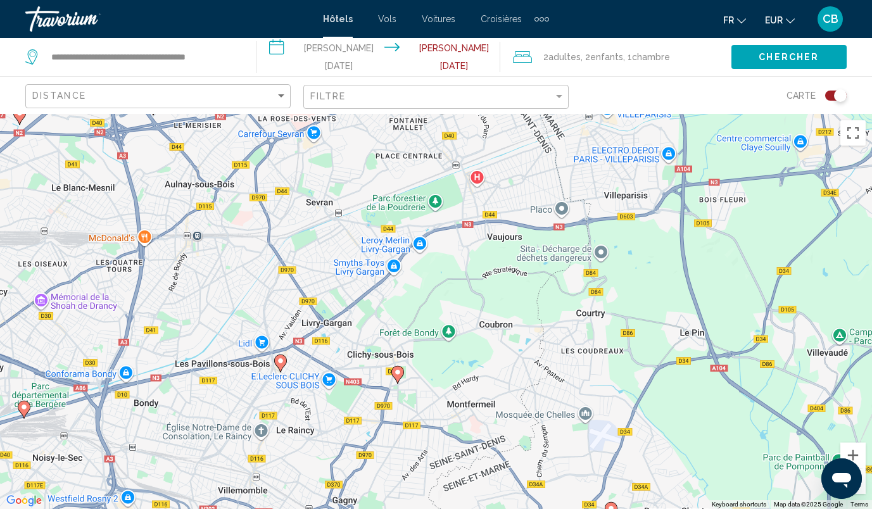
drag, startPoint x: 291, startPoint y: 428, endPoint x: 94, endPoint y: 519, distance: 217.1
click at [94, 509] on html "**********" at bounding box center [436, 254] width 872 height 509
click at [764, 297] on div "To activate drag with keyboard, press Alt + Enter. Once in keyboard drag state,…" at bounding box center [436, 311] width 872 height 395
click at [829, 96] on div "Toggle map" at bounding box center [836, 96] width 22 height 10
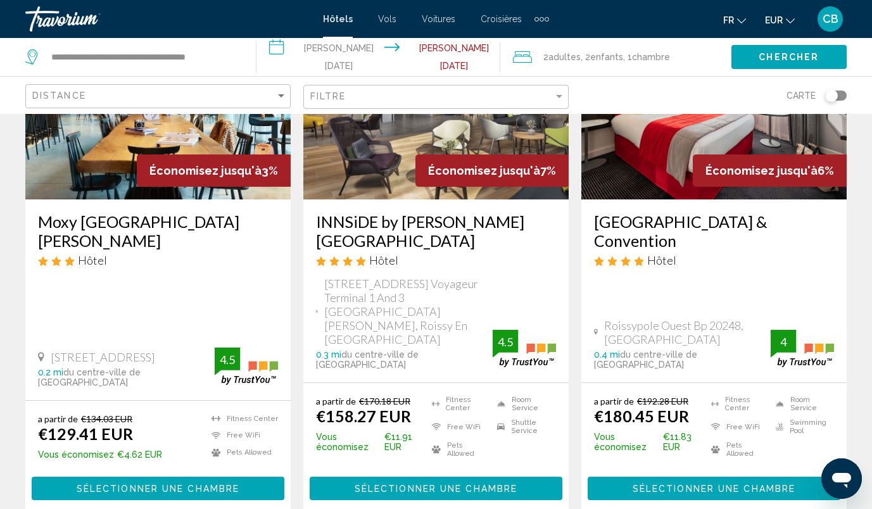
scroll to position [162, 0]
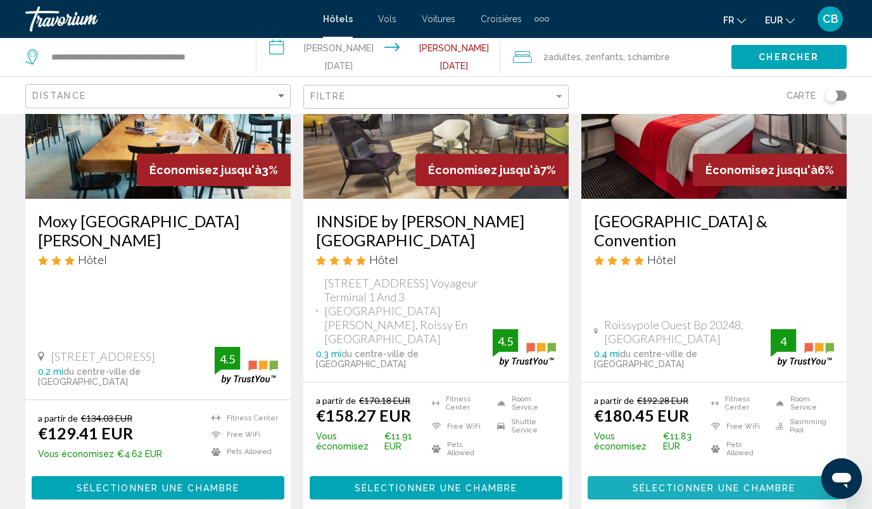
click at [703, 483] on span "Sélectionner une chambre" at bounding box center [714, 488] width 163 height 10
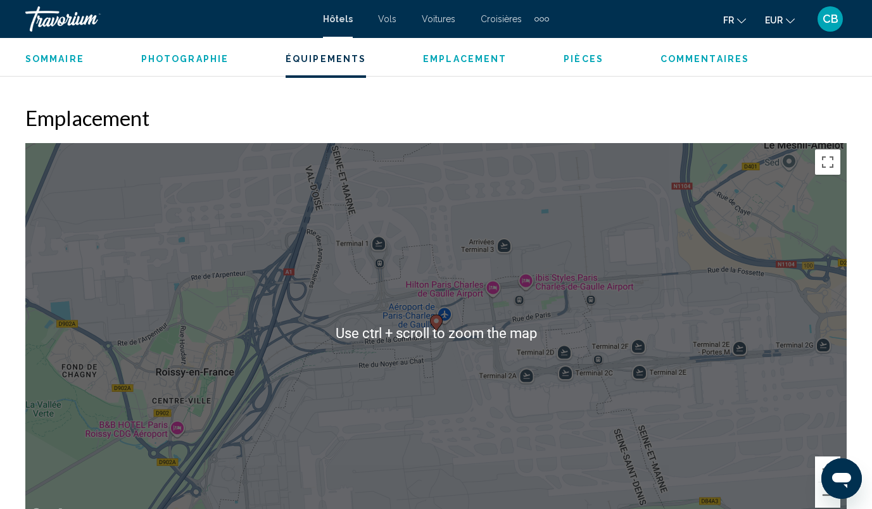
scroll to position [1354, 0]
click at [408, 359] on div "To activate drag with keyboard, press Alt + Enter. Once in keyboard drag state,…" at bounding box center [436, 333] width 822 height 380
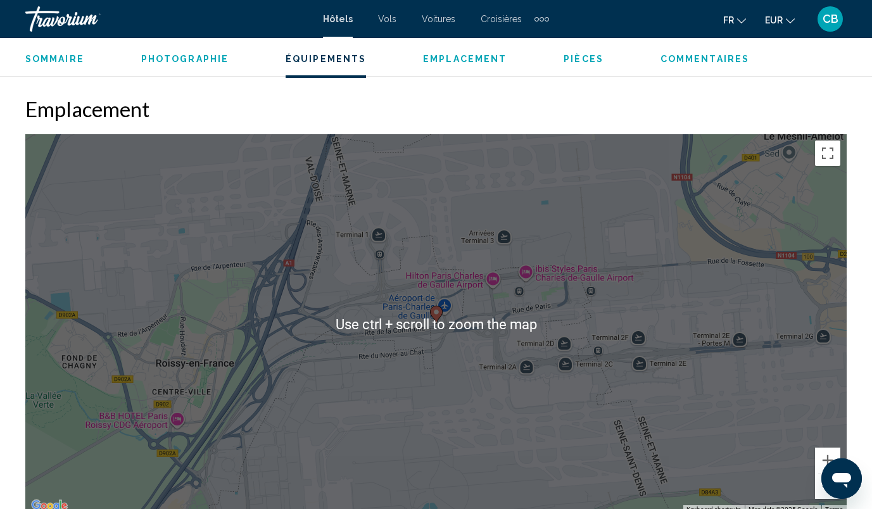
scroll to position [1363, 0]
click at [474, 386] on div "To activate drag with keyboard, press Alt + Enter. Once in keyboard drag state,…" at bounding box center [436, 324] width 822 height 380
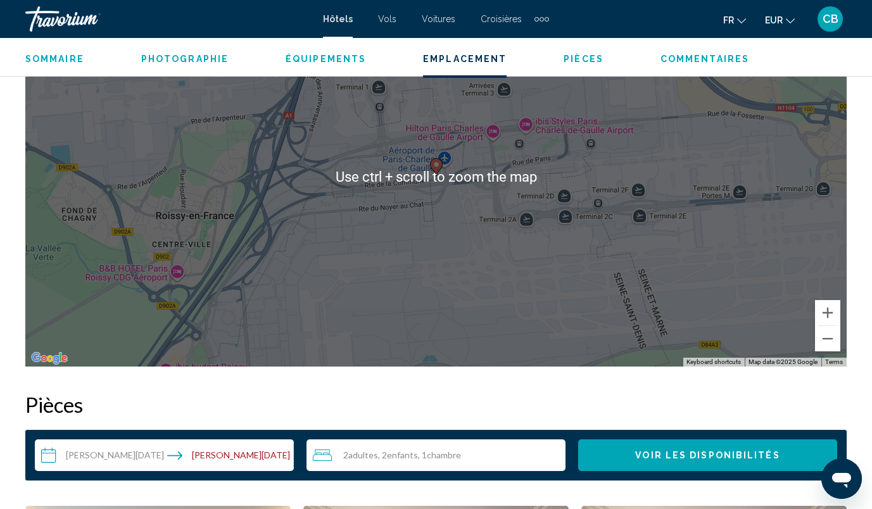
scroll to position [1512, 0]
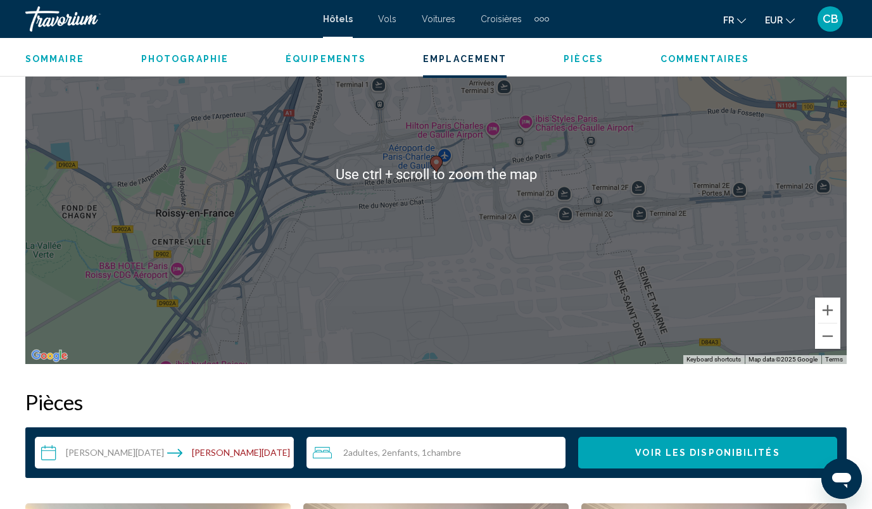
click at [436, 233] on div "To activate drag with keyboard, press Alt + Enter. Once in keyboard drag state,…" at bounding box center [436, 174] width 822 height 380
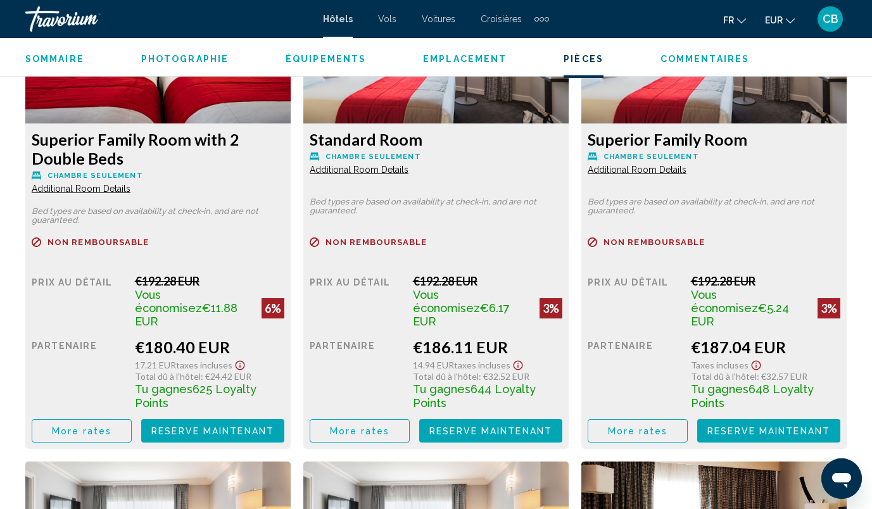
scroll to position [2051, 0]
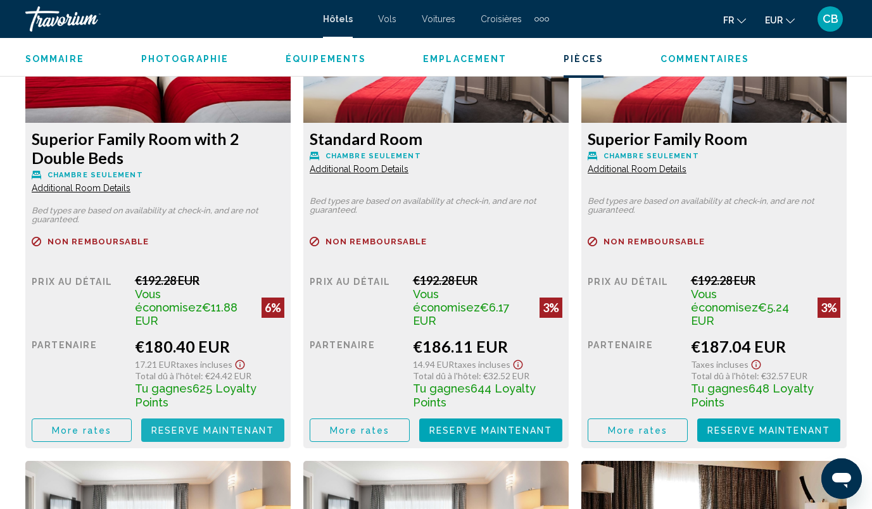
click at [217, 426] on span "Reserve maintenant" at bounding box center [212, 431] width 123 height 10
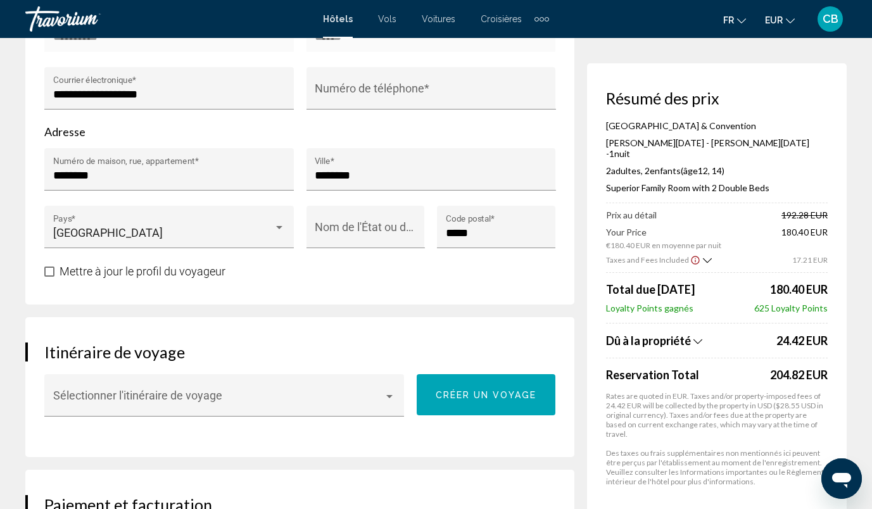
scroll to position [549, 0]
click at [297, 172] on div "******** Numéro de maison, rue, appartement *" at bounding box center [169, 177] width 262 height 58
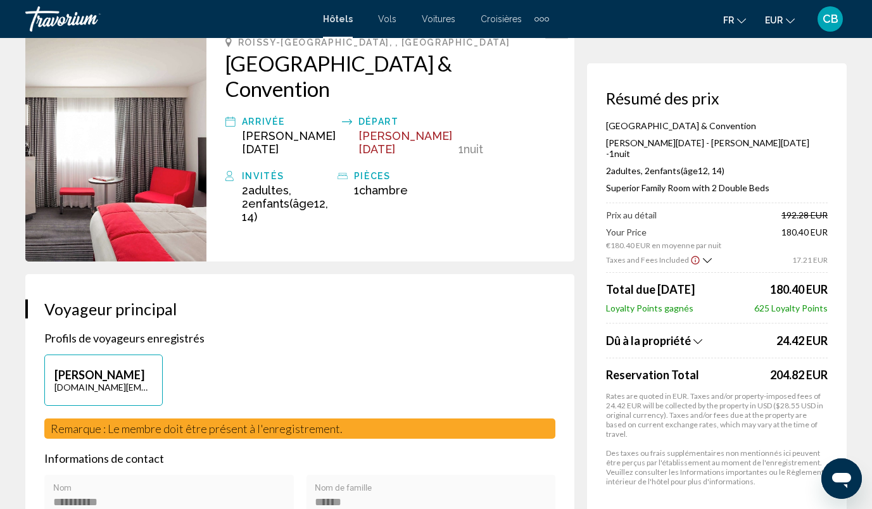
scroll to position [0, 0]
